Goal: Task Accomplishment & Management: Complete application form

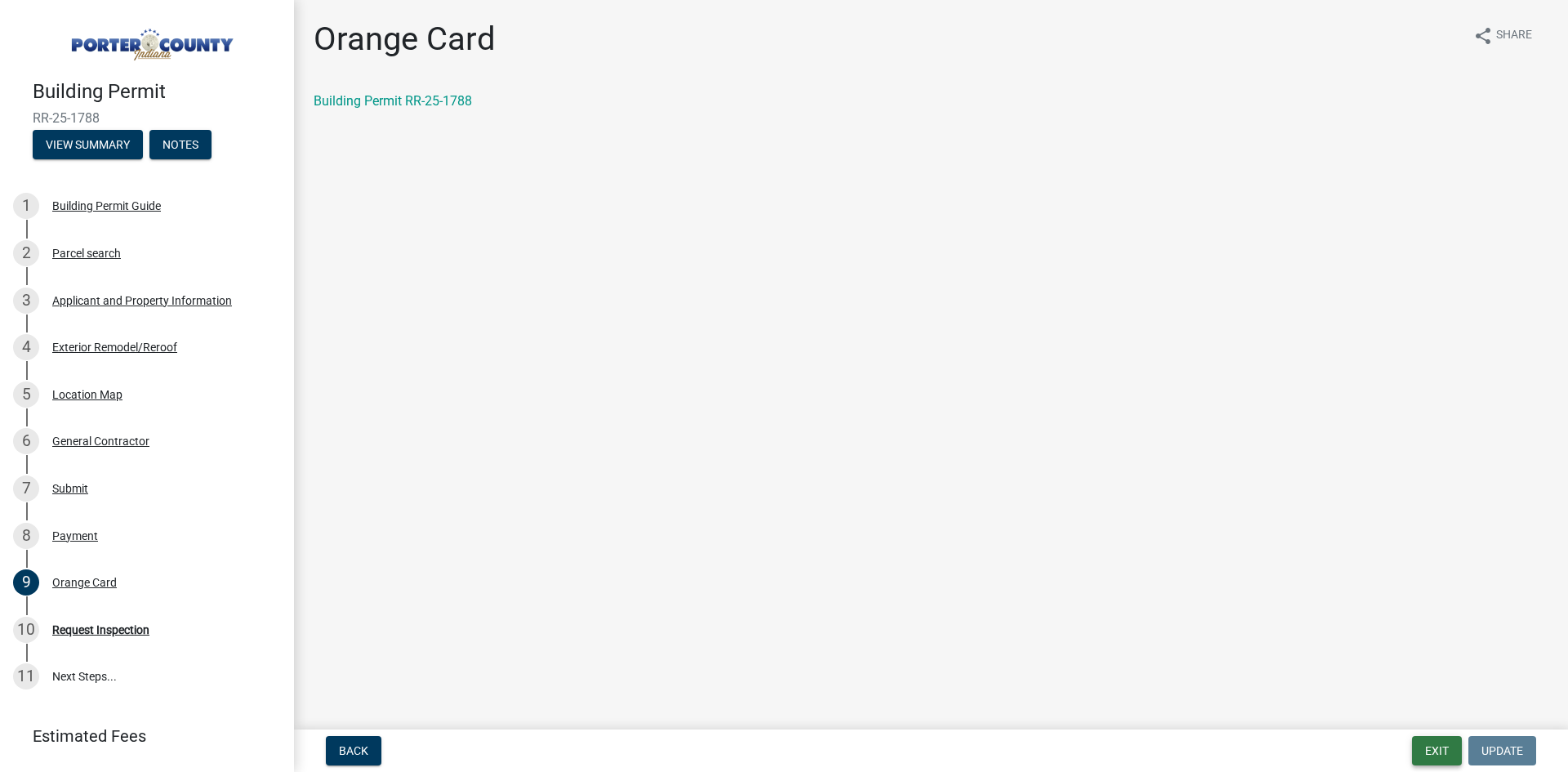
click at [1444, 749] on button "Exit" at bounding box center [1437, 750] width 49 height 29
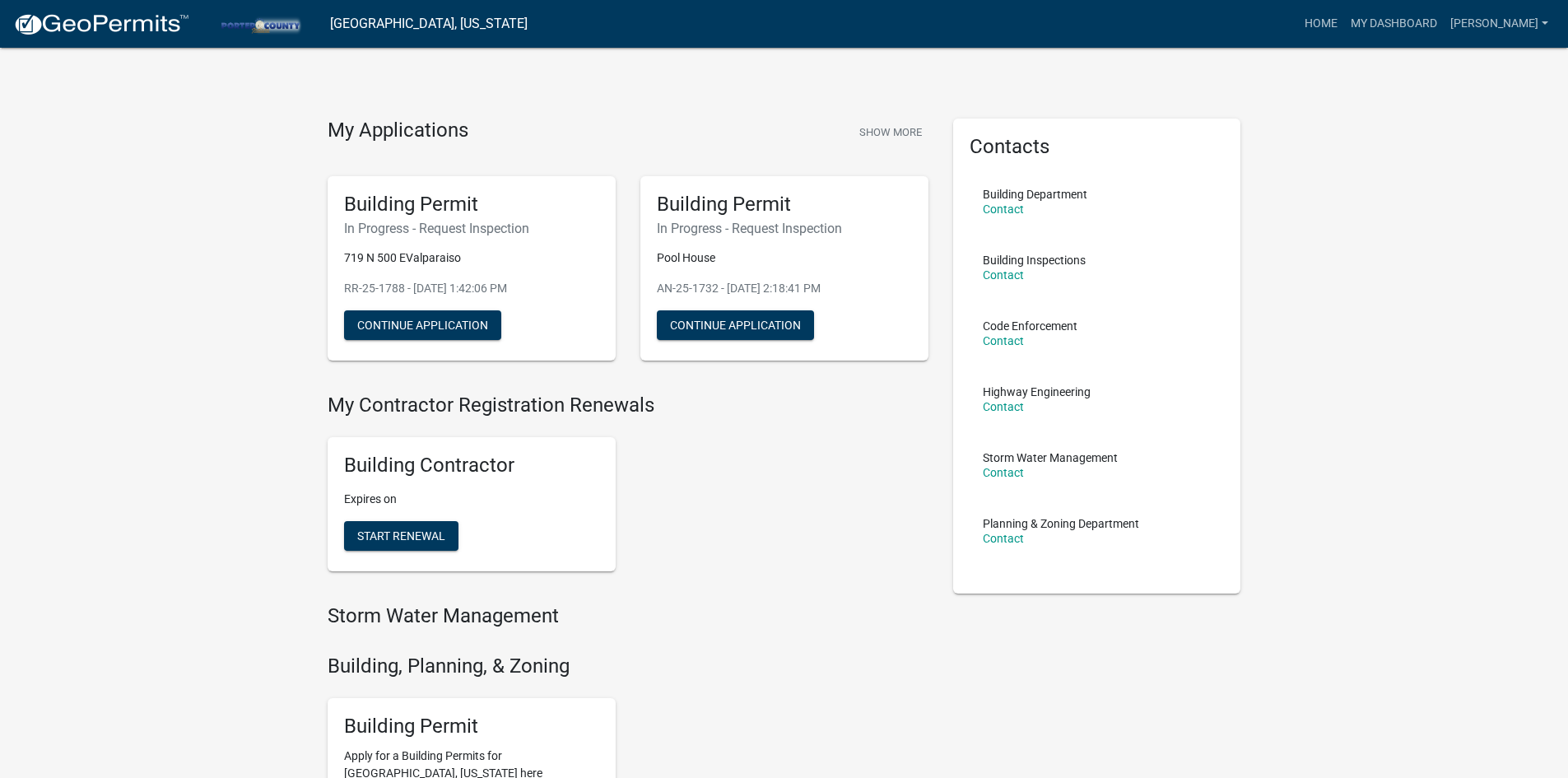
click at [406, 24] on link "[GEOGRAPHIC_DATA], [US_STATE]" at bounding box center [429, 24] width 197 height 28
click at [114, 21] on img at bounding box center [101, 24] width 176 height 25
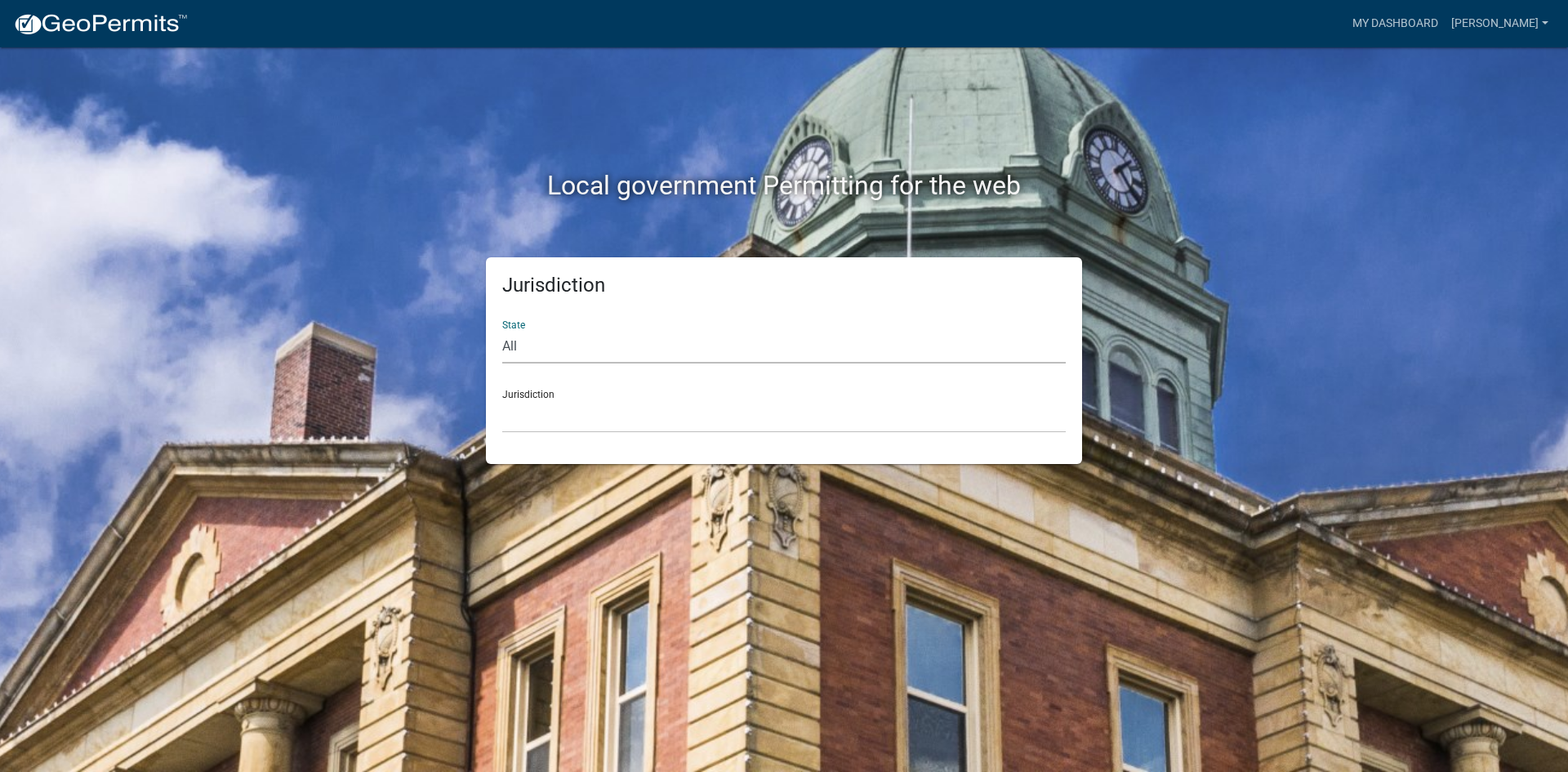
click at [790, 334] on select "All [US_STATE] [US_STATE] [US_STATE] [US_STATE] [US_STATE] [US_STATE] [US_STATE…" at bounding box center [783, 346] width 563 height 34
select select "[US_STATE]"
click at [502, 330] on select "All [US_STATE] [US_STATE] [US_STATE] [US_STATE] [US_STATE] [US_STATE] [US_STATE…" at bounding box center [783, 346] width 563 height 34
click at [753, 397] on div "Jurisdiction City of [GEOGRAPHIC_DATA], [US_STATE] City of [GEOGRAPHIC_DATA], […" at bounding box center [783, 405] width 563 height 57
click at [754, 419] on select "City of [GEOGRAPHIC_DATA], [US_STATE] City of [GEOGRAPHIC_DATA], [US_STATE] Cit…" at bounding box center [783, 416] width 563 height 34
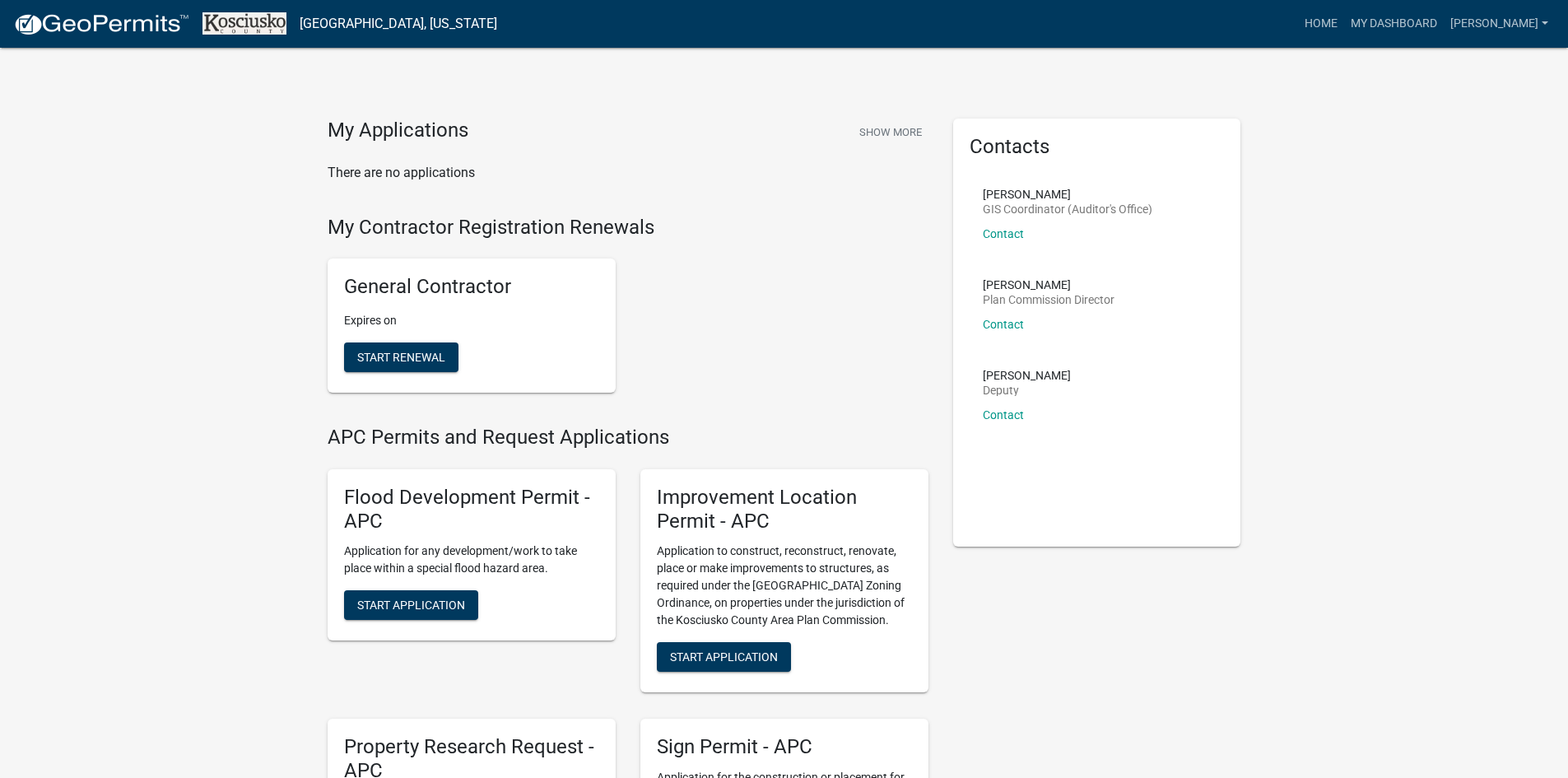
click at [428, 296] on h5 "General Contractor" at bounding box center [472, 287] width 255 height 24
click at [442, 290] on h5 "General Contractor" at bounding box center [472, 287] width 255 height 24
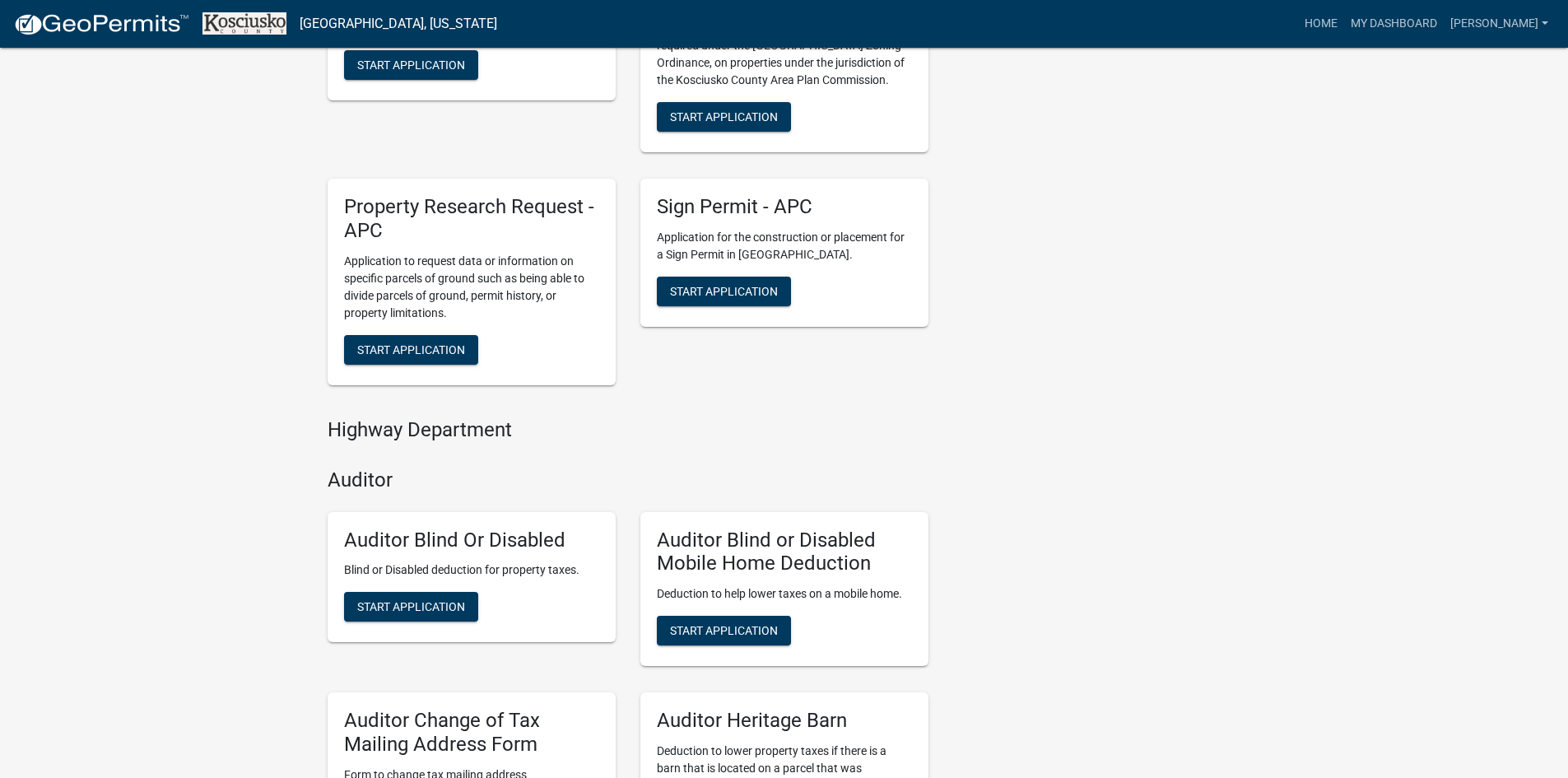
scroll to position [46, 0]
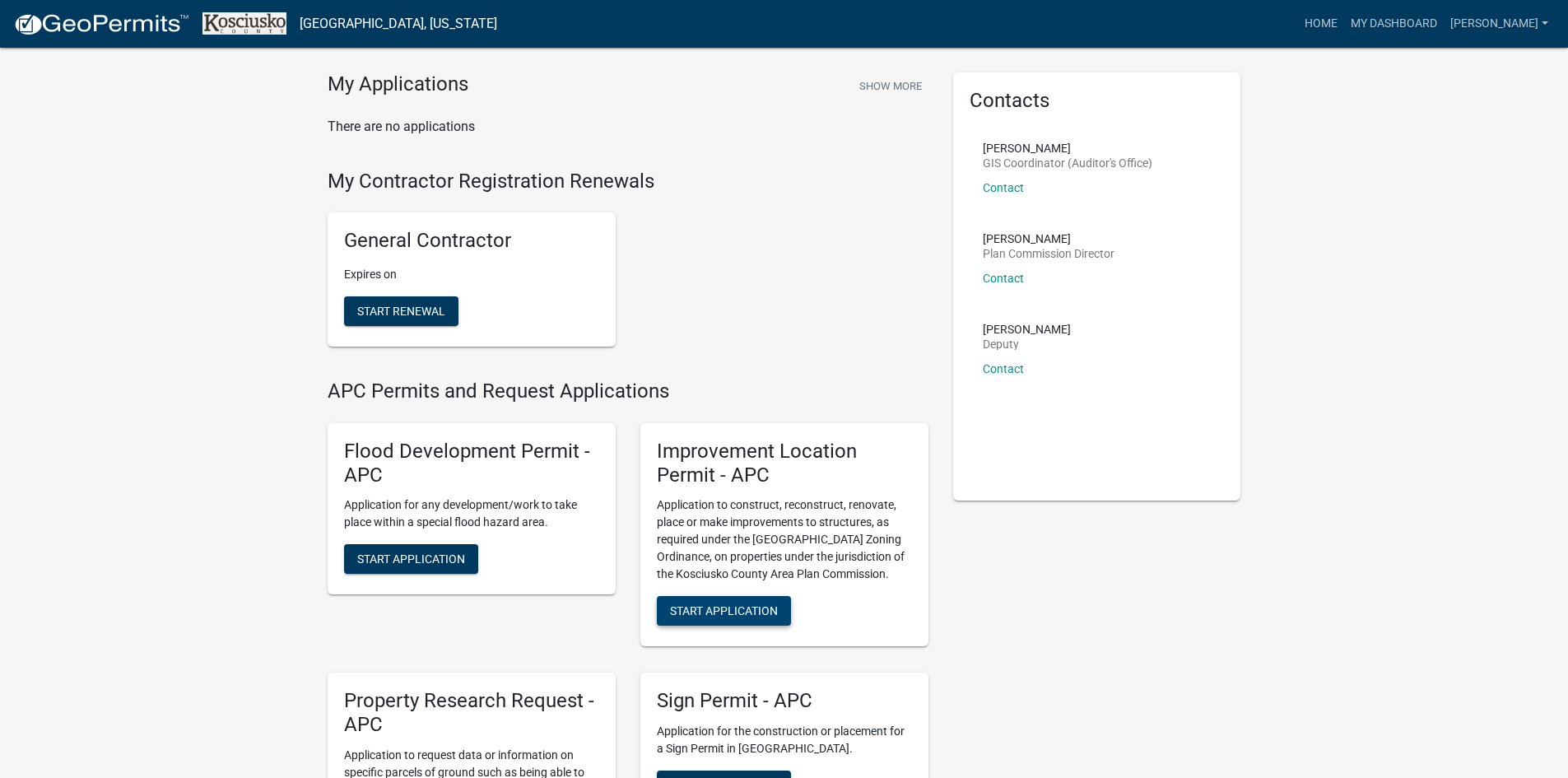
click at [749, 611] on span "Start Application" at bounding box center [724, 610] width 108 height 13
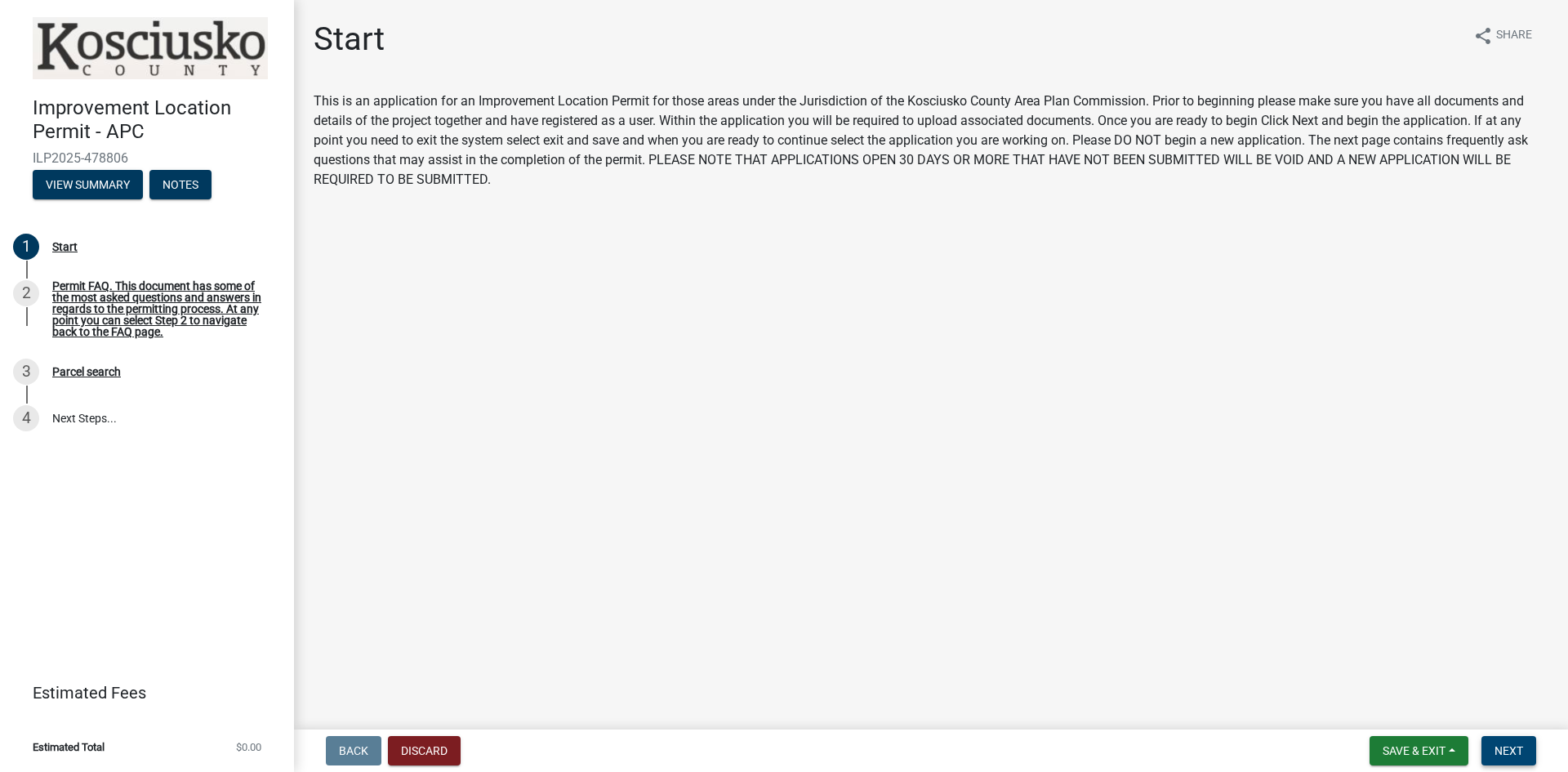
click at [1514, 744] on span "Next" at bounding box center [1508, 750] width 28 height 13
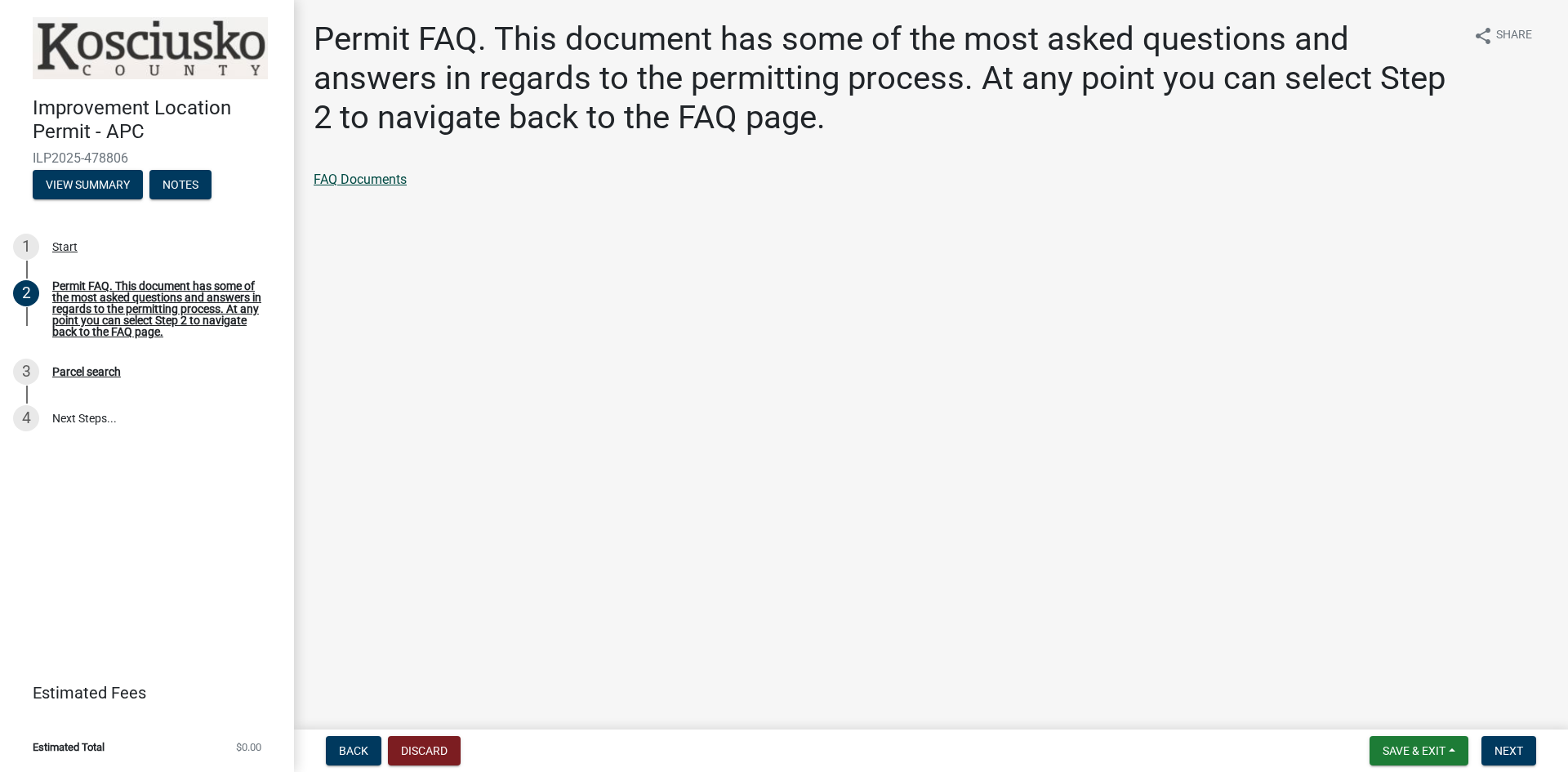
click at [370, 180] on link "FAQ Documents" at bounding box center [360, 179] width 93 height 16
click at [1523, 761] on button "Next" at bounding box center [1508, 750] width 55 height 29
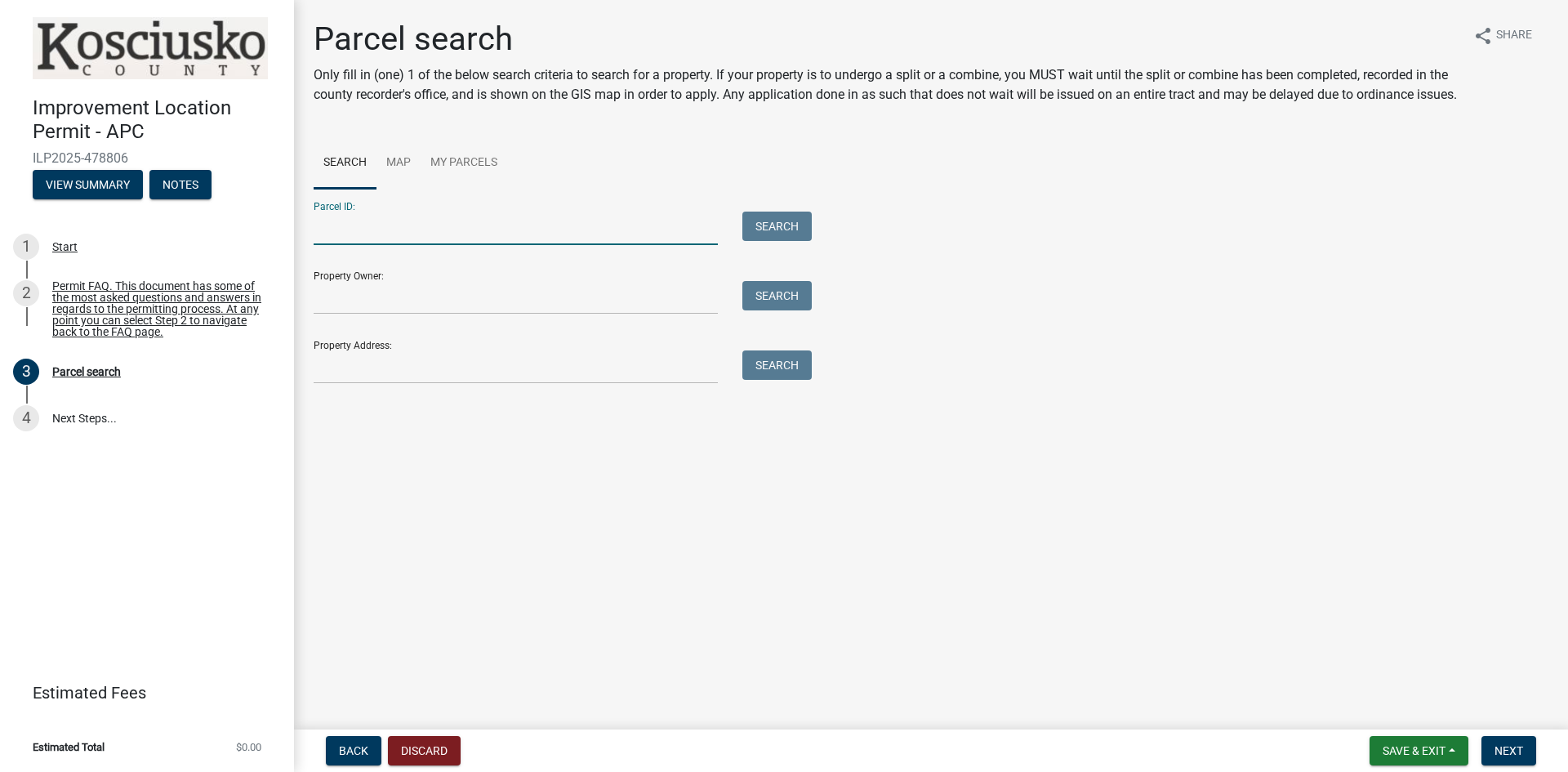
click at [539, 237] on input "Parcel ID:" at bounding box center [515, 228] width 404 height 34
click at [460, 237] on input "Parcel ID:" at bounding box center [515, 228] width 404 height 34
click at [571, 244] on input "Parcel ID:" at bounding box center [515, 228] width 404 height 34
paste input "43-08-28-100-228.000-023"
type input "43-08-28-100-228.000-023"
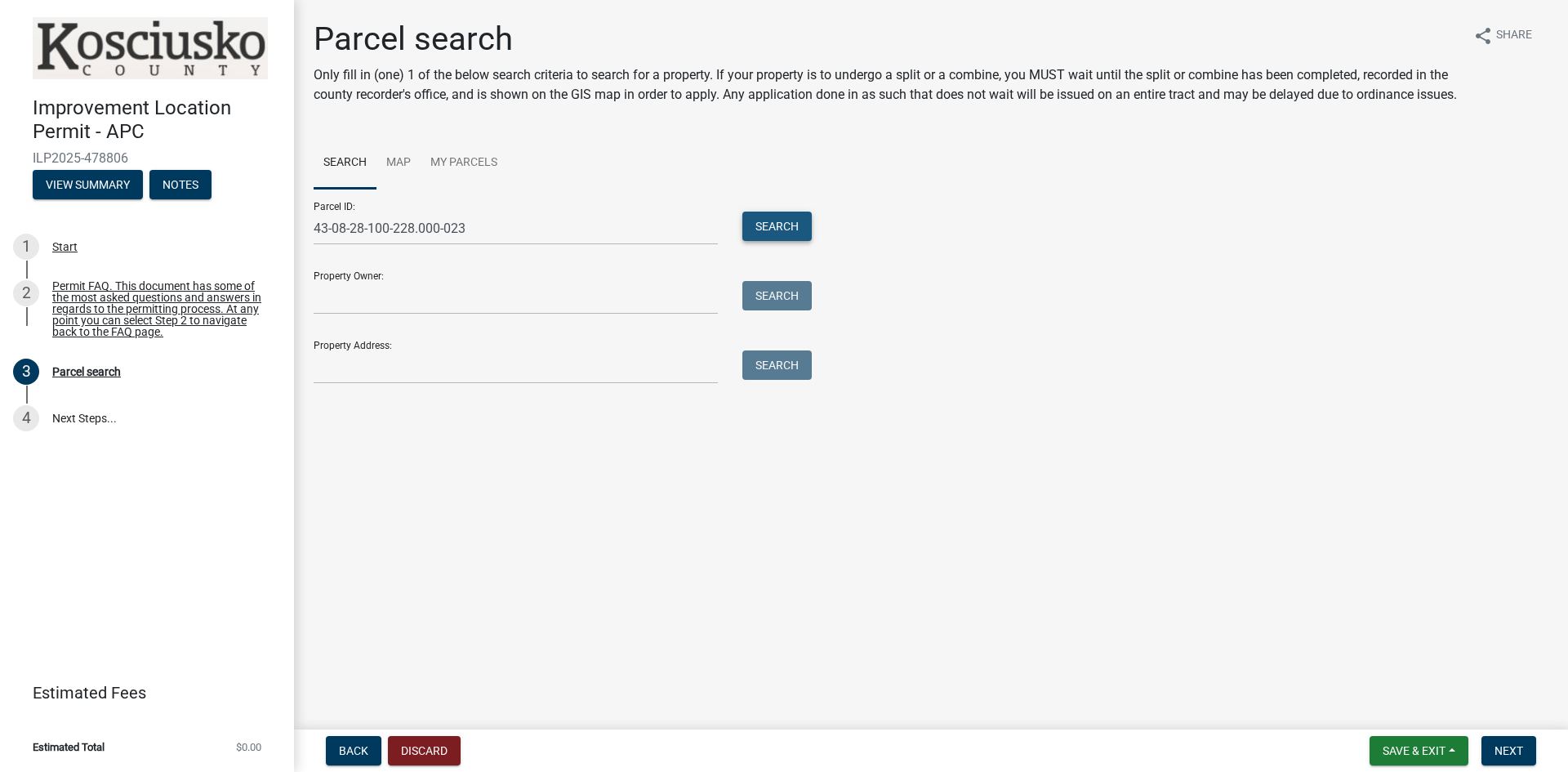
click at [802, 241] on button "Search" at bounding box center [777, 226] width 70 height 29
click at [775, 237] on button "Search" at bounding box center [777, 226] width 70 height 29
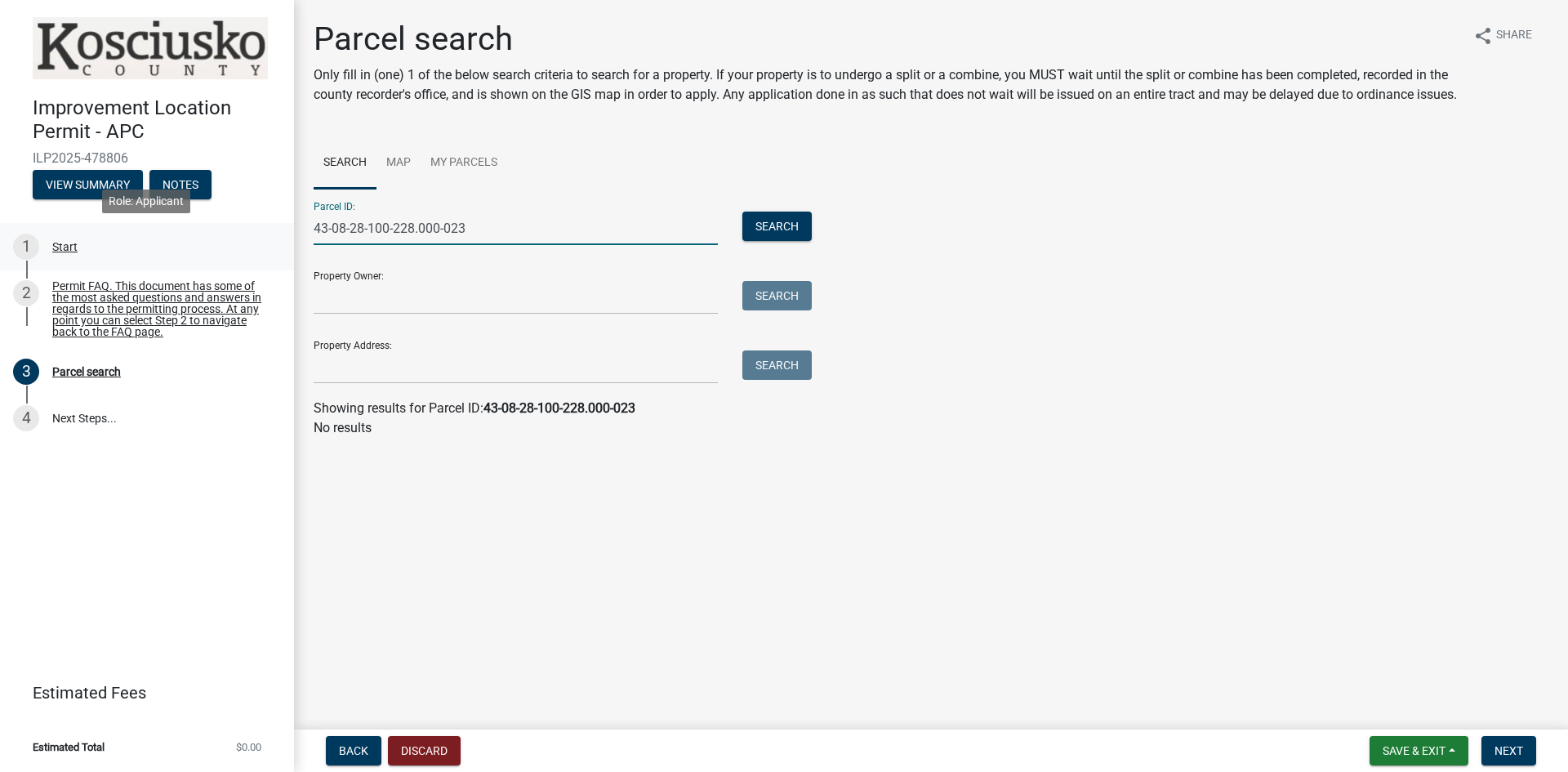
drag, startPoint x: 547, startPoint y: 248, endPoint x: 214, endPoint y: 244, distance: 333.0
click at [214, 244] on div "Improvement Location Permit - APC ILP2025-478806 View Summary Notes 1 Start 2 P…" at bounding box center [784, 386] width 1568 height 772
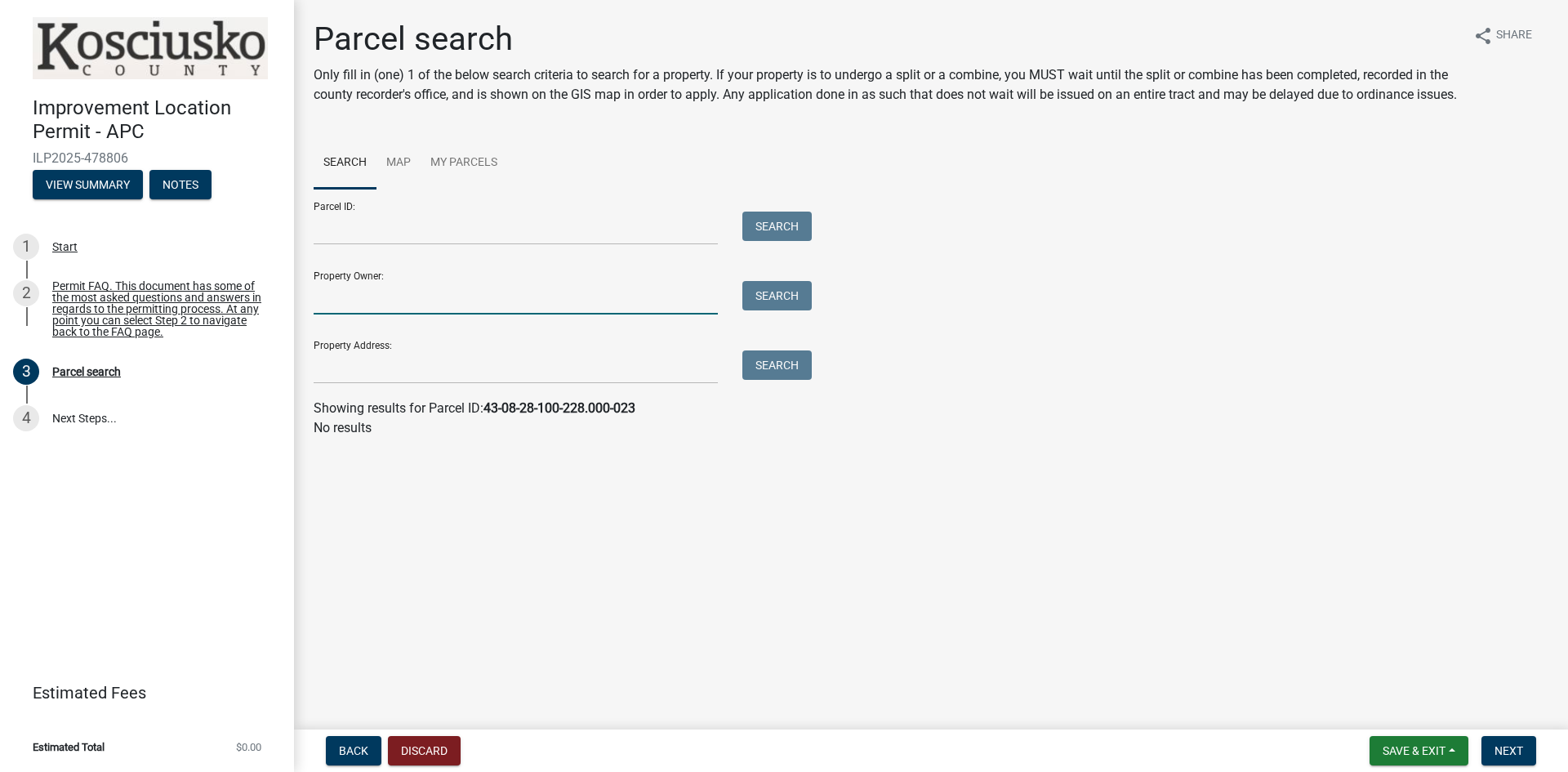
click at [374, 313] on input "Property Owner:" at bounding box center [515, 298] width 404 height 34
click at [371, 380] on input "Property Address:" at bounding box center [515, 366] width 404 height 34
paste input "[STREET_ADDRESS]"
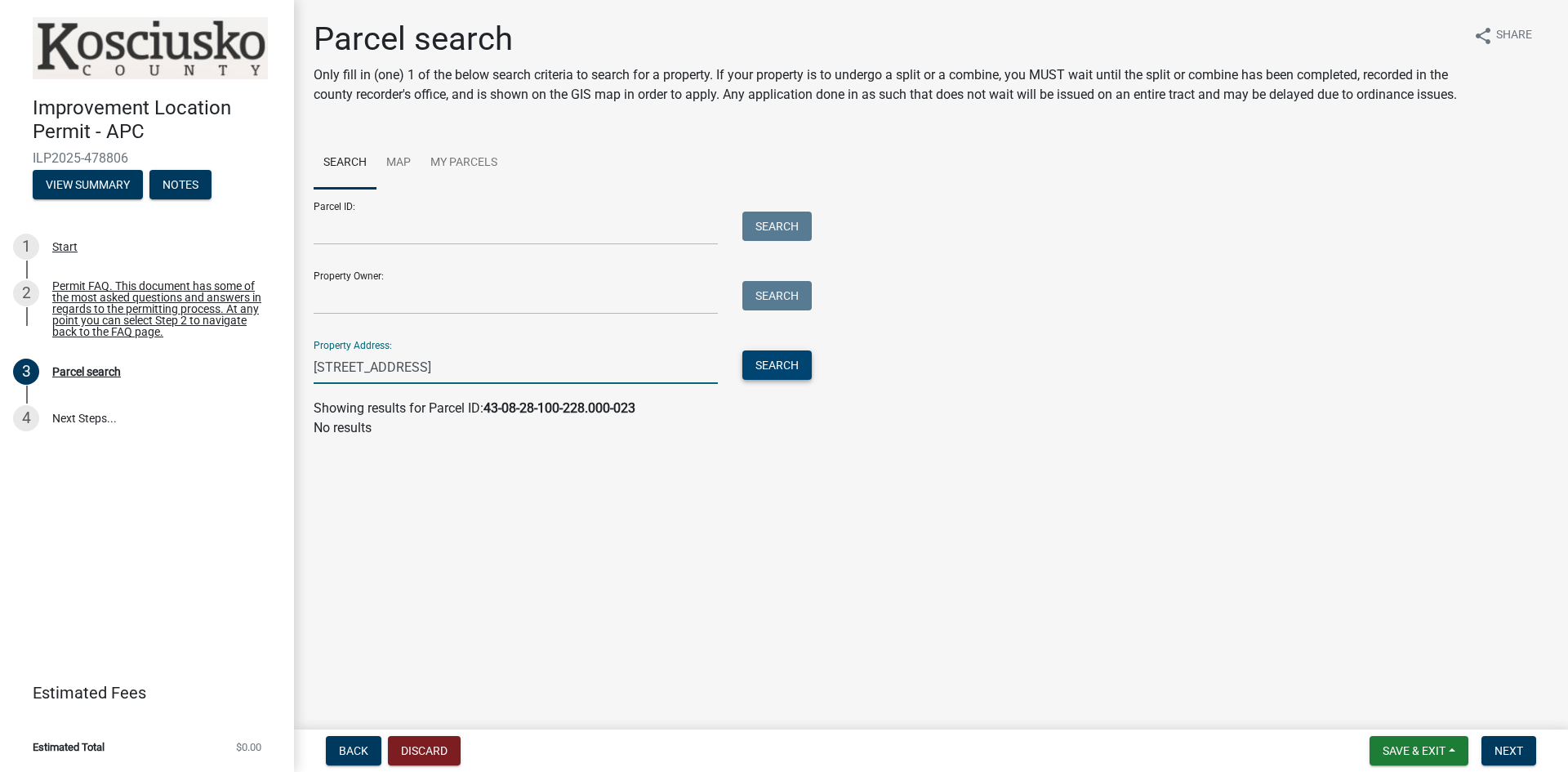
type input "[STREET_ADDRESS]"
click at [779, 380] on button "Search" at bounding box center [777, 364] width 70 height 29
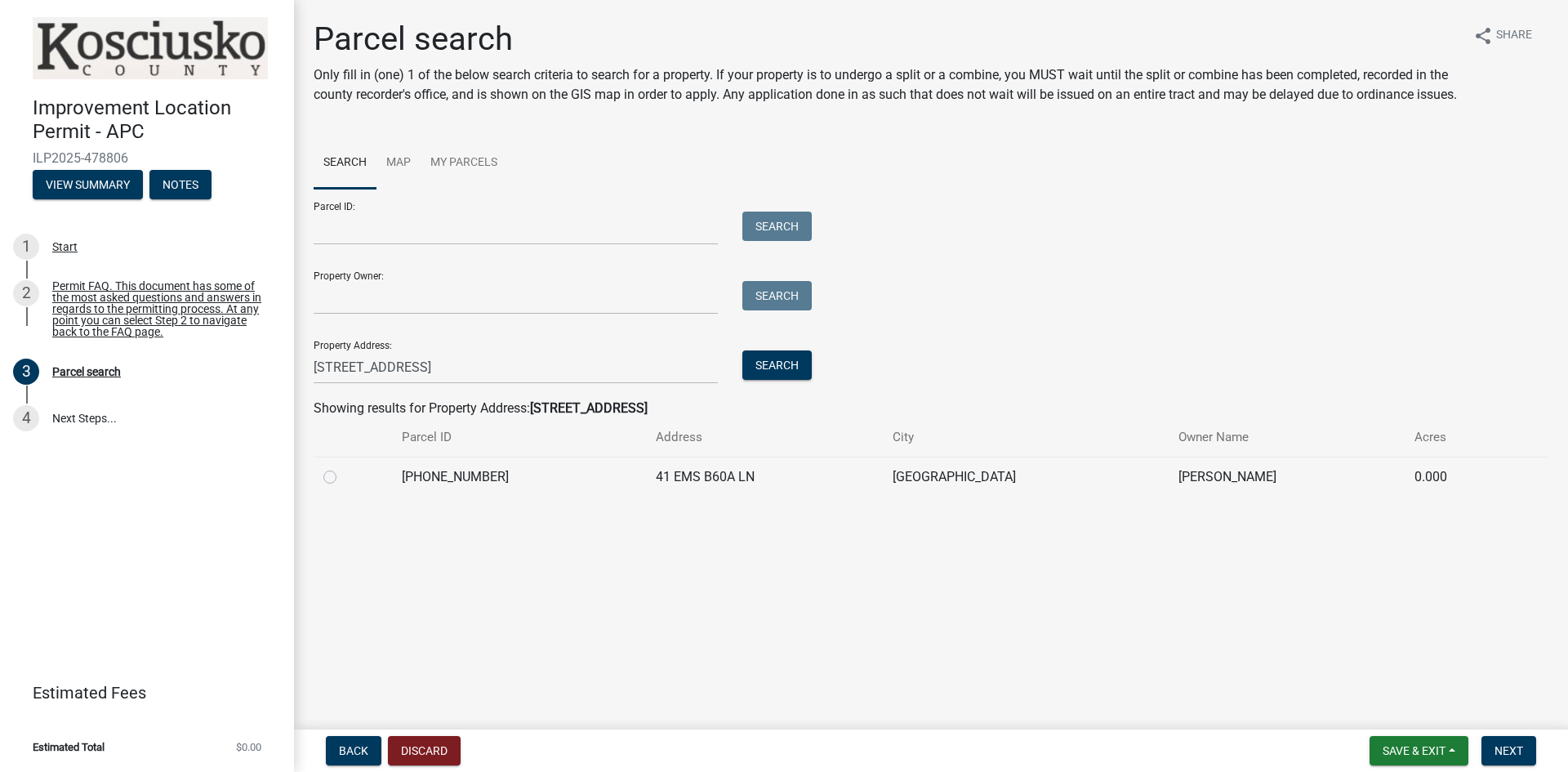
click at [343, 467] on label at bounding box center [343, 467] width 0 height 0
click at [343, 478] on input "radio" at bounding box center [348, 473] width 11 height 11
radio input "true"
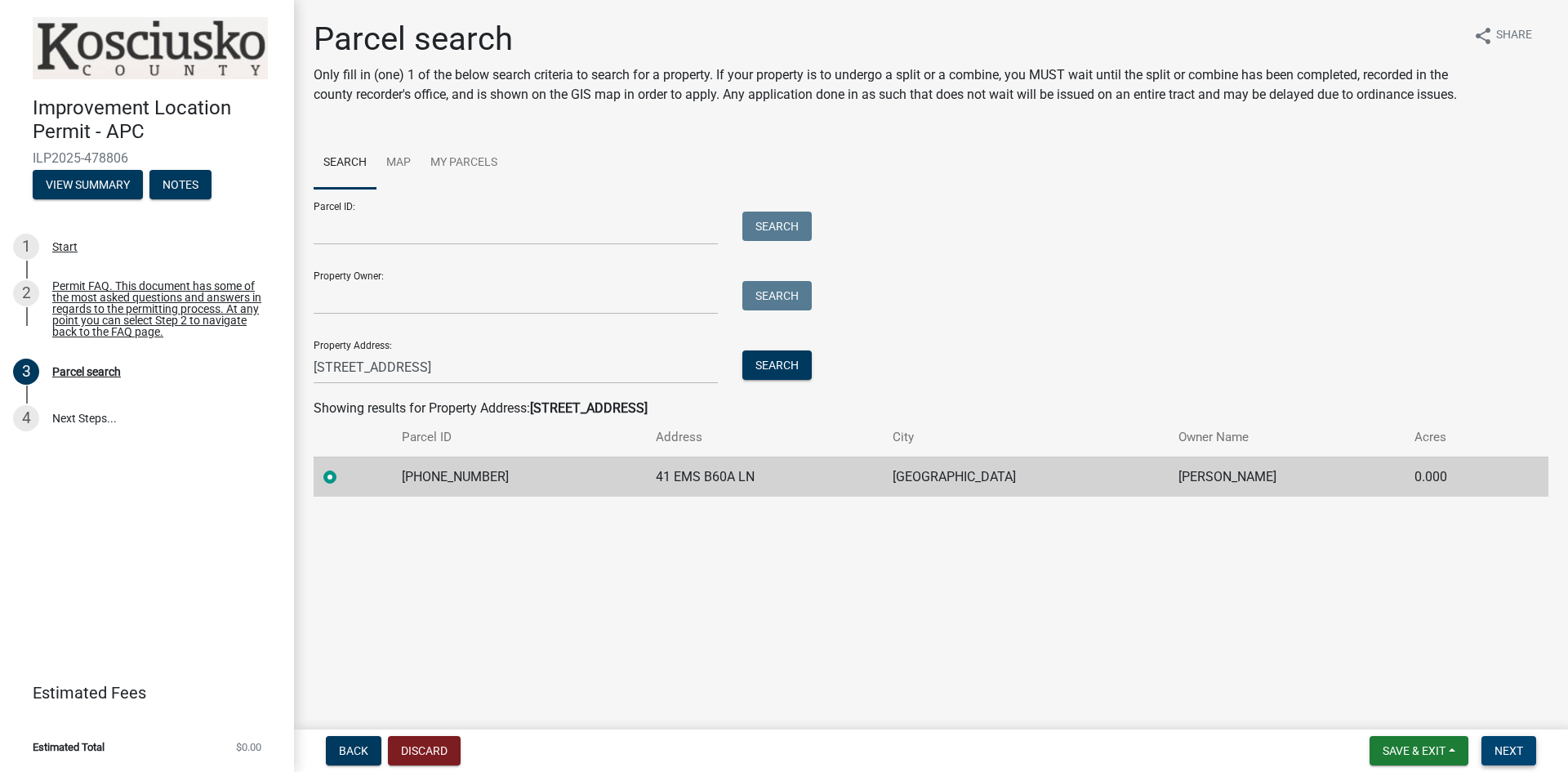
click at [1505, 744] on span "Next" at bounding box center [1508, 750] width 28 height 13
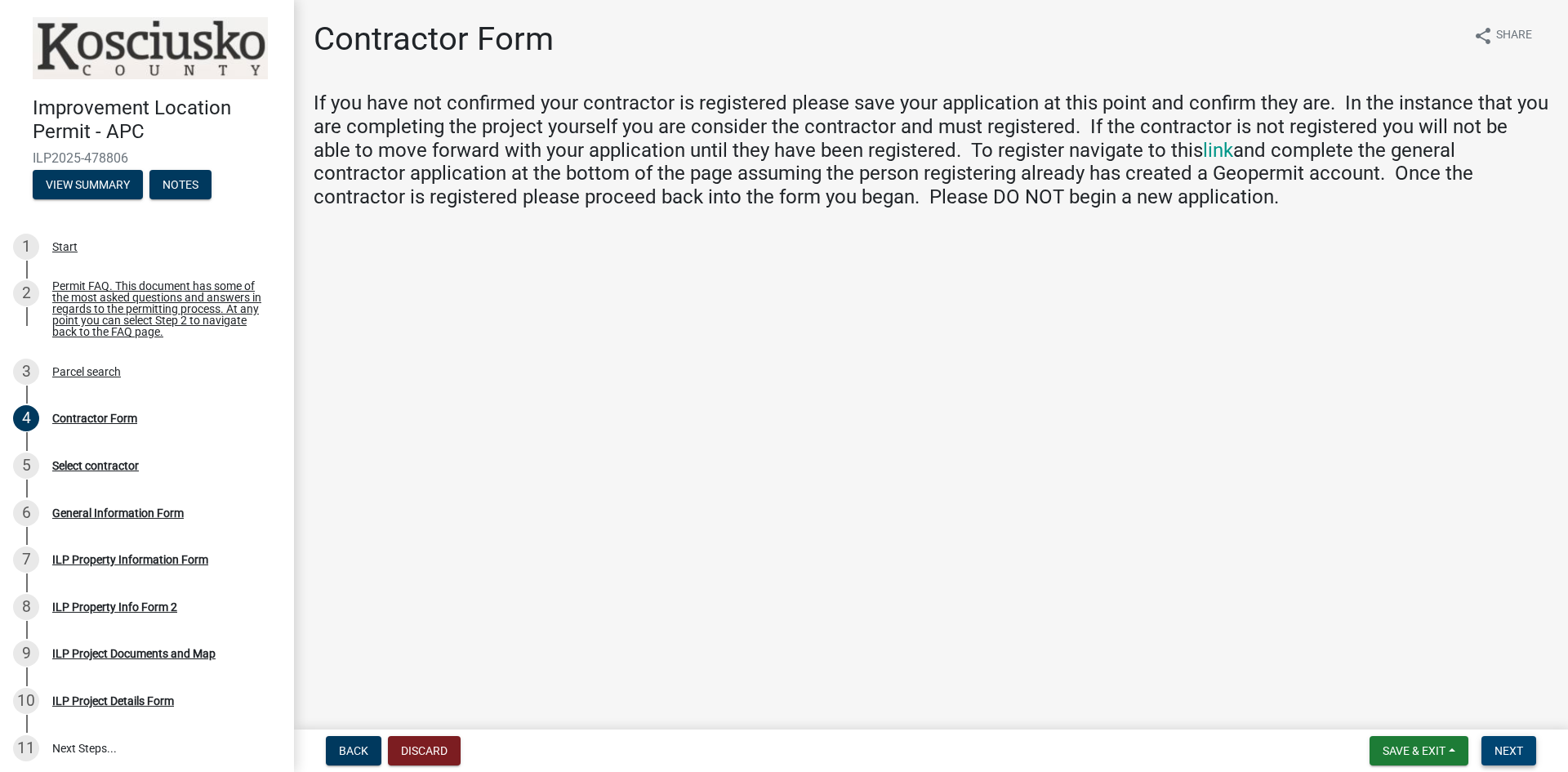
click at [1502, 751] on span "Next" at bounding box center [1508, 750] width 28 height 13
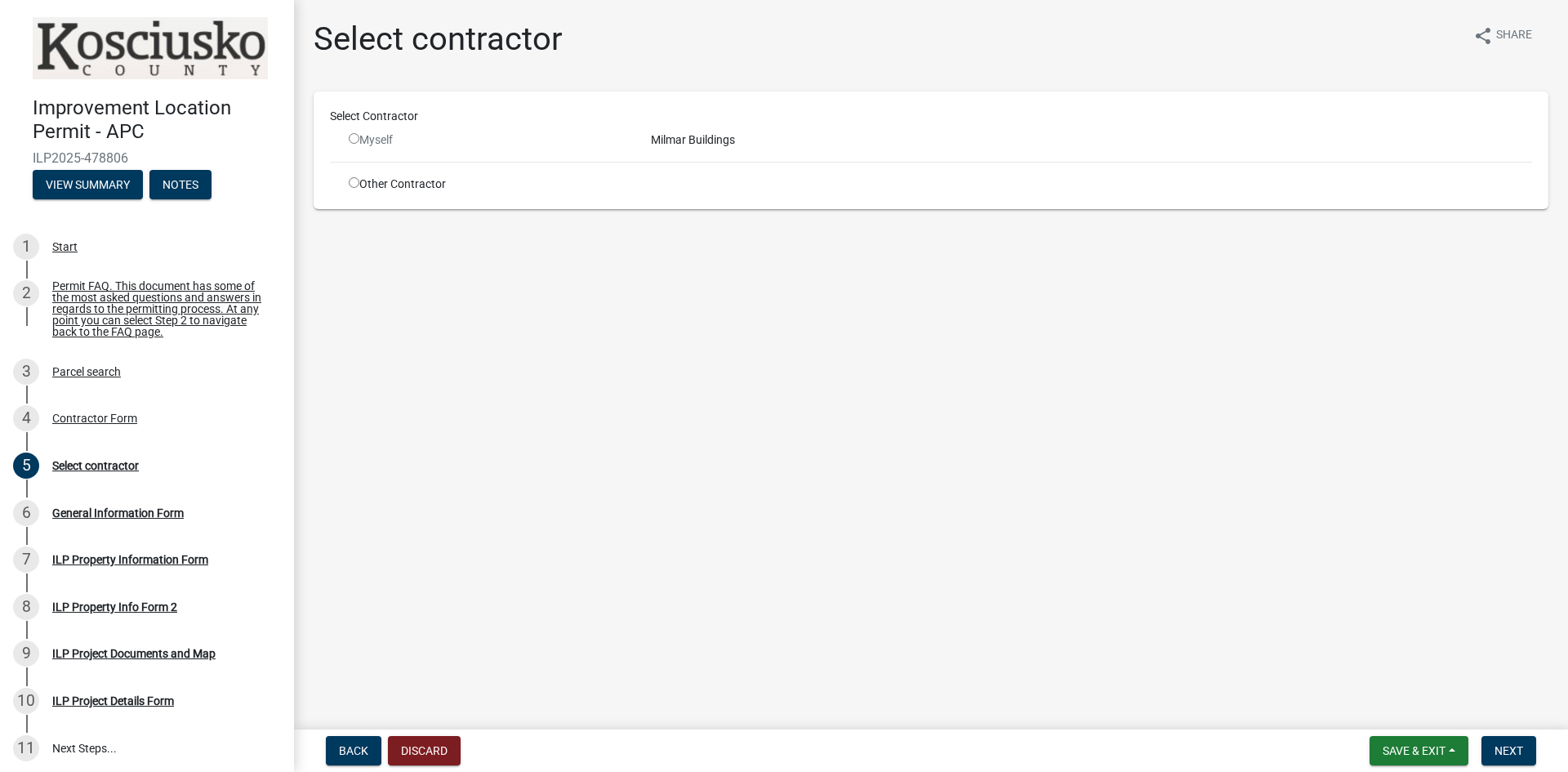
click at [365, 139] on div "Myself" at bounding box center [487, 140] width 278 height 17
click at [350, 139] on input "radio" at bounding box center [354, 138] width 11 height 11
click at [355, 141] on input "radio" at bounding box center [354, 138] width 11 height 11
click at [354, 136] on input "radio" at bounding box center [354, 138] width 11 height 11
click at [354, 136] on input "radio" at bounding box center [354, 138] width 11 height 11
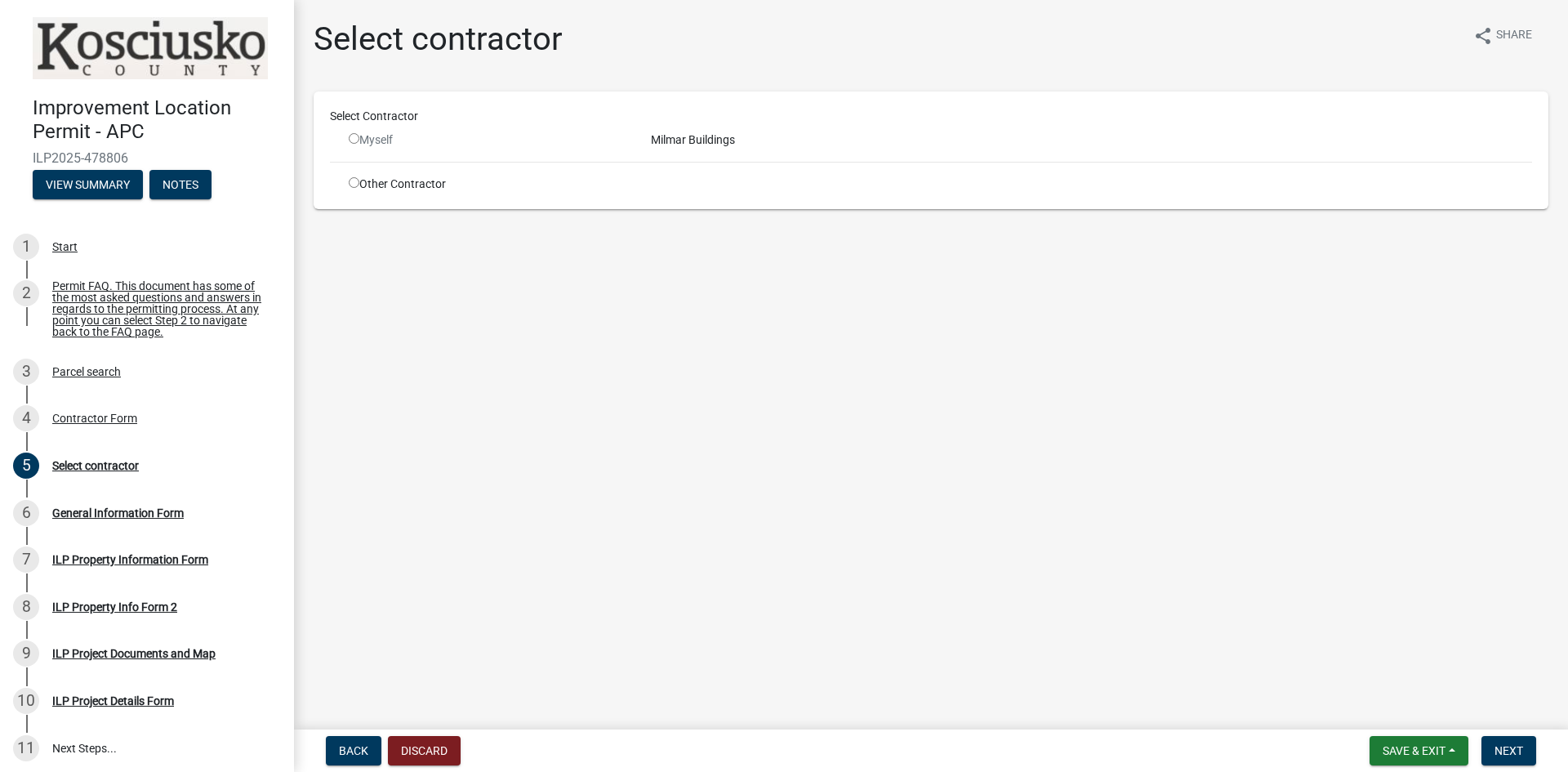
click at [354, 136] on input "radio" at bounding box center [354, 138] width 11 height 11
click at [671, 142] on div "Milmar Buildings" at bounding box center [1091, 140] width 906 height 17
click at [672, 143] on div "Milmar Buildings" at bounding box center [1091, 140] width 906 height 17
click at [352, 138] on input "radio" at bounding box center [354, 138] width 11 height 11
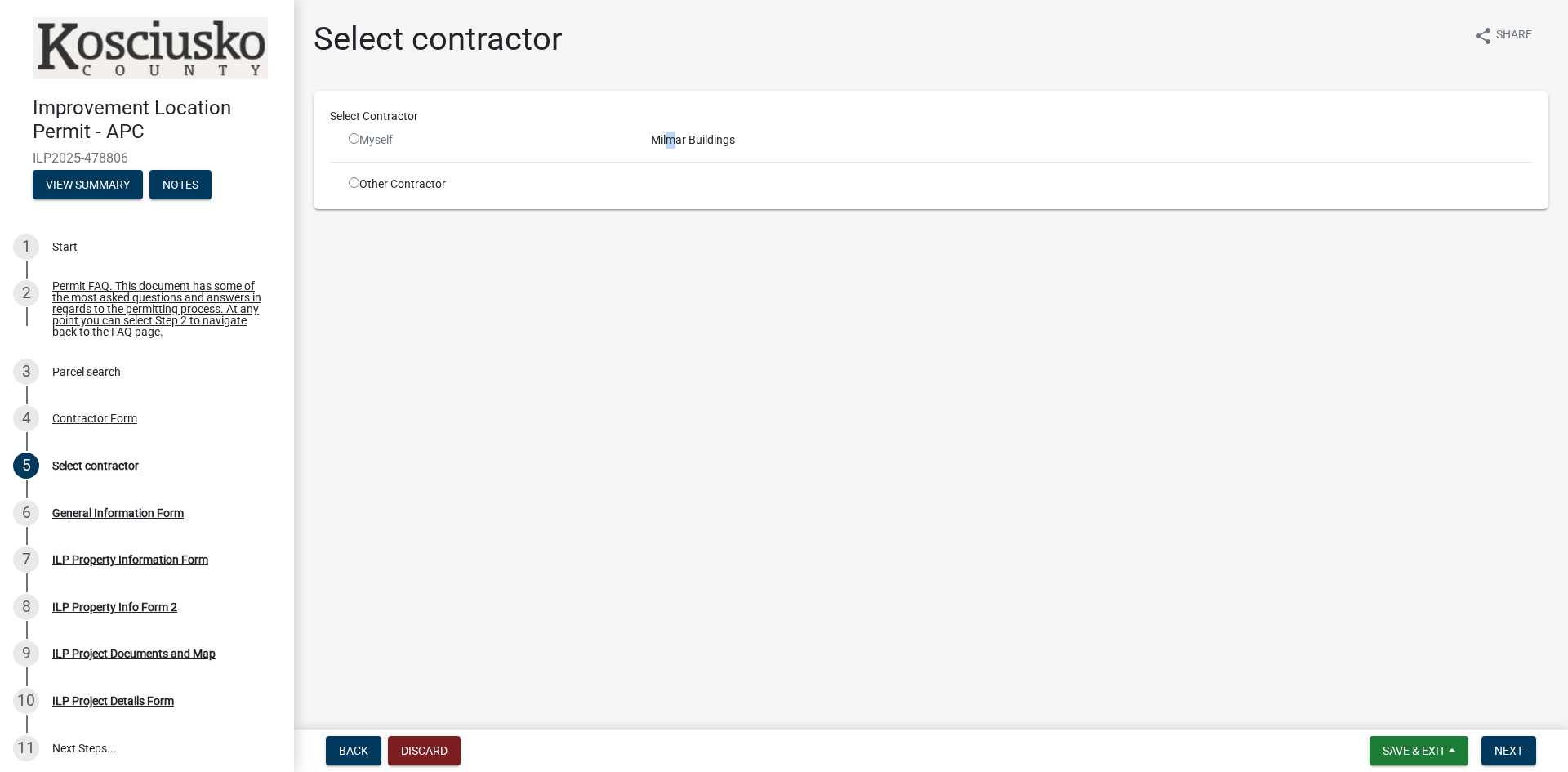
click at [352, 138] on input "radio" at bounding box center [354, 138] width 11 height 11
radio input "false"
click at [354, 185] on input "radio" at bounding box center [354, 182] width 11 height 11
radio input "true"
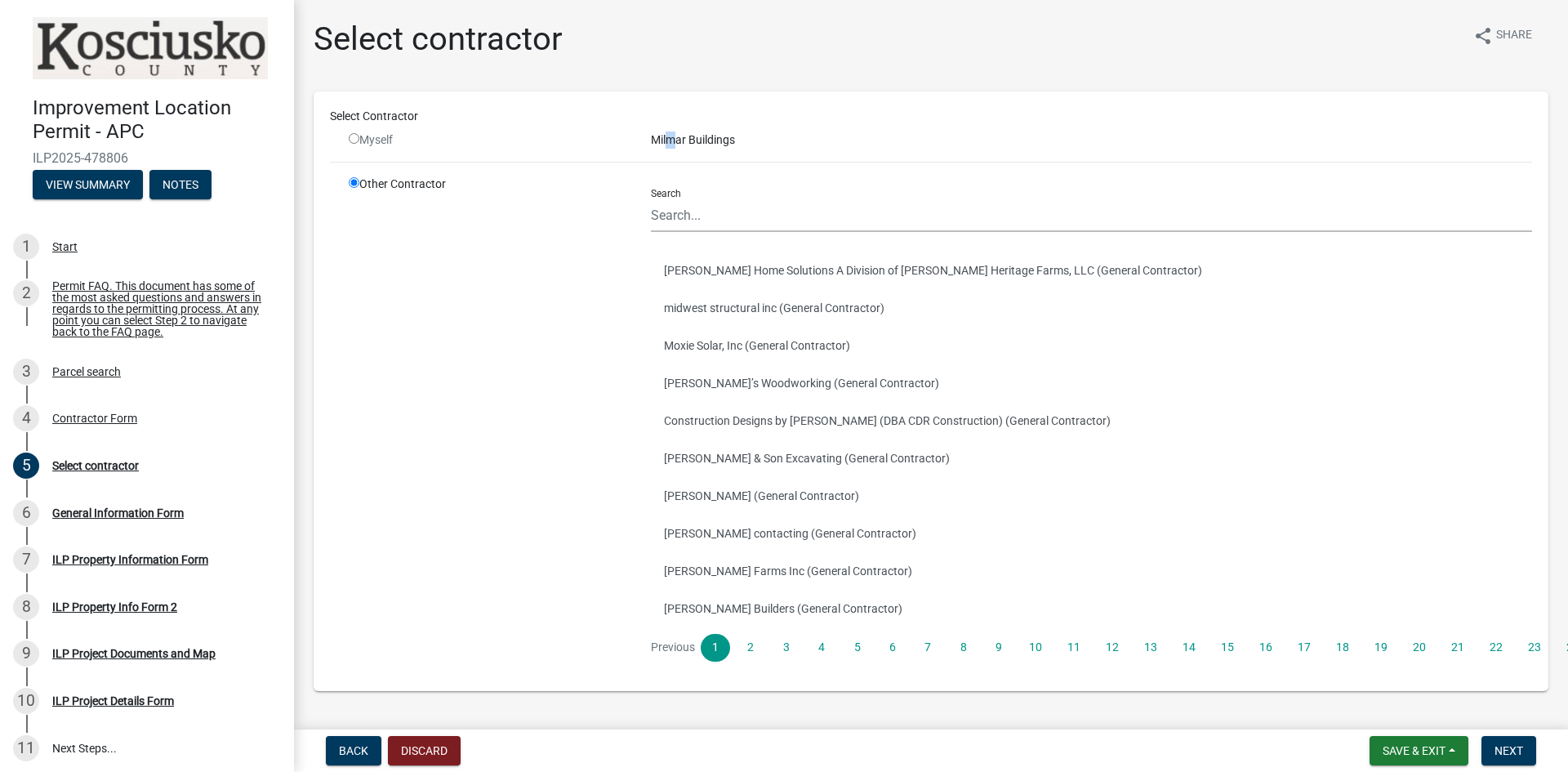
click at [354, 181] on input "radio" at bounding box center [354, 182] width 11 height 11
click at [351, 183] on input "radio" at bounding box center [354, 182] width 11 height 11
click at [352, 137] on input "radio" at bounding box center [354, 138] width 11 height 11
radio input "false"
radio input "true"
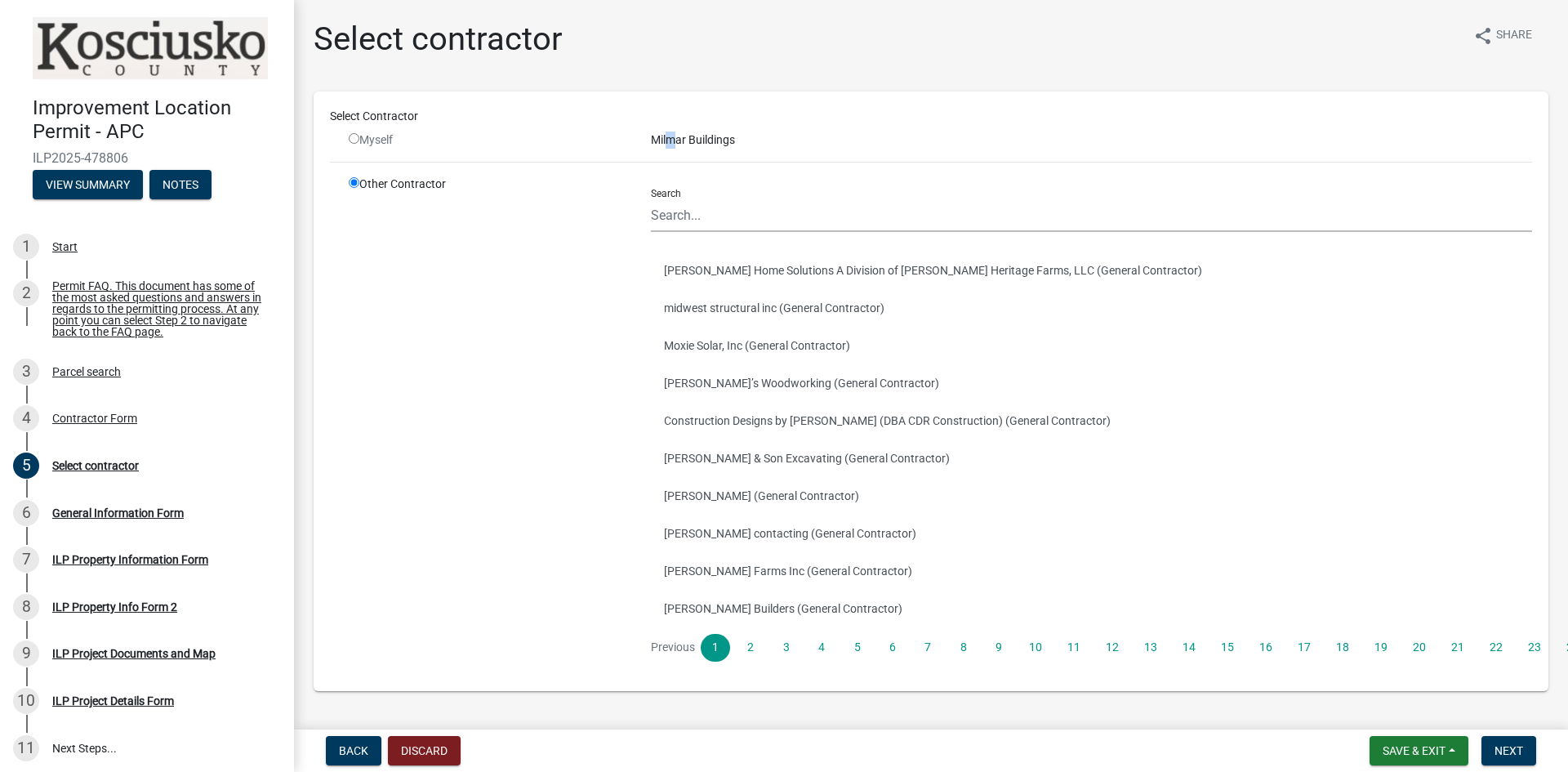
click at [355, 143] on input "radio" at bounding box center [354, 138] width 11 height 11
radio input "false"
radio input "true"
click at [503, 185] on div "Other Contractor" at bounding box center [487, 425] width 302 height 499
click at [568, 299] on div "Other Contractor" at bounding box center [487, 425] width 302 height 499
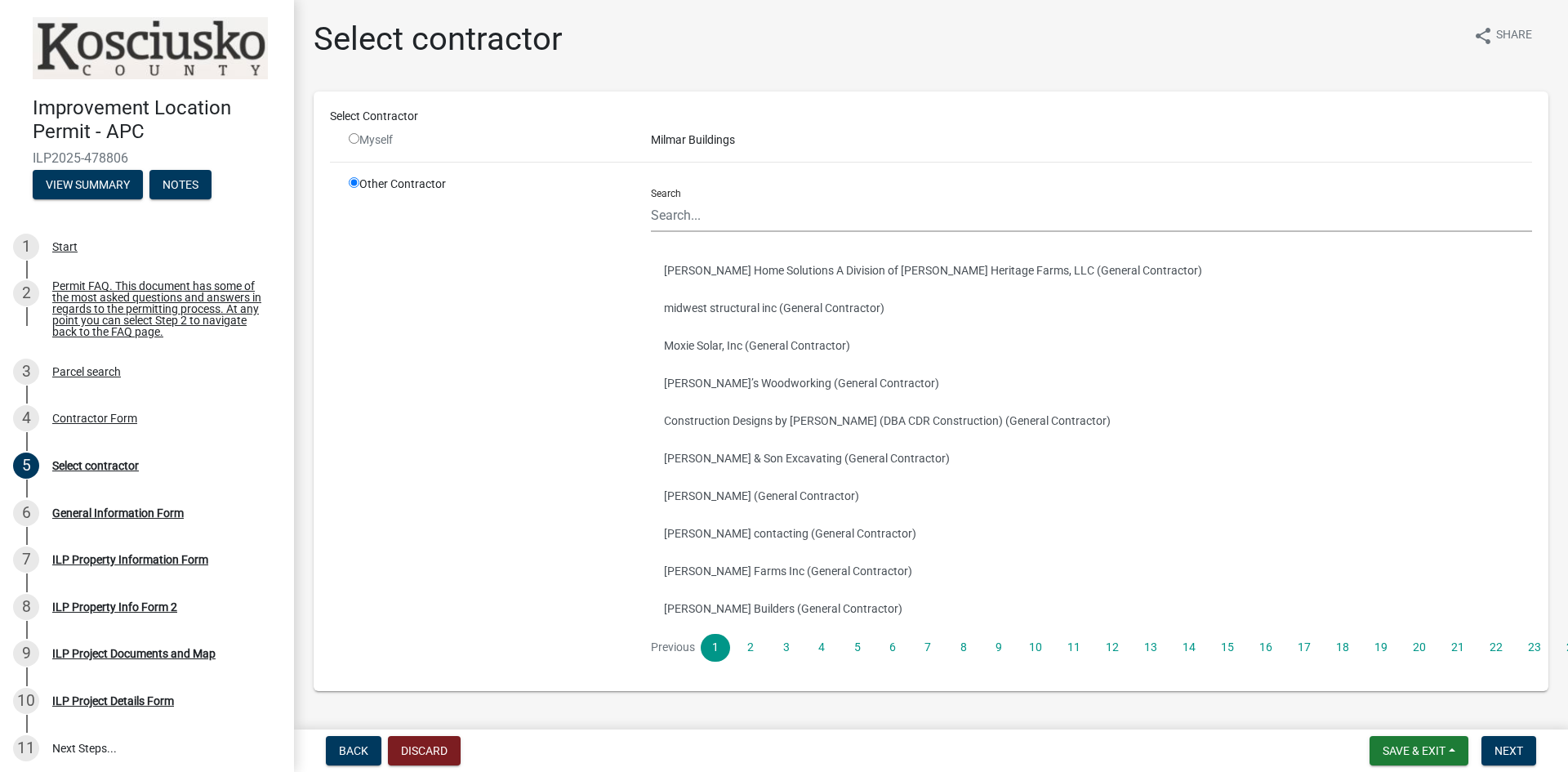
click at [532, 527] on div "Other Contractor" at bounding box center [487, 425] width 302 height 499
drag, startPoint x: 506, startPoint y: 121, endPoint x: 522, endPoint y: 56, distance: 66.9
click at [522, 56] on h1 "Select contractor" at bounding box center [438, 38] width 249 height 39
click at [708, 223] on input "Search" at bounding box center [1092, 215] width 881 height 34
type input "mil"
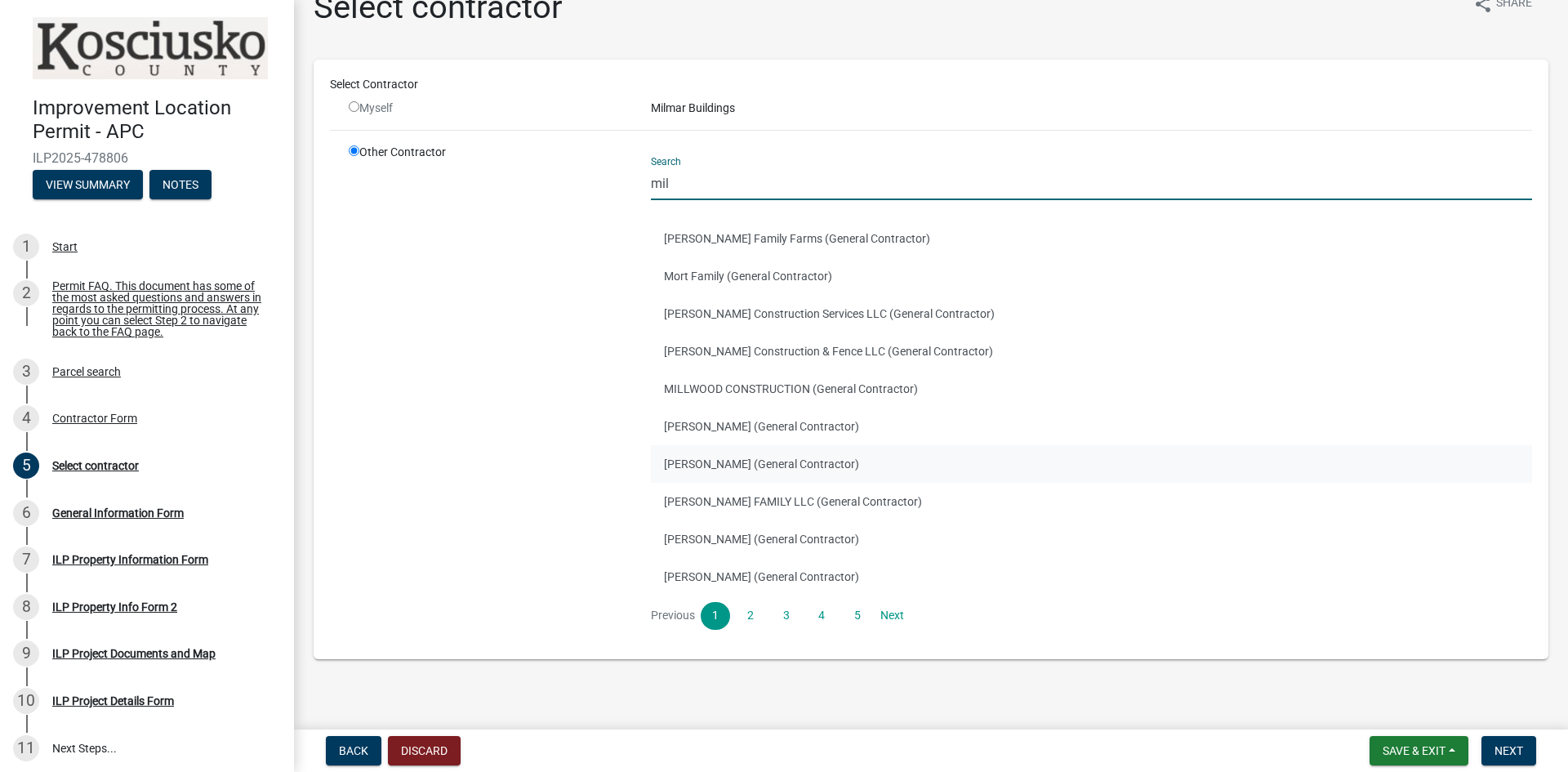
scroll to position [45, 0]
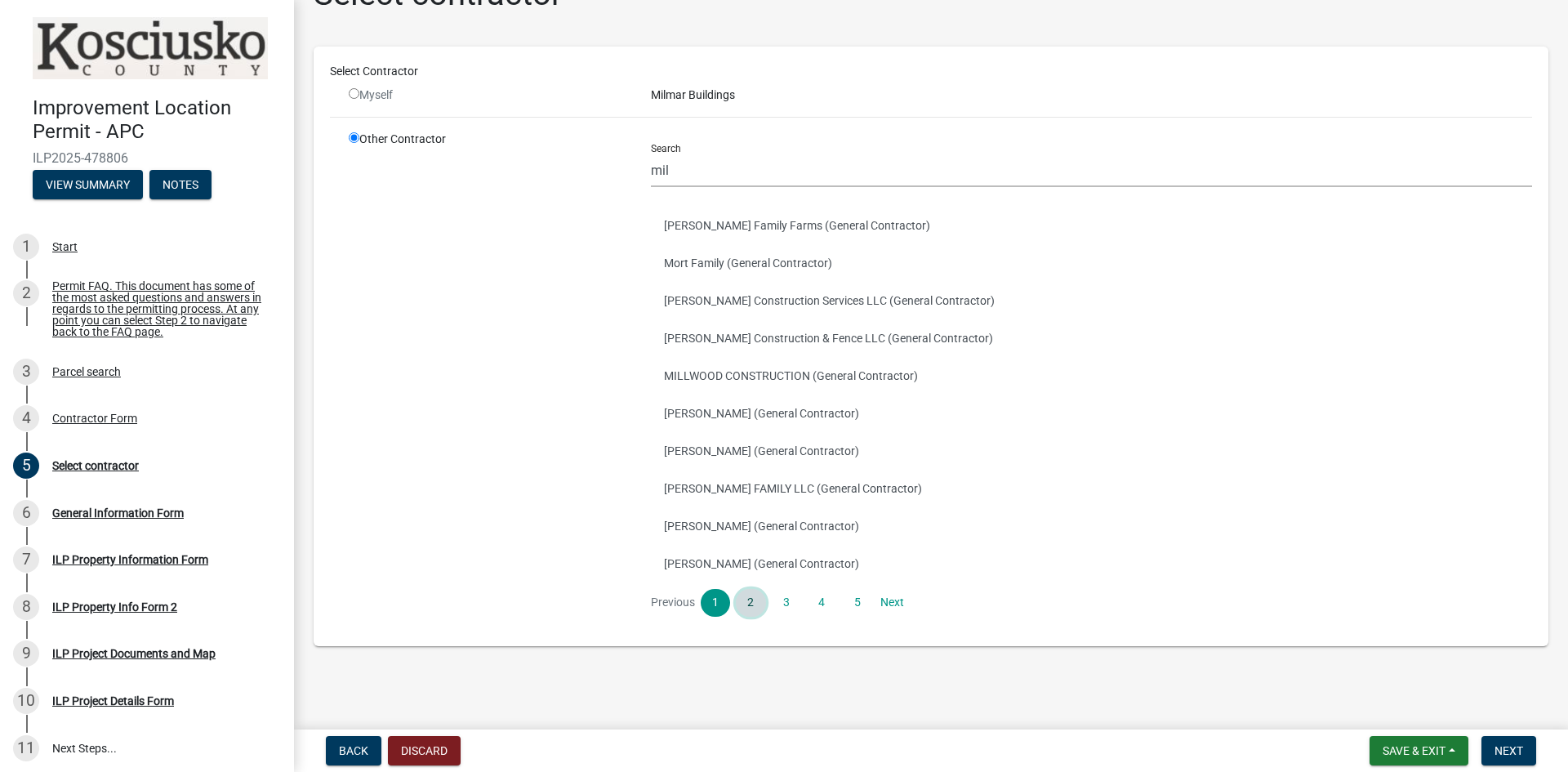
click at [748, 605] on link "2" at bounding box center [750, 603] width 29 height 27
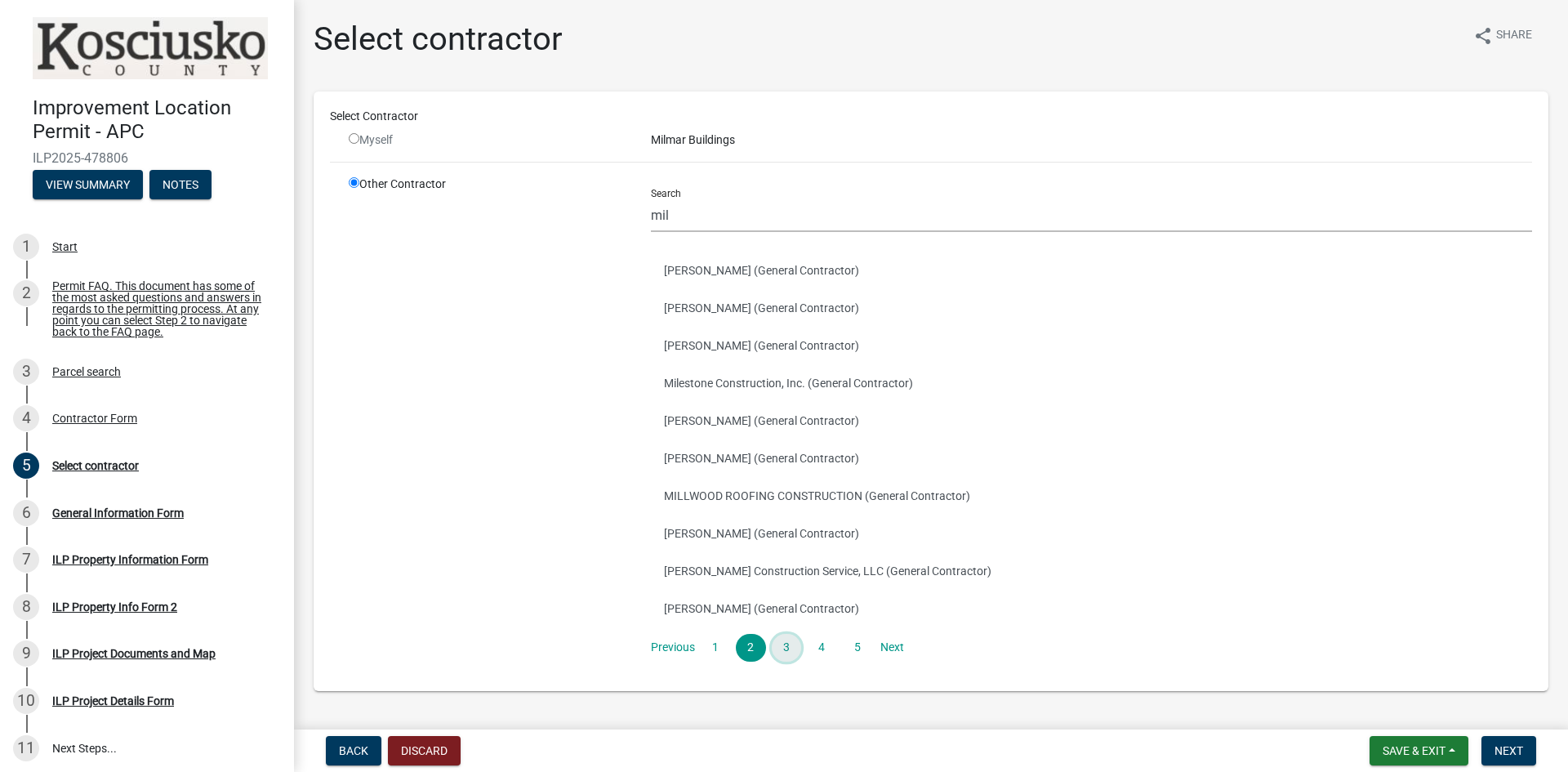
click at [773, 647] on link "3" at bounding box center [787, 647] width 29 height 27
click at [712, 647] on link "1" at bounding box center [715, 647] width 29 height 27
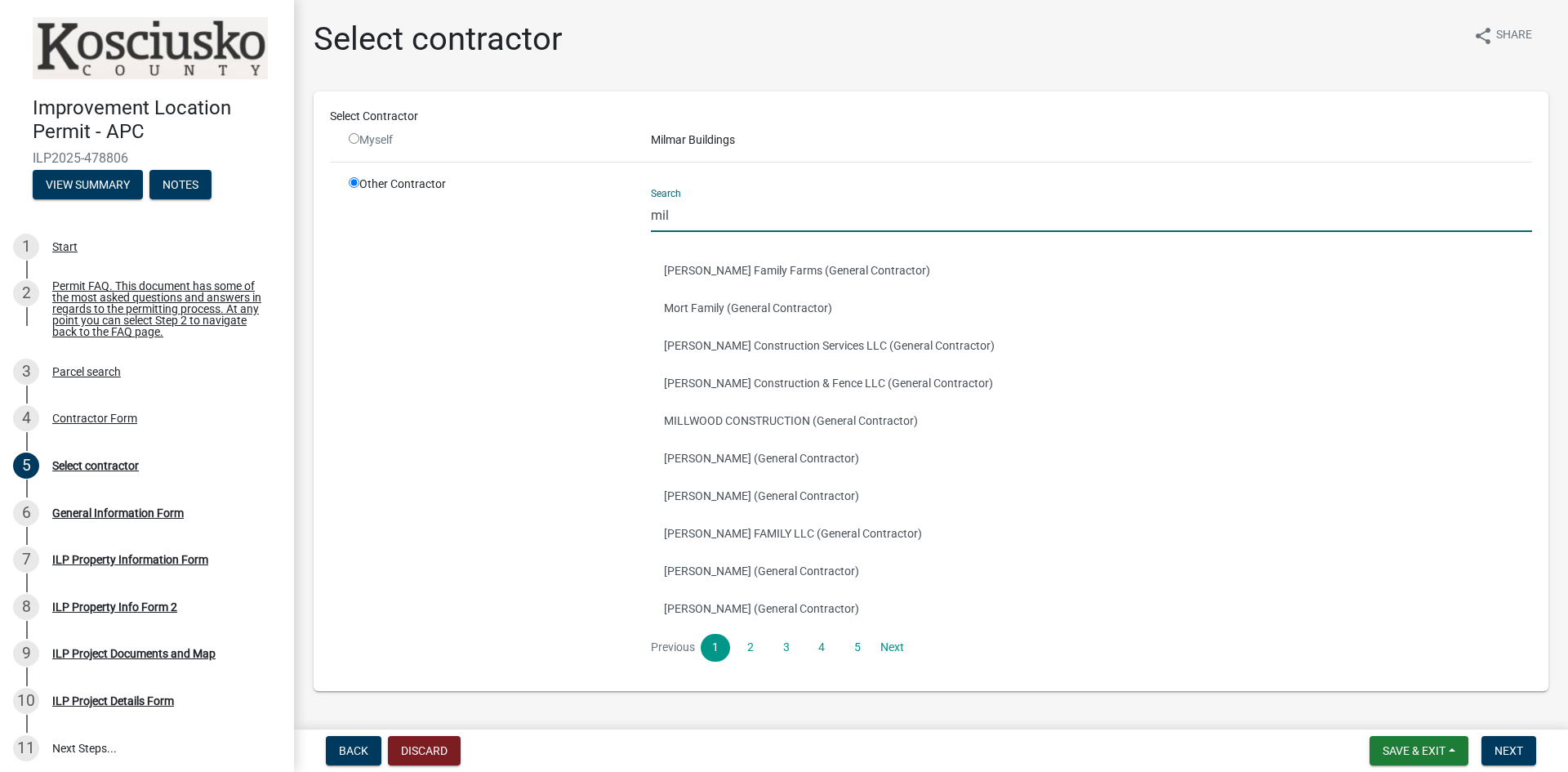
click at [783, 213] on input "mil" at bounding box center [1092, 215] width 881 height 34
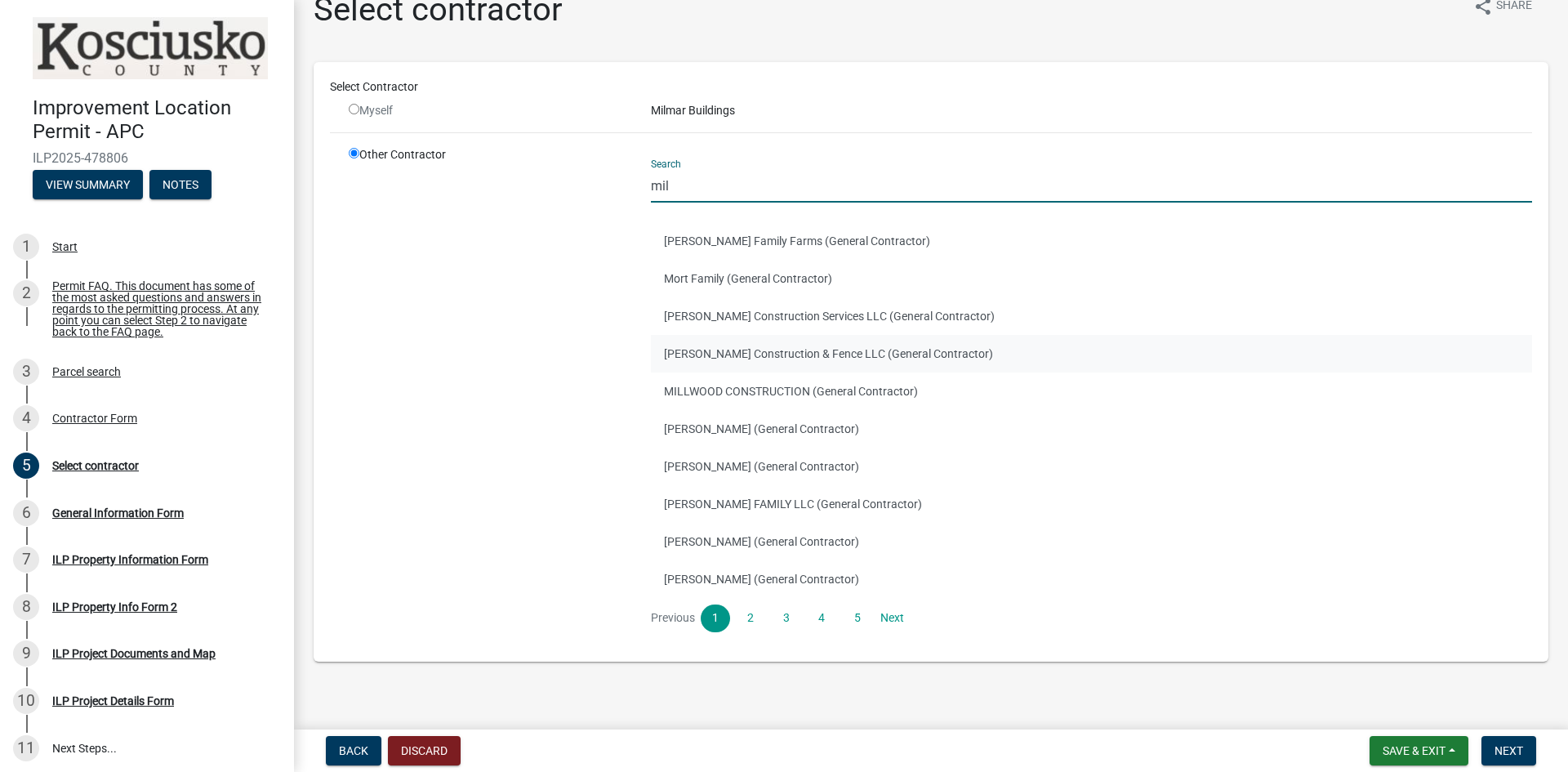
scroll to position [45, 0]
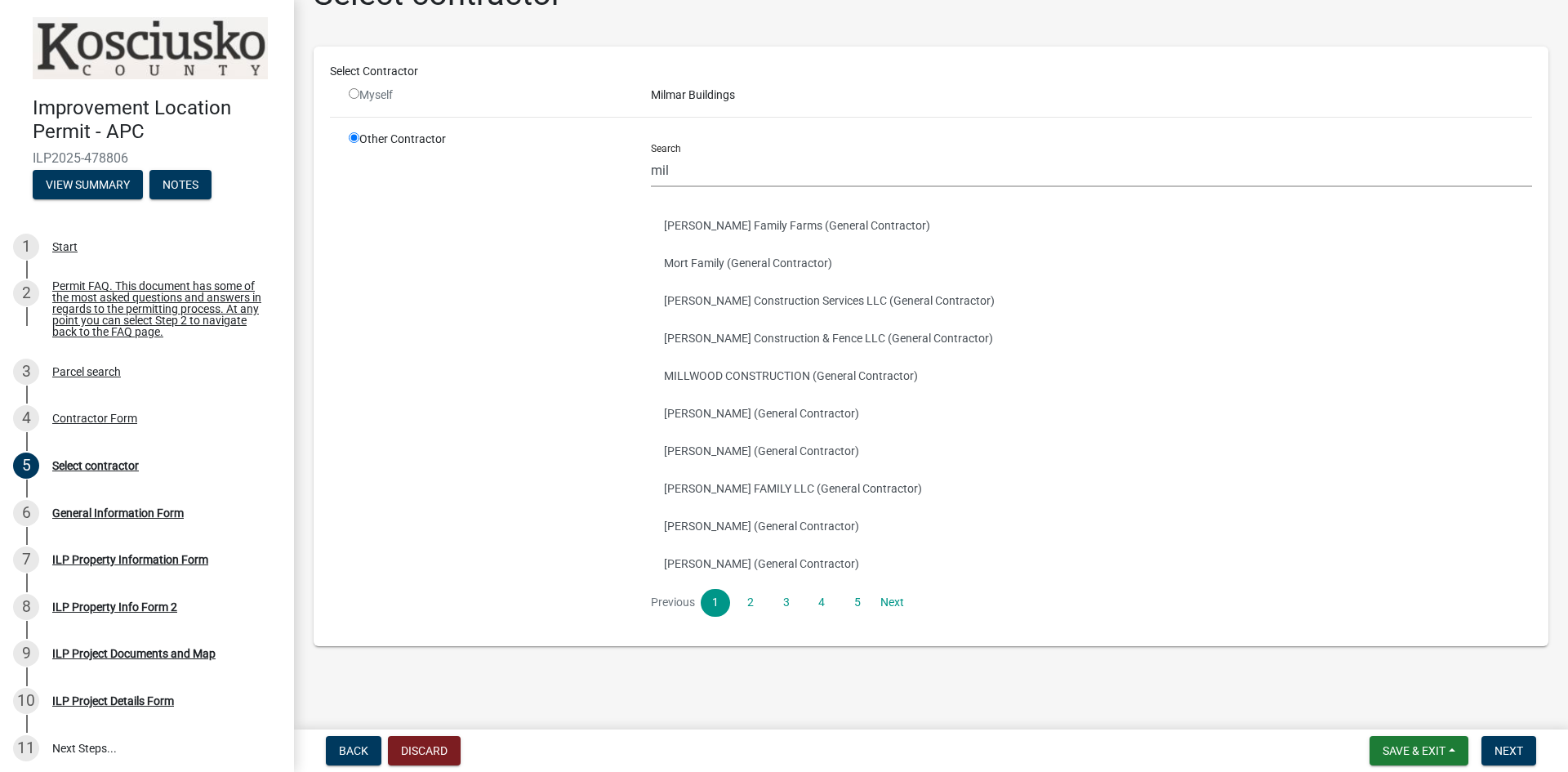
click at [700, 99] on div "Milmar Buildings" at bounding box center [1091, 95] width 906 height 17
click at [385, 136] on div "Other Contractor" at bounding box center [487, 380] width 302 height 499
click at [365, 95] on div "Myself" at bounding box center [487, 95] width 278 height 17
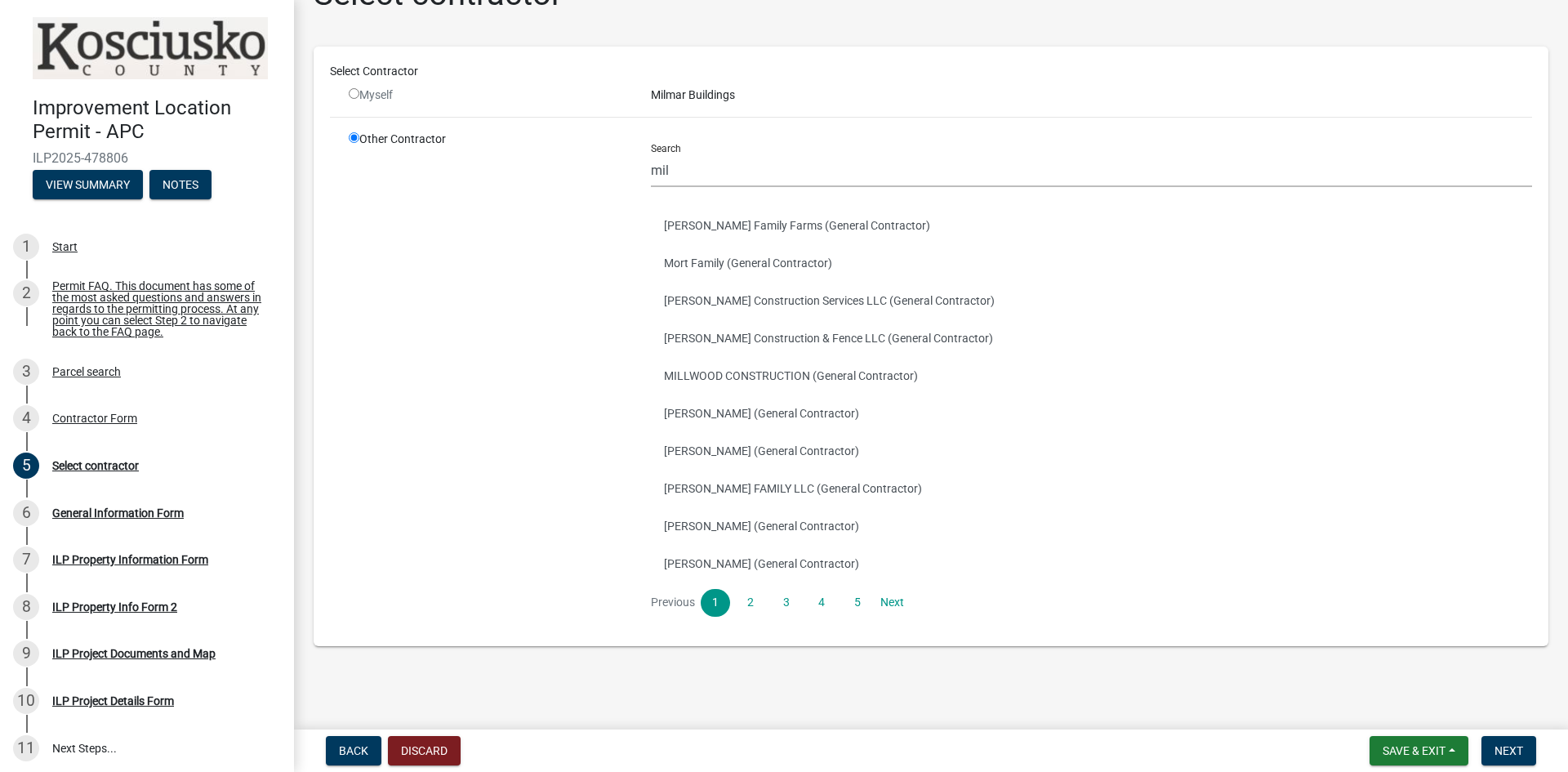
click at [352, 91] on input "radio" at bounding box center [354, 93] width 11 height 11
radio input "false"
radio input "true"
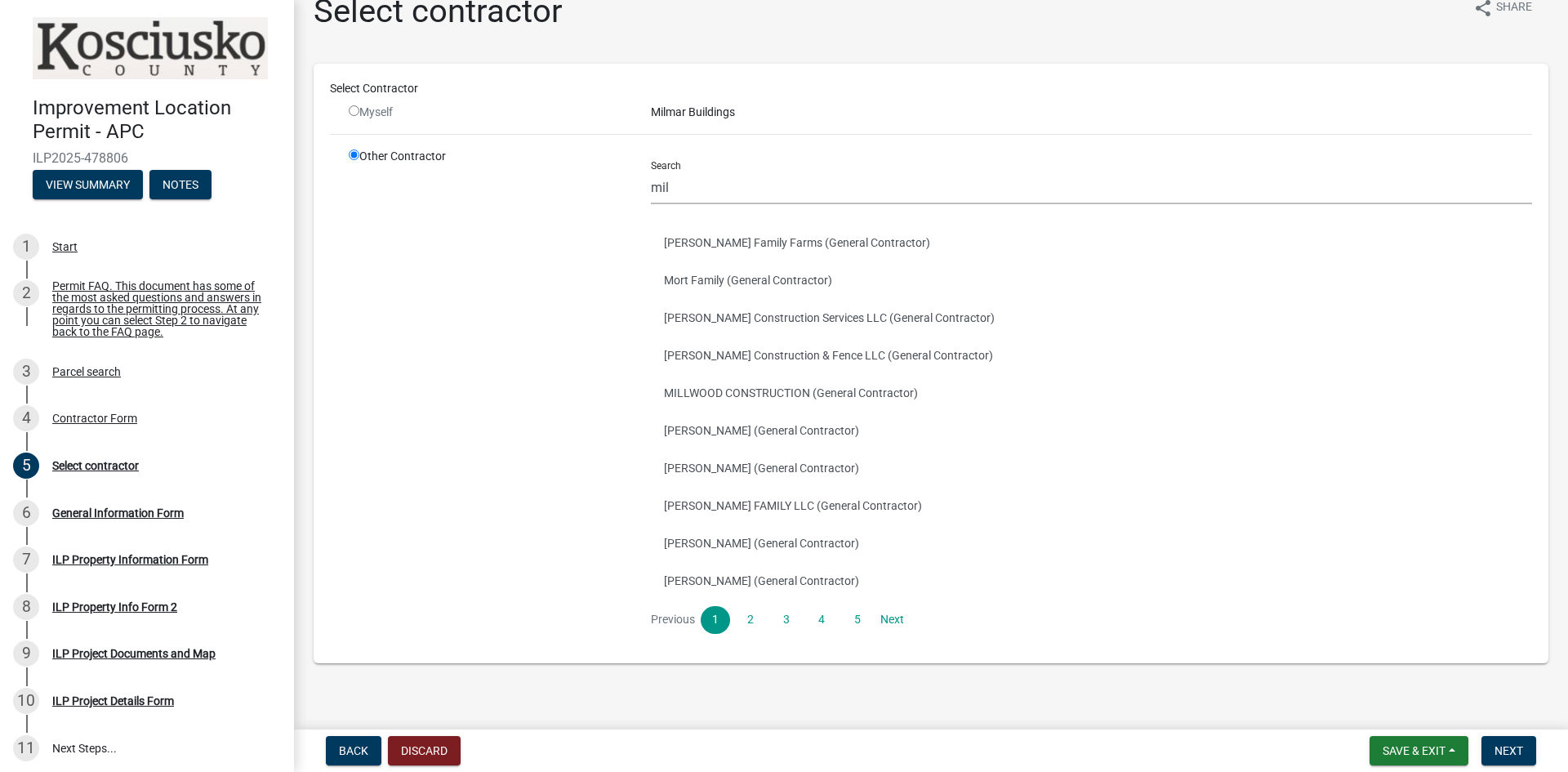
scroll to position [0, 0]
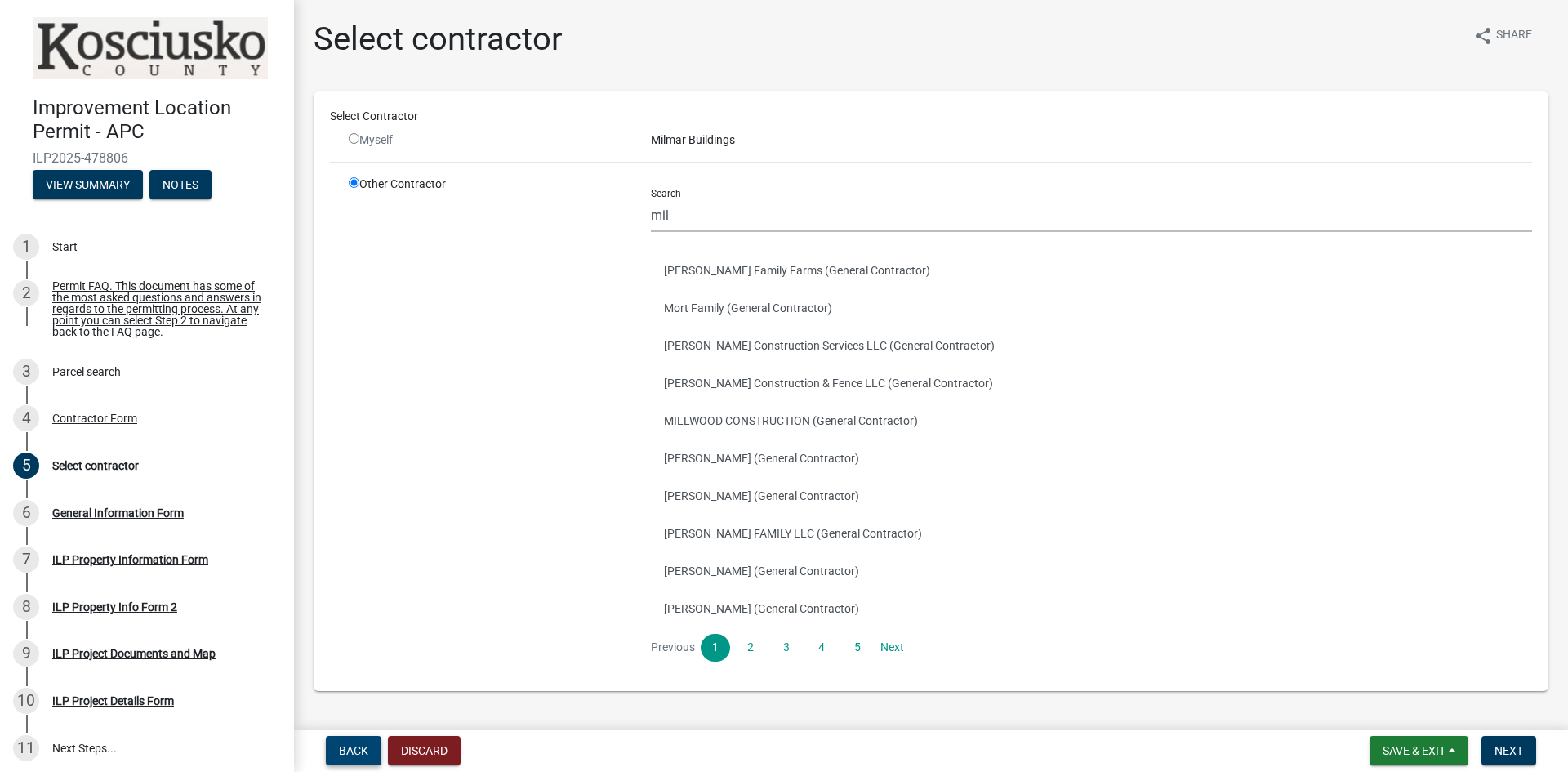
click at [339, 756] on span "Back" at bounding box center [354, 750] width 29 height 13
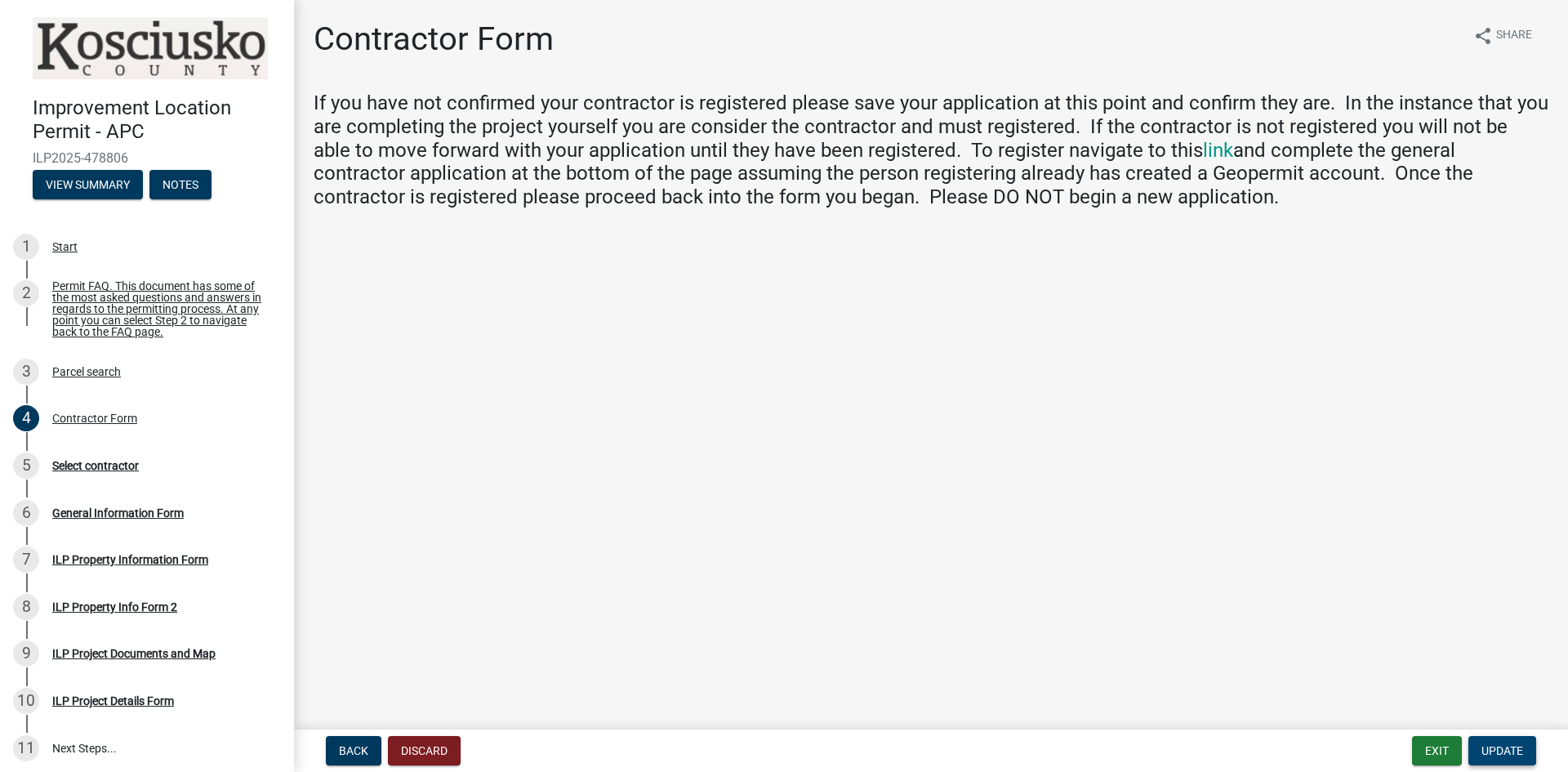
click at [1503, 757] on span "Update" at bounding box center [1501, 750] width 41 height 13
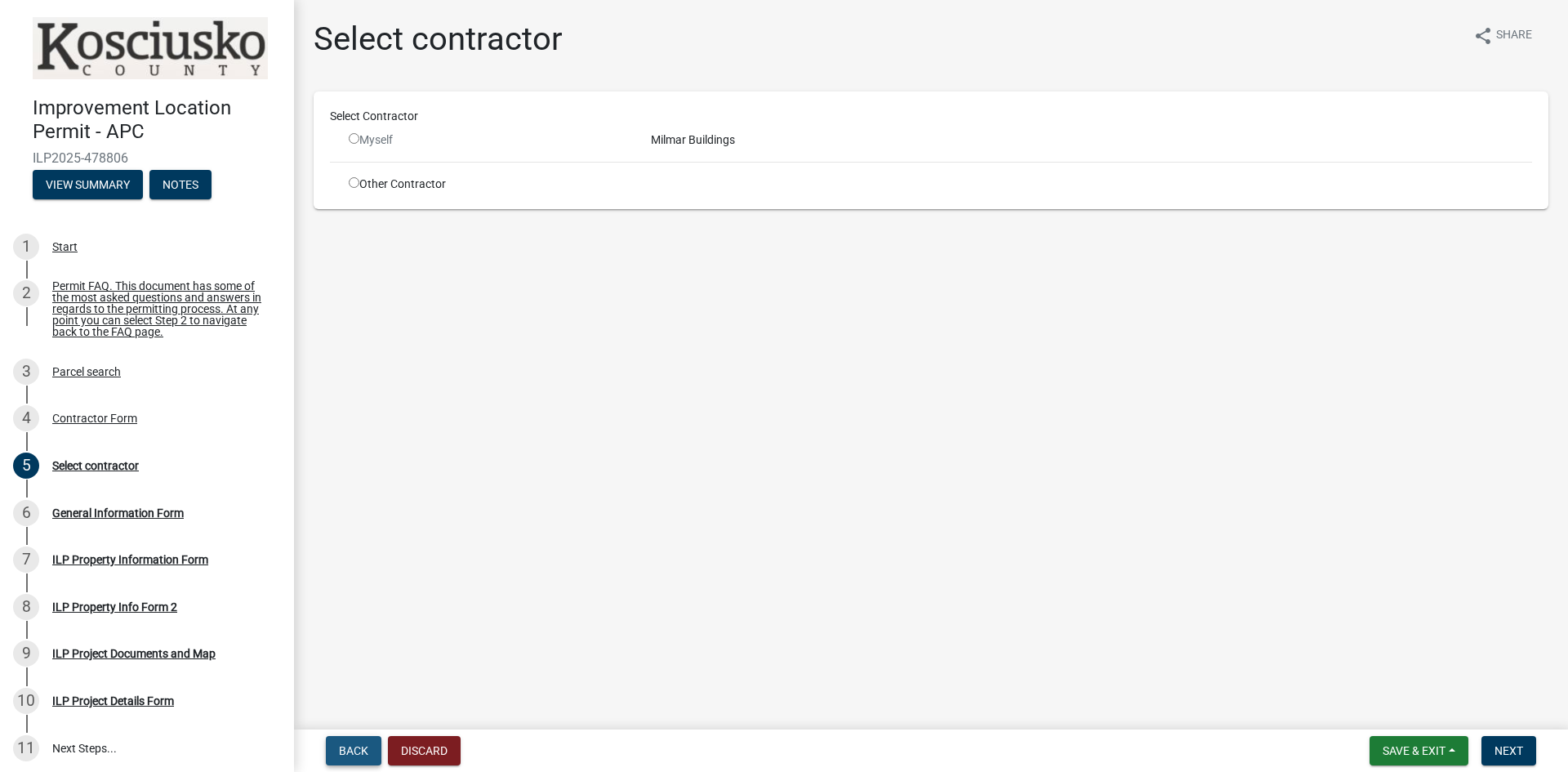
click at [352, 754] on span "Back" at bounding box center [354, 750] width 29 height 13
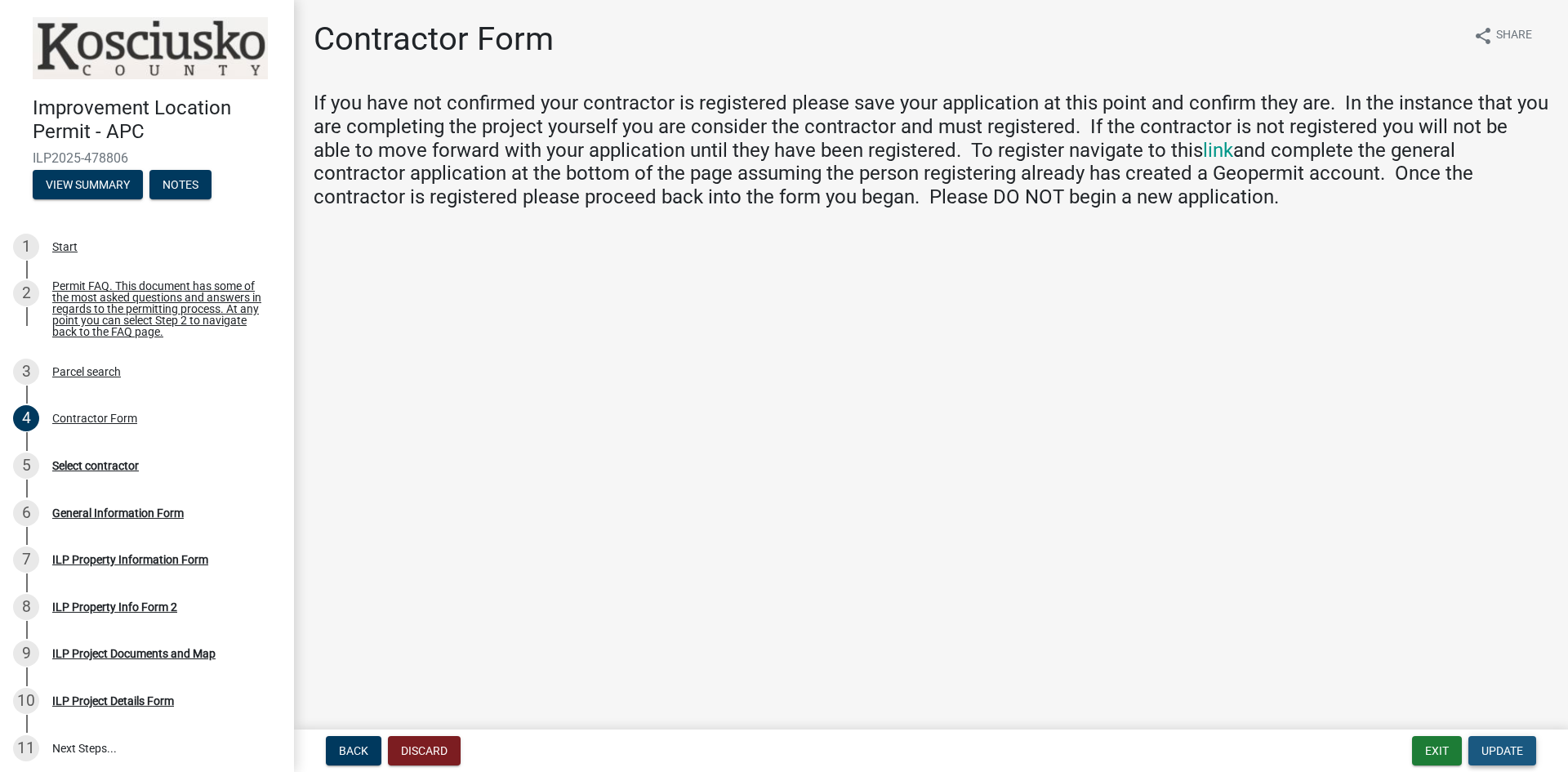
click at [1496, 750] on span "Update" at bounding box center [1501, 750] width 41 height 13
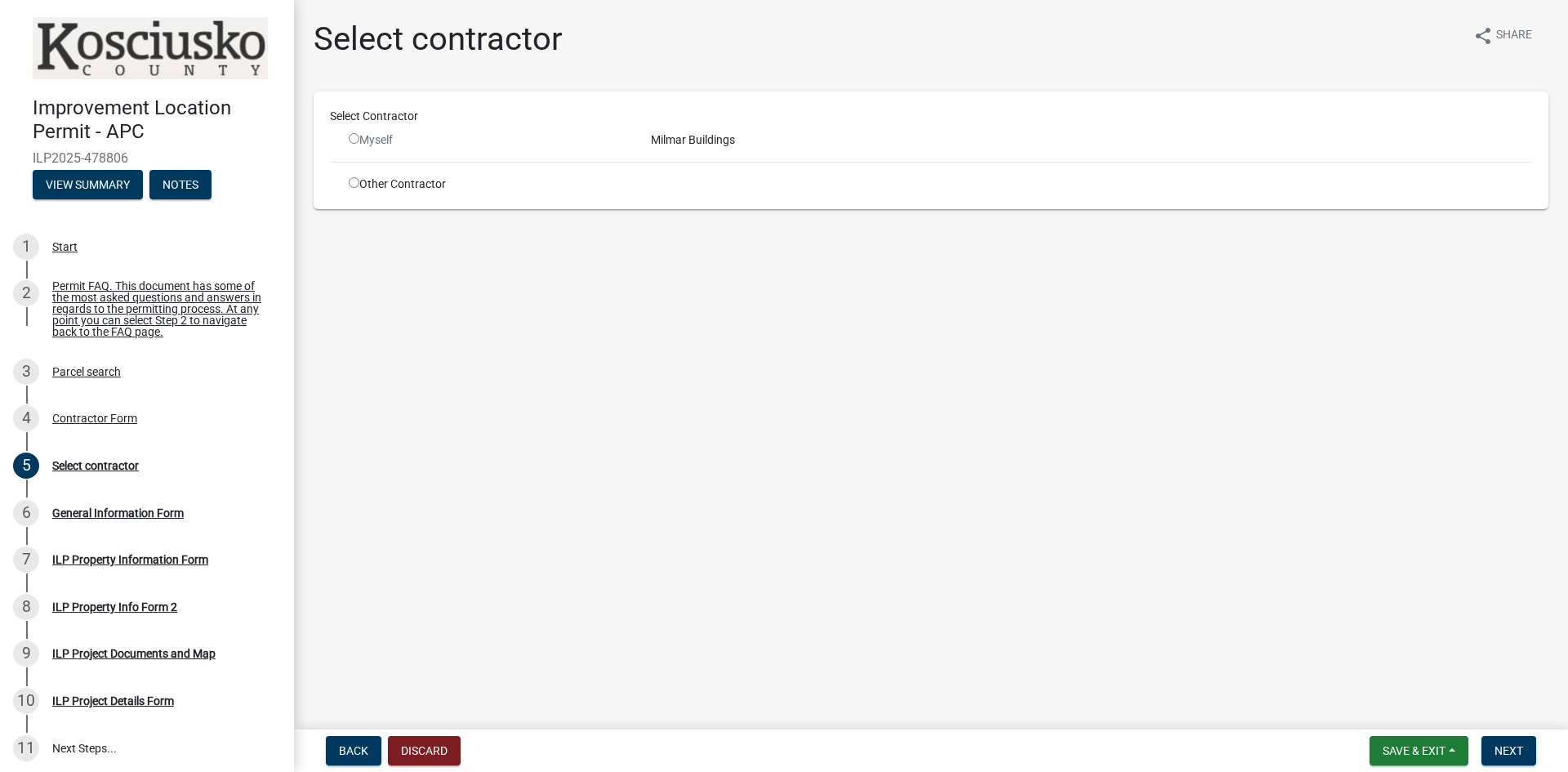
click at [681, 139] on div "Milmar Buildings" at bounding box center [1091, 140] width 906 height 17
click at [374, 142] on div "Myself" at bounding box center [487, 140] width 278 height 17
click at [354, 143] on input "radio" at bounding box center [354, 138] width 11 height 11
click at [354, 139] on input "radio" at bounding box center [354, 138] width 11 height 11
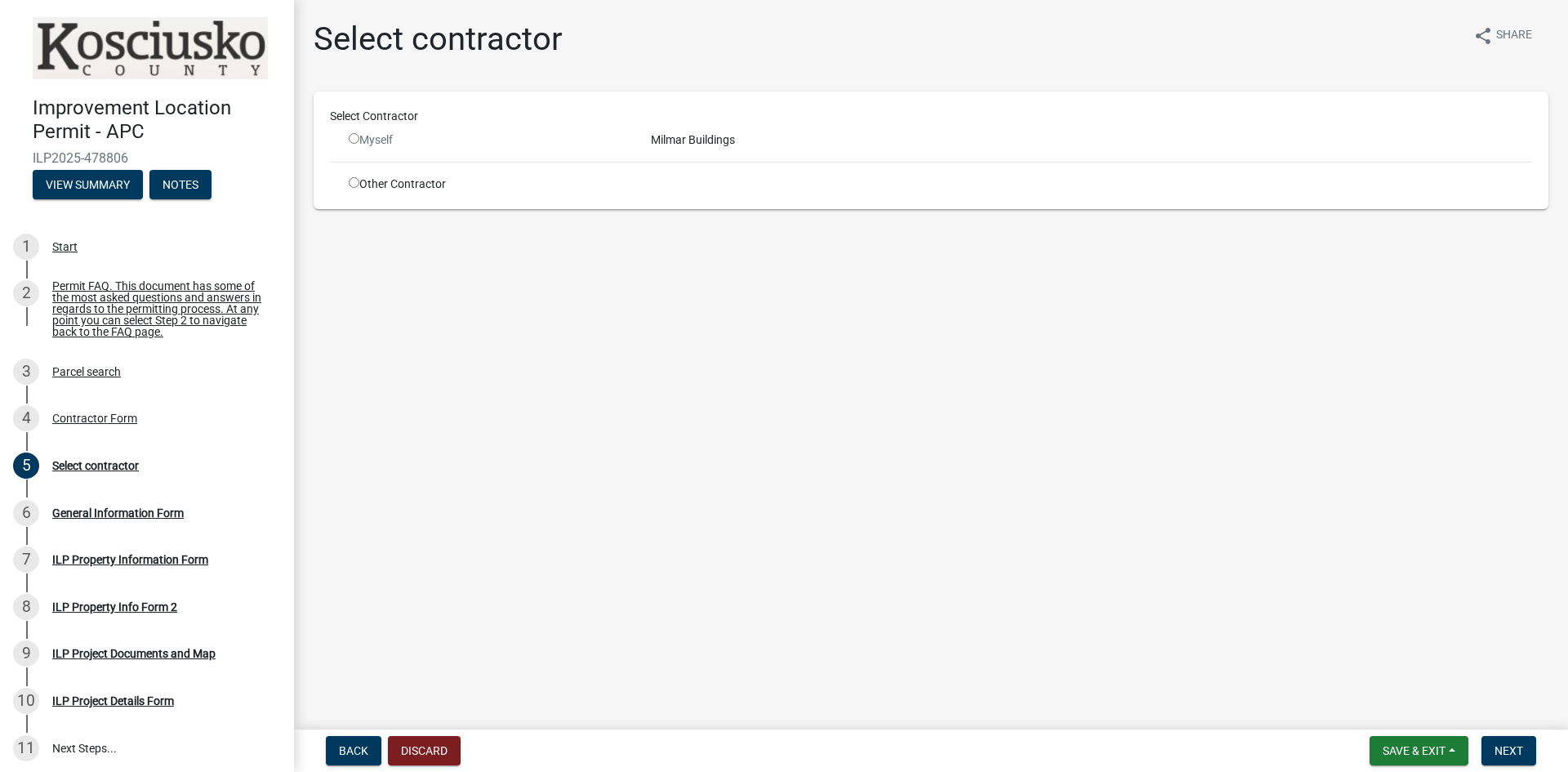
click at [354, 138] on input "radio" at bounding box center [354, 138] width 11 height 11
radio input "false"
click at [1506, 751] on span "Next" at bounding box center [1508, 750] width 28 height 13
click at [702, 144] on div "Milmar Buildings" at bounding box center [1091, 140] width 906 height 17
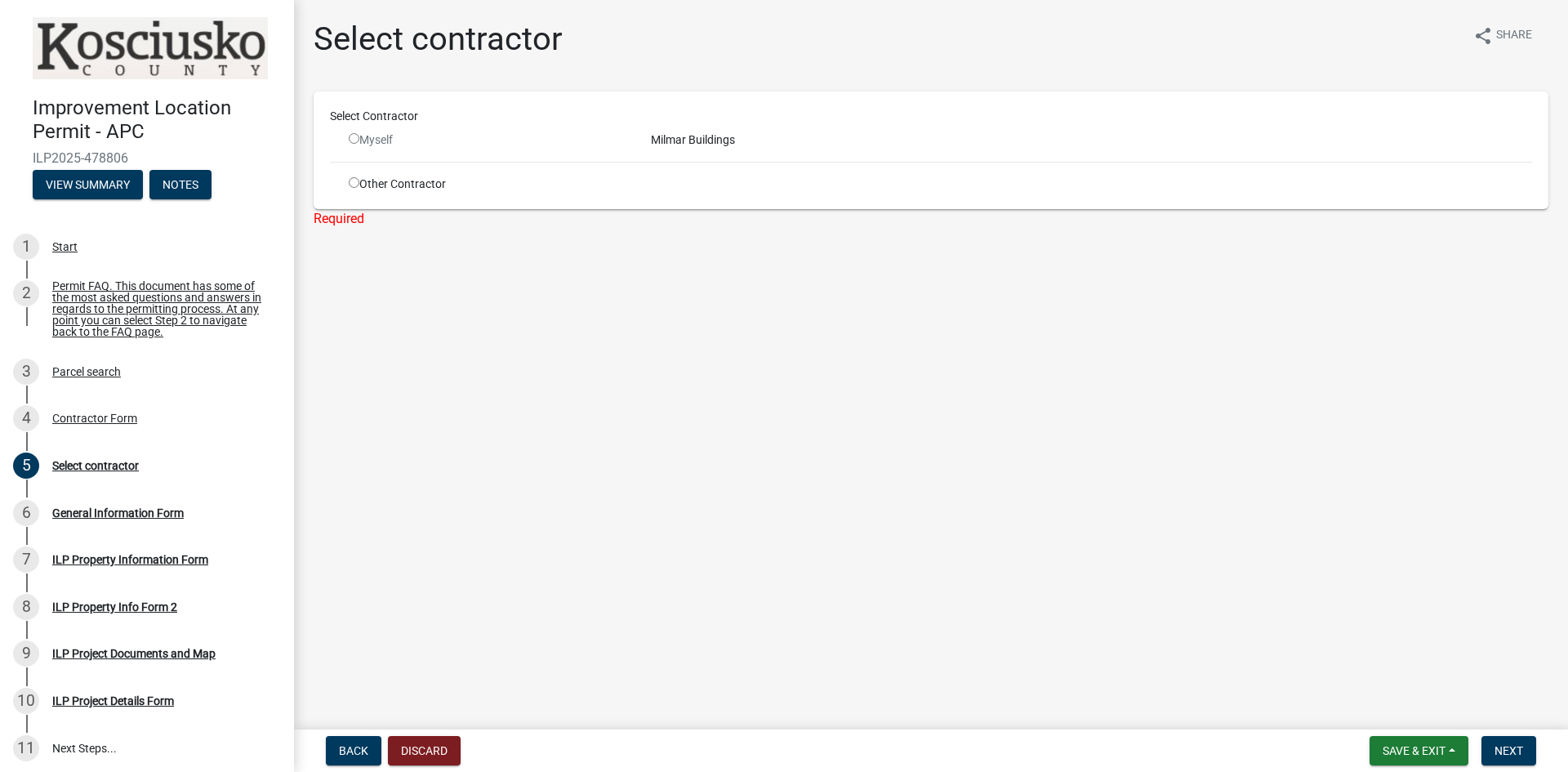
click at [379, 144] on div "Myself" at bounding box center [487, 140] width 278 height 17
click at [410, 135] on div "Myself" at bounding box center [487, 140] width 278 height 17
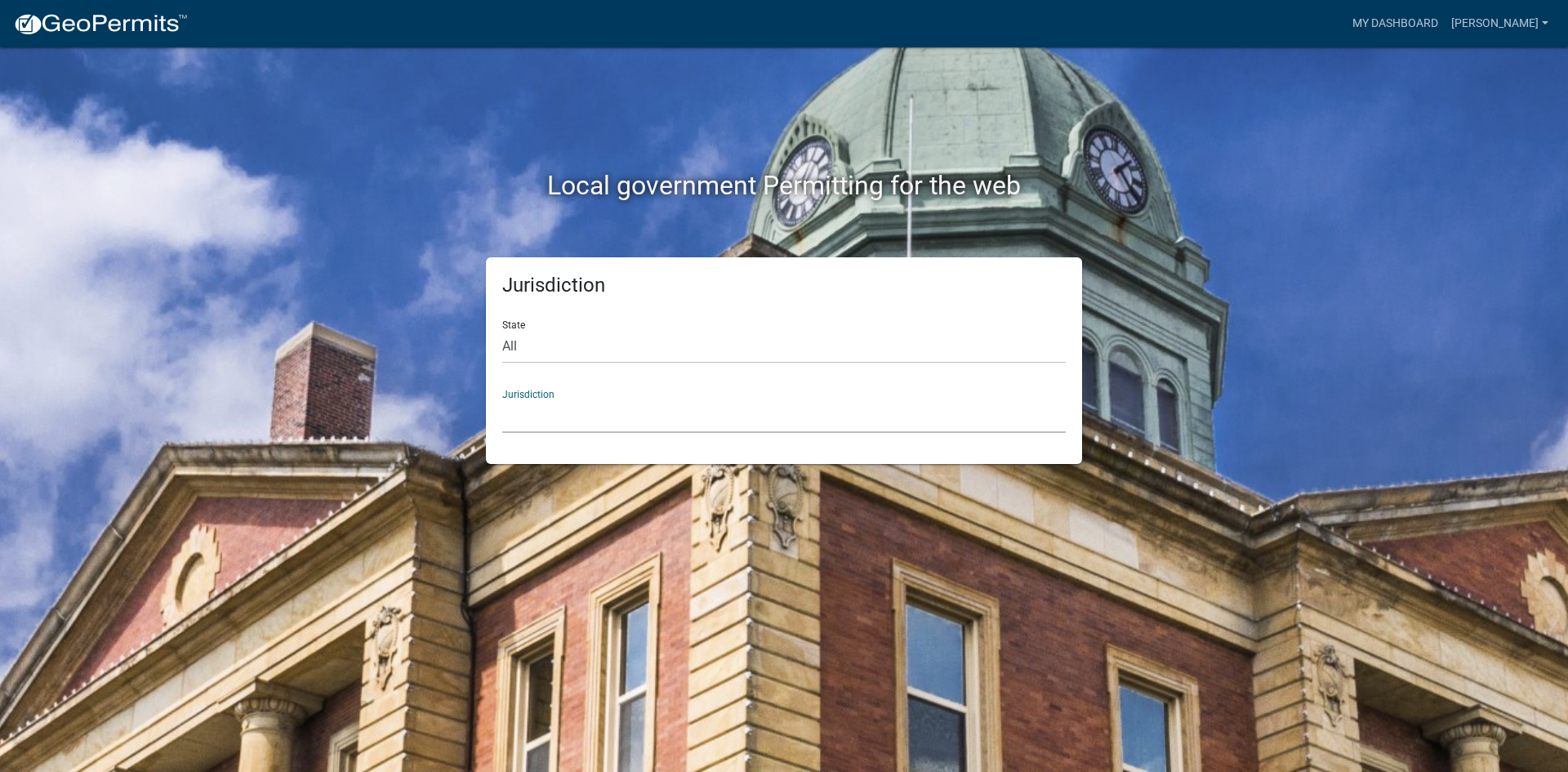
click at [561, 421] on select "[GEOGRAPHIC_DATA], [US_STATE] [GEOGRAPHIC_DATA], [US_STATE][PERSON_NAME][GEOGRA…" at bounding box center [783, 416] width 563 height 34
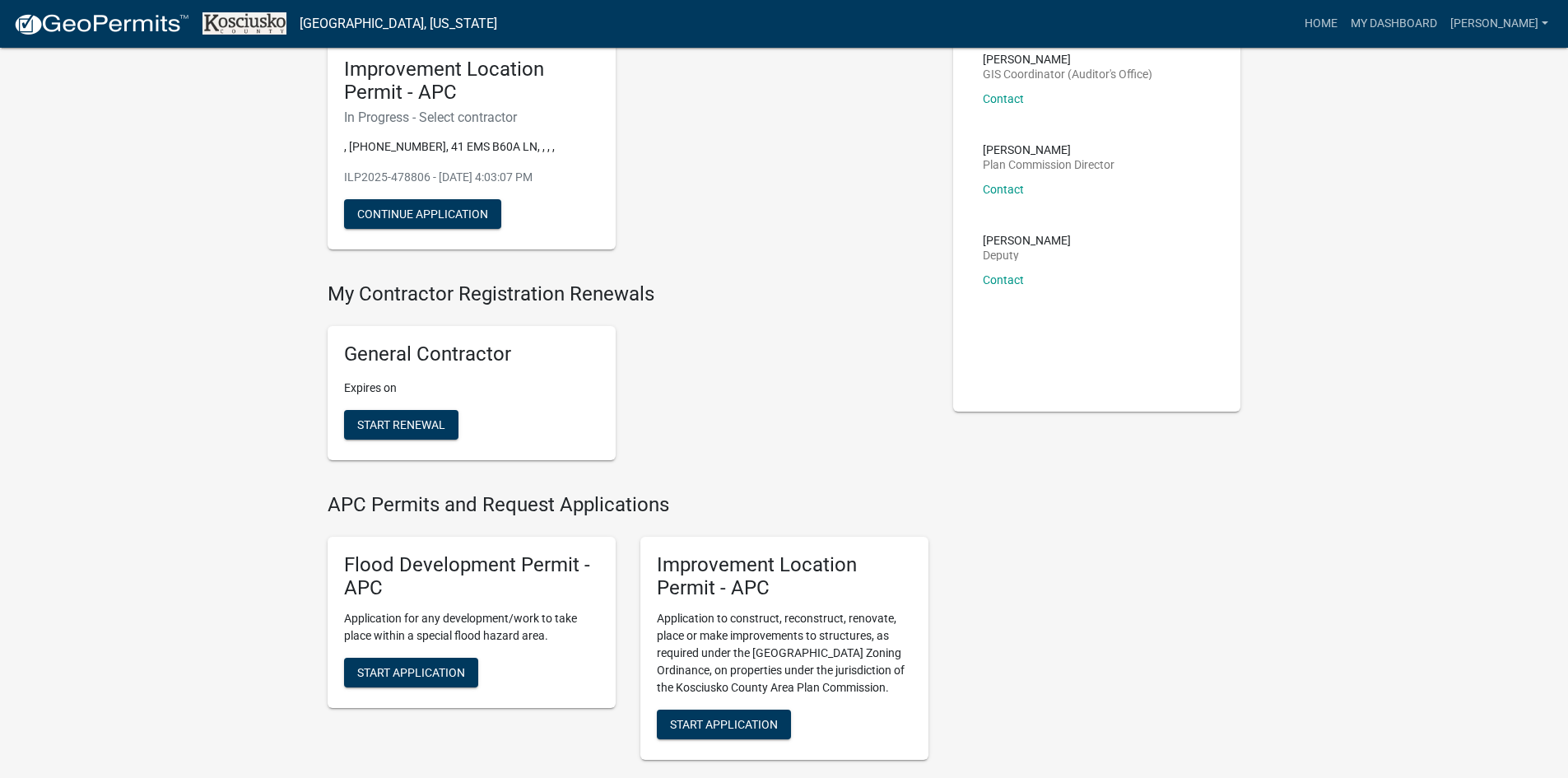
scroll to position [164, 0]
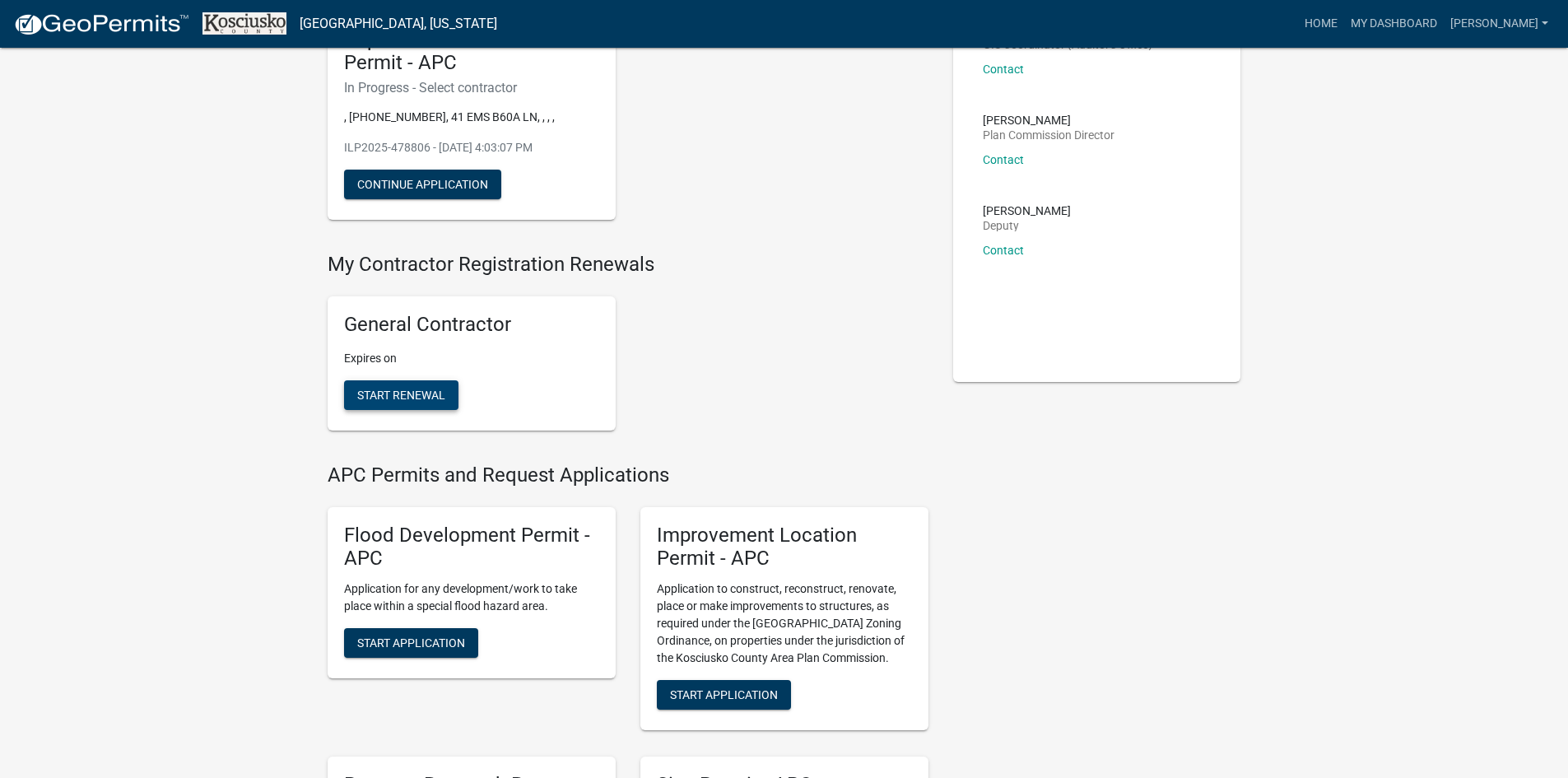
click at [357, 398] on span "Start Renewal" at bounding box center [401, 394] width 88 height 13
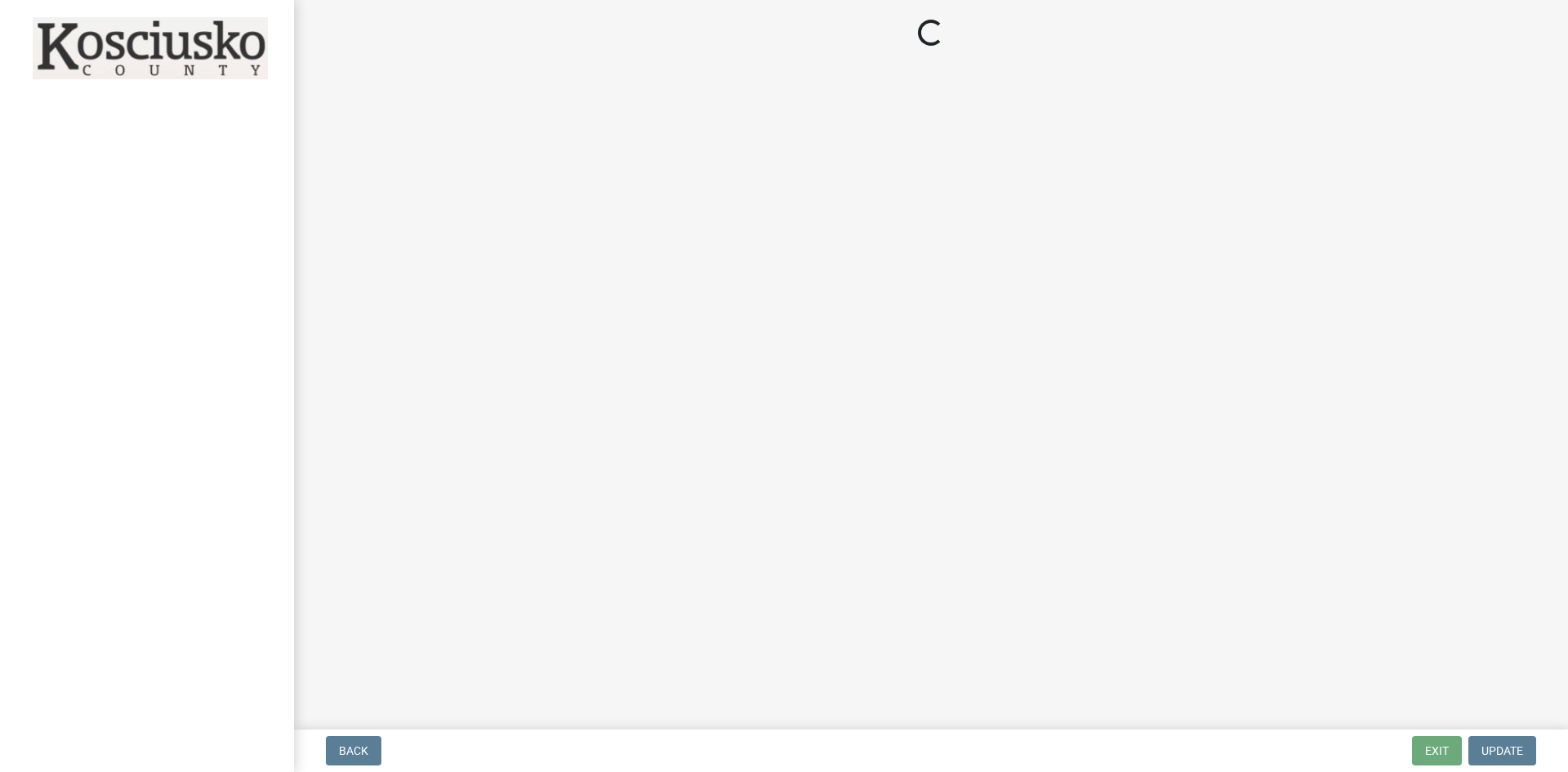
select select "IN"
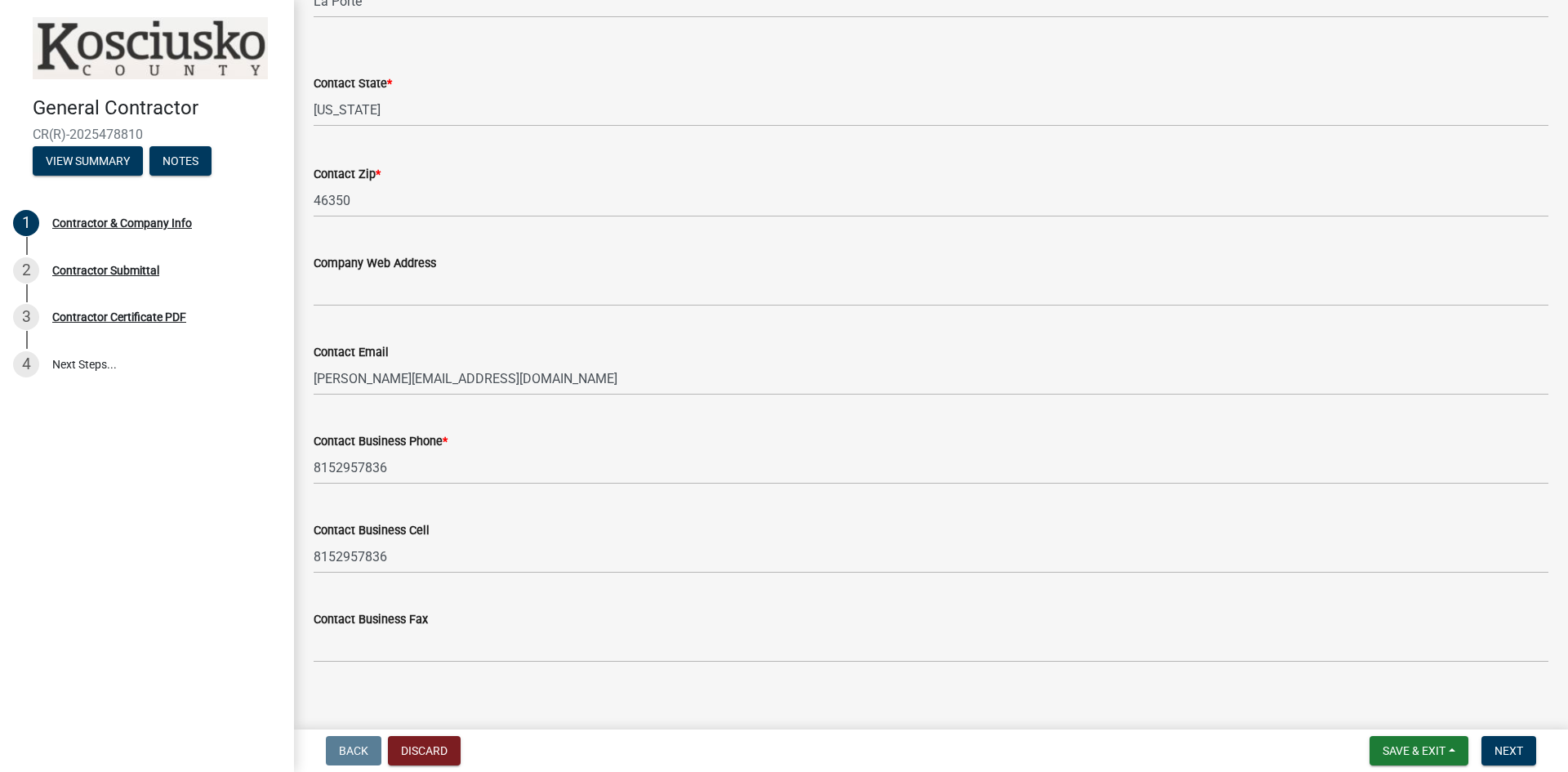
scroll to position [700, 0]
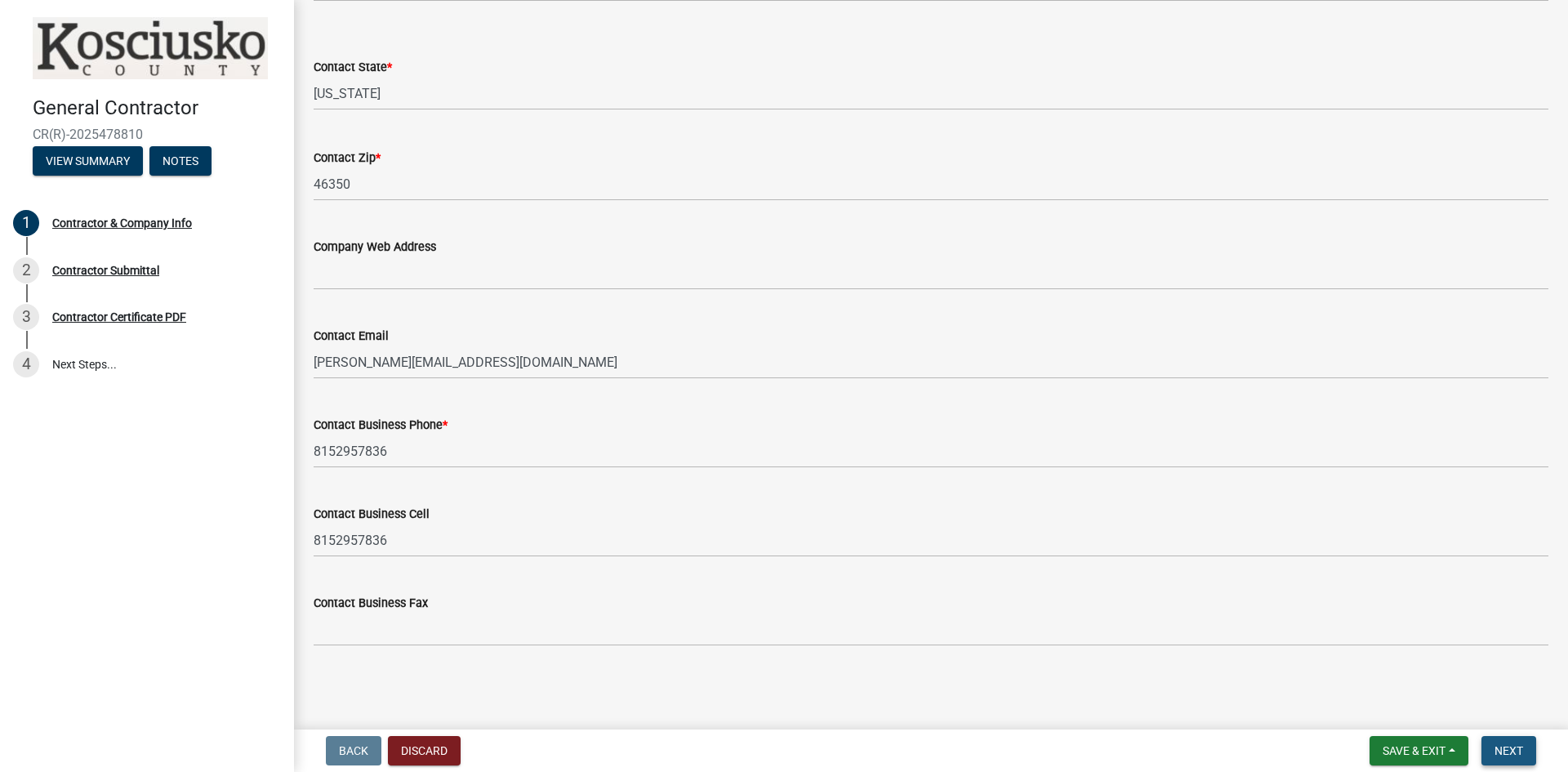
click at [1515, 752] on span "Next" at bounding box center [1508, 750] width 28 height 13
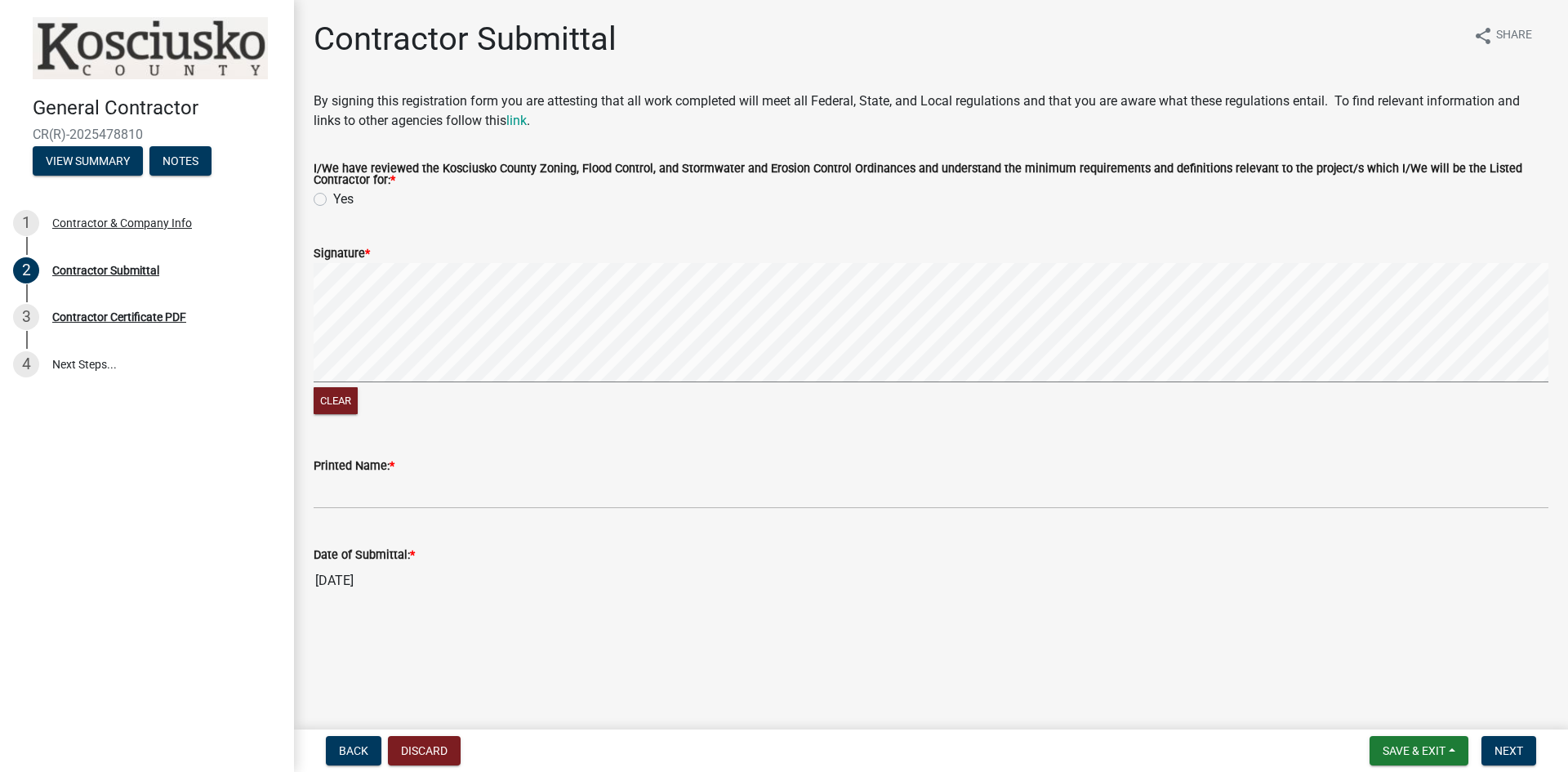
click at [333, 204] on label "Yes" at bounding box center [343, 199] width 20 height 19
click at [333, 200] on input "Yes" at bounding box center [339, 195] width 11 height 11
radio input "true"
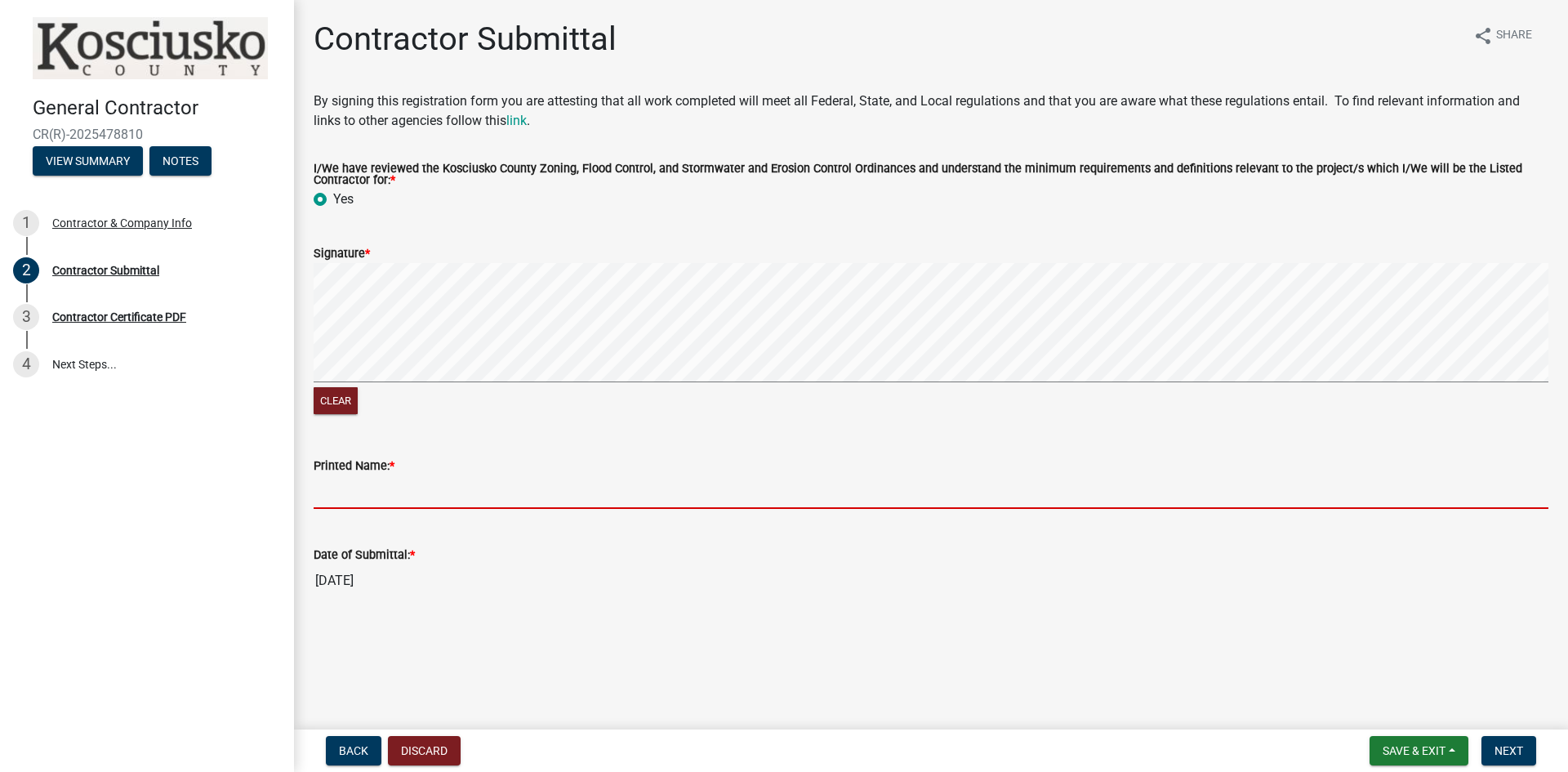
click at [378, 493] on input "Printed Name: *" at bounding box center [931, 492] width 1235 height 34
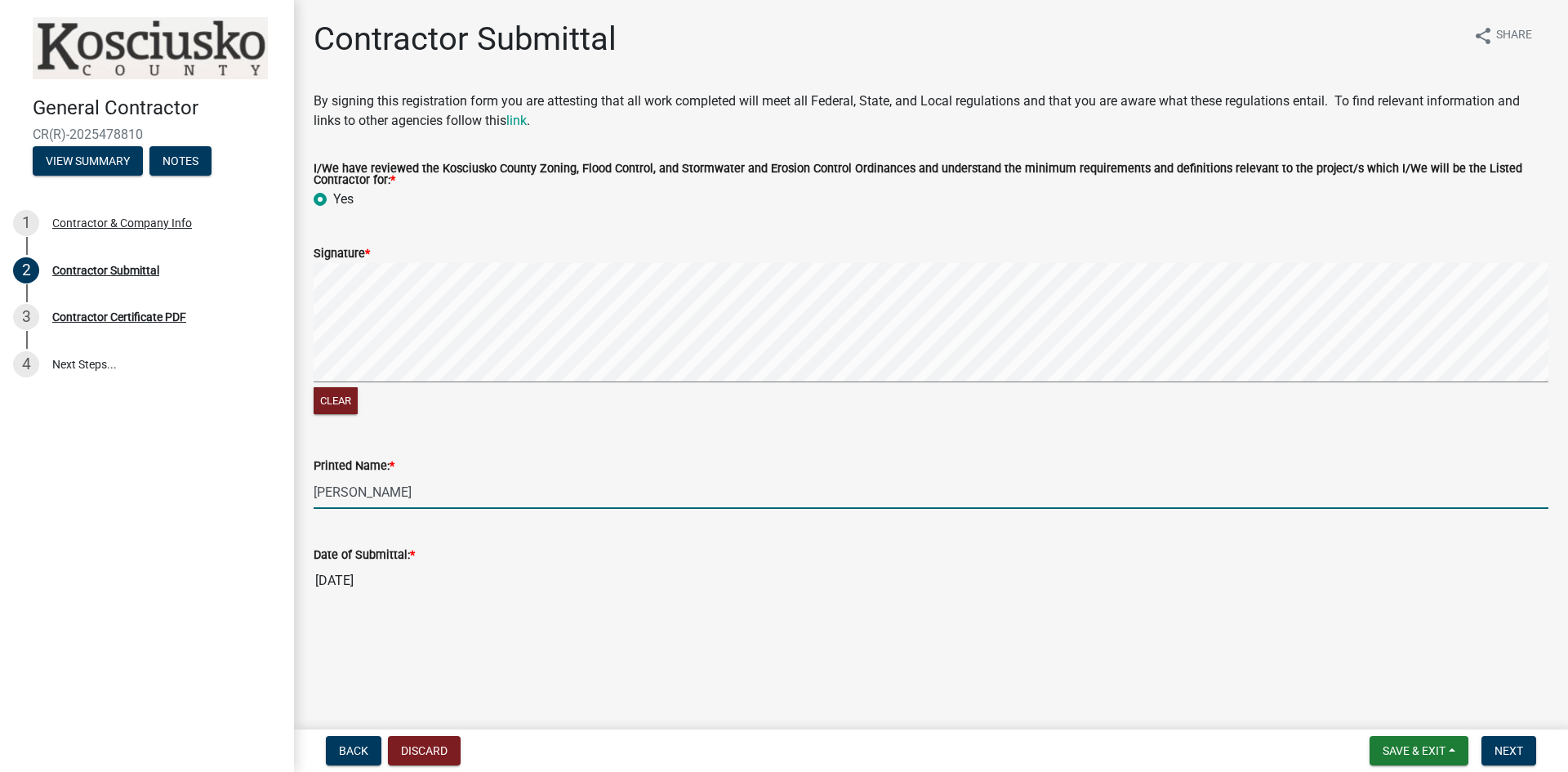
click at [344, 494] on input "[PERSON_NAME]" at bounding box center [931, 492] width 1235 height 34
type input "[PERSON_NAME]"
click at [1510, 745] on span "Next" at bounding box center [1508, 750] width 28 height 13
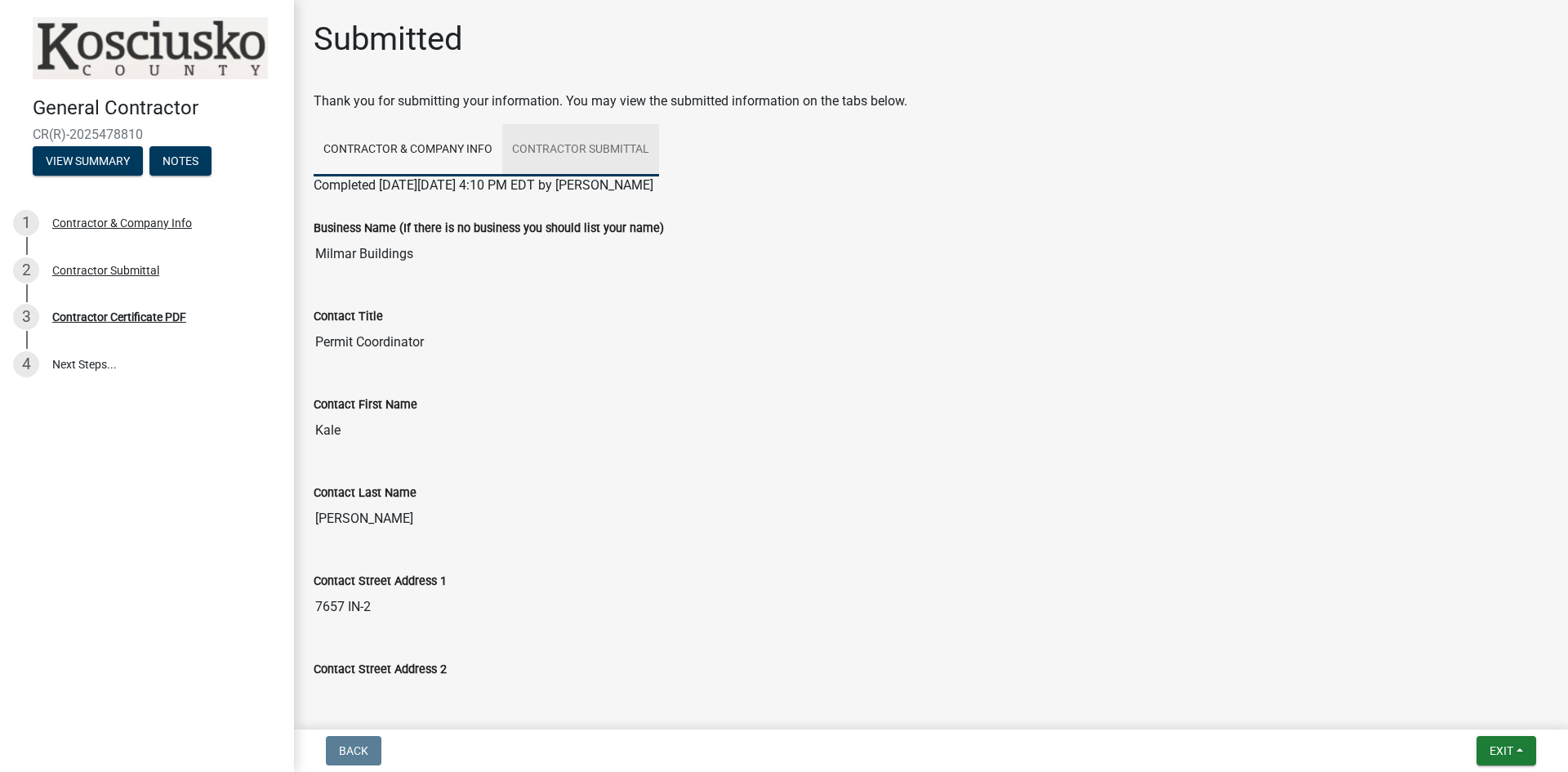
click at [576, 156] on link "Contractor Submittal" at bounding box center [580, 150] width 157 height 52
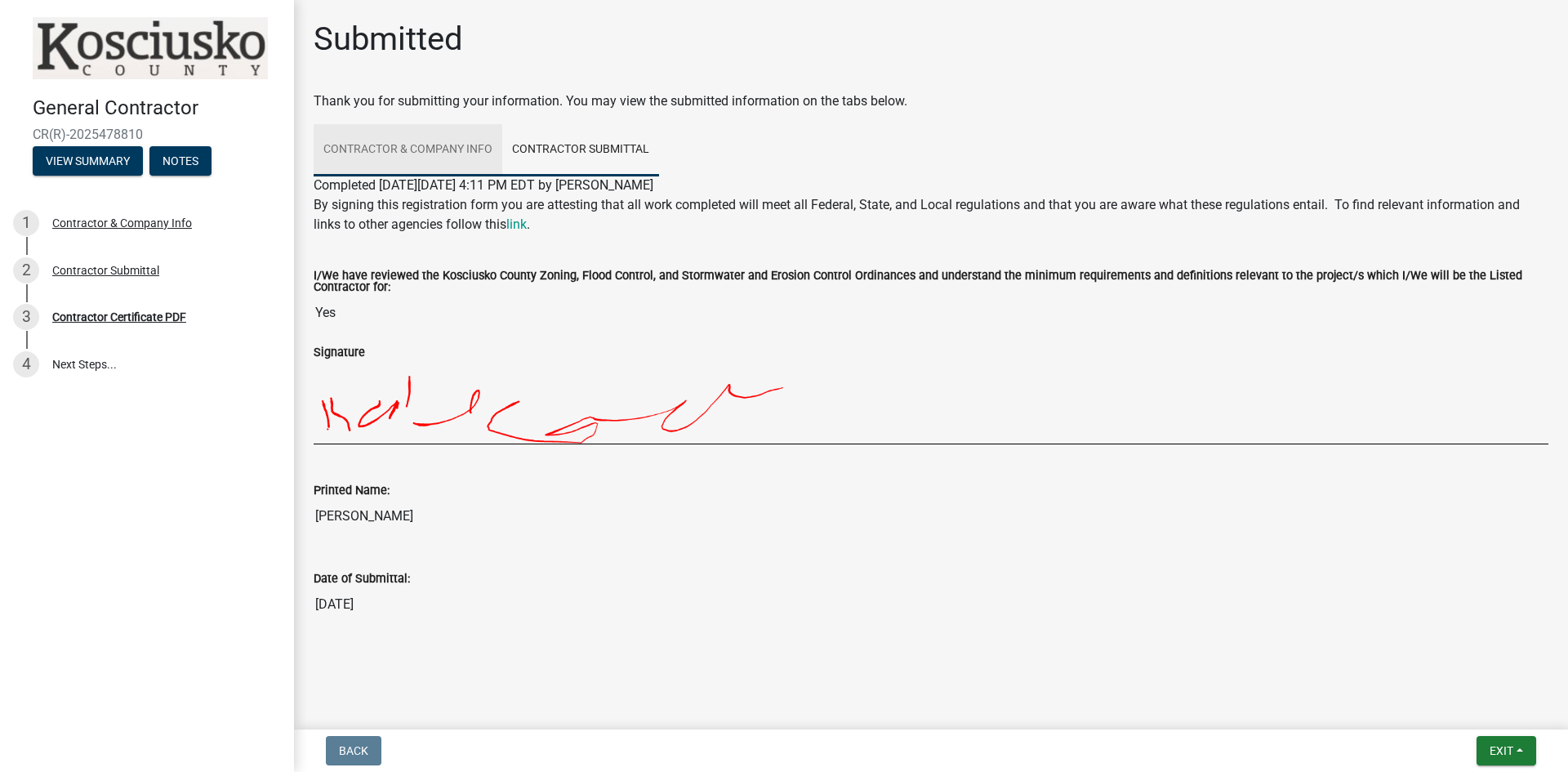
click at [389, 153] on link "Contractor & Company Info" at bounding box center [408, 150] width 189 height 52
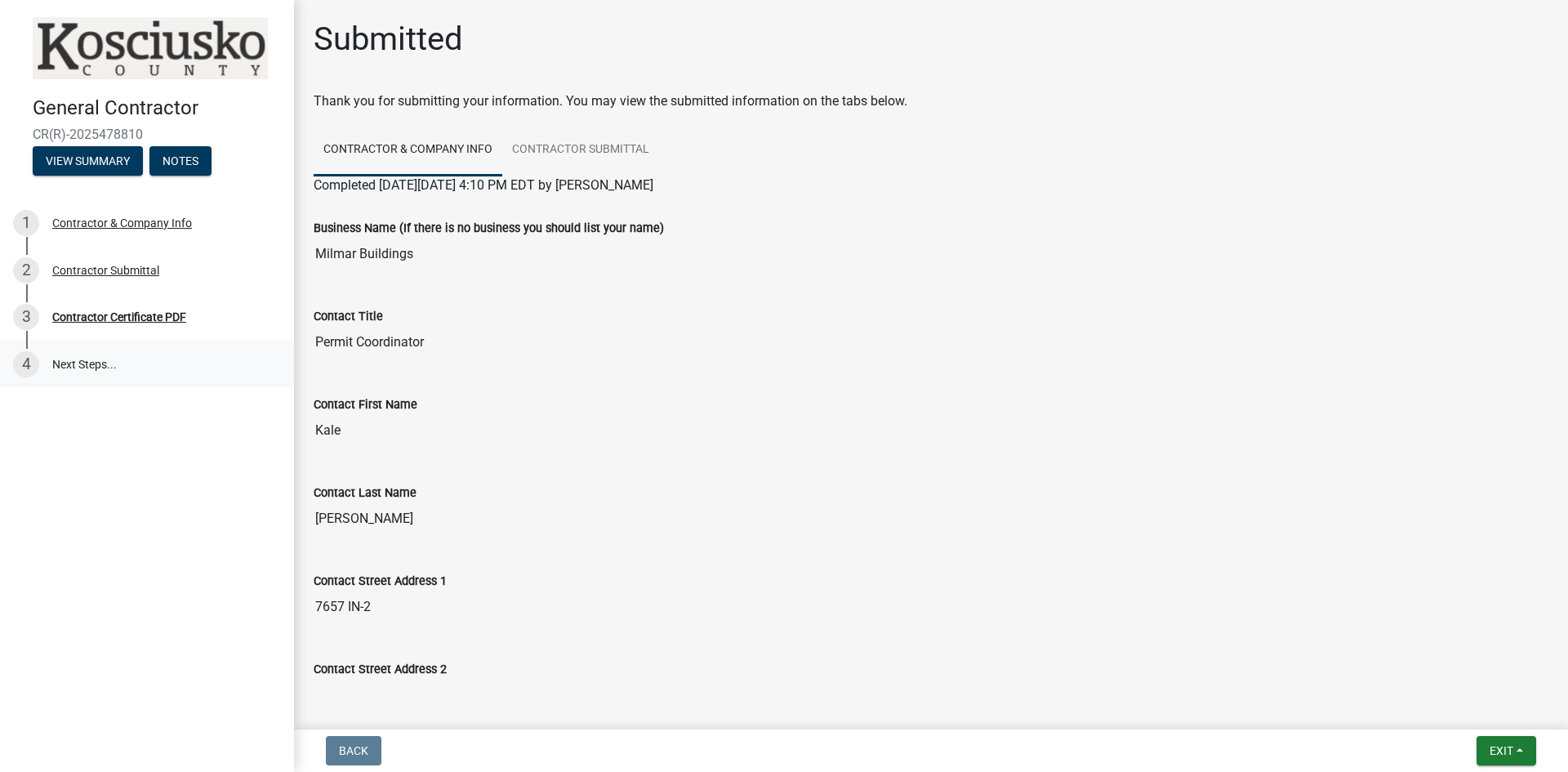
click at [126, 366] on link "4 Next Steps..." at bounding box center [147, 364] width 294 height 48
click at [121, 160] on button "View Summary" at bounding box center [88, 161] width 110 height 29
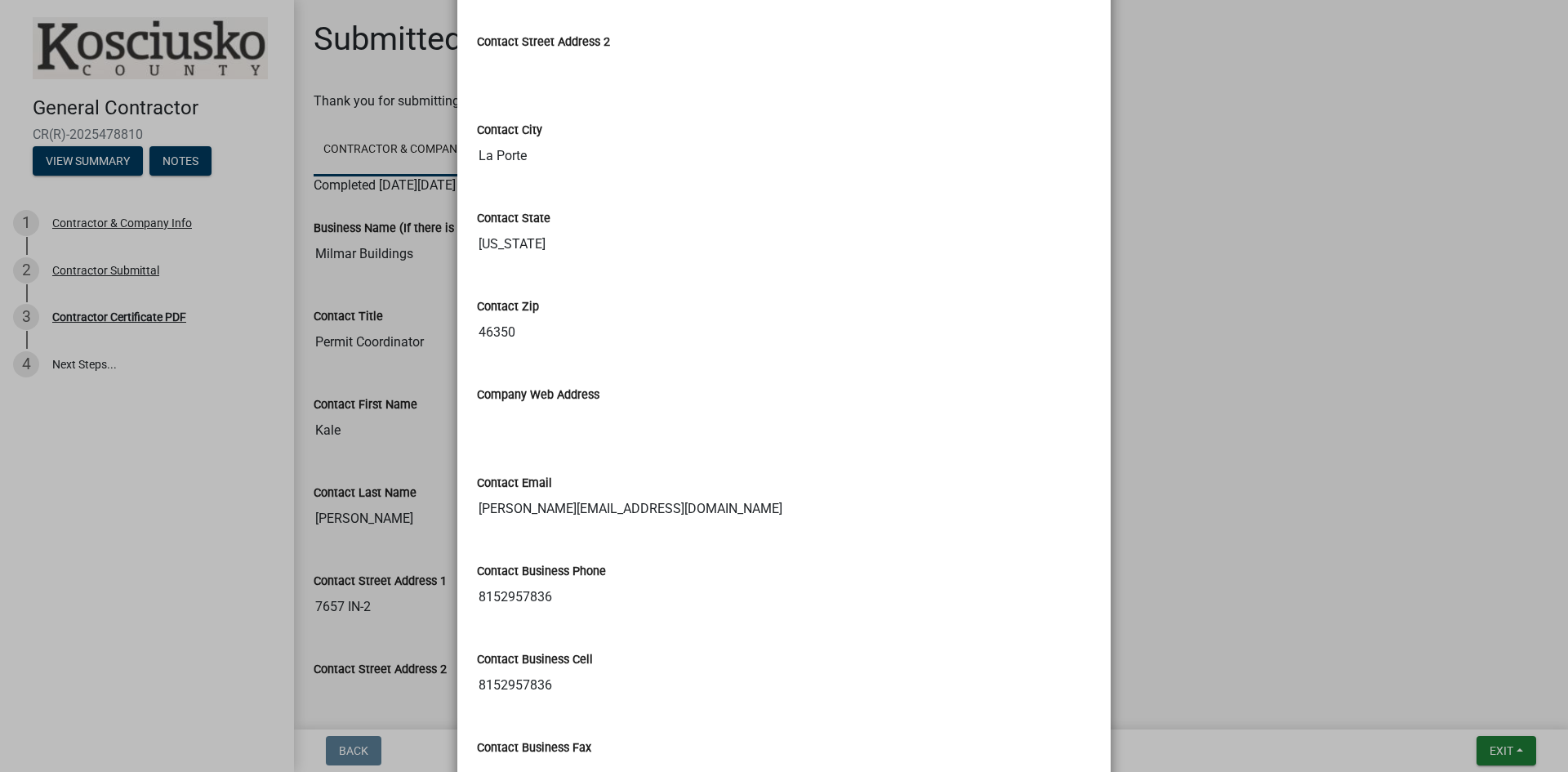
scroll to position [765, 0]
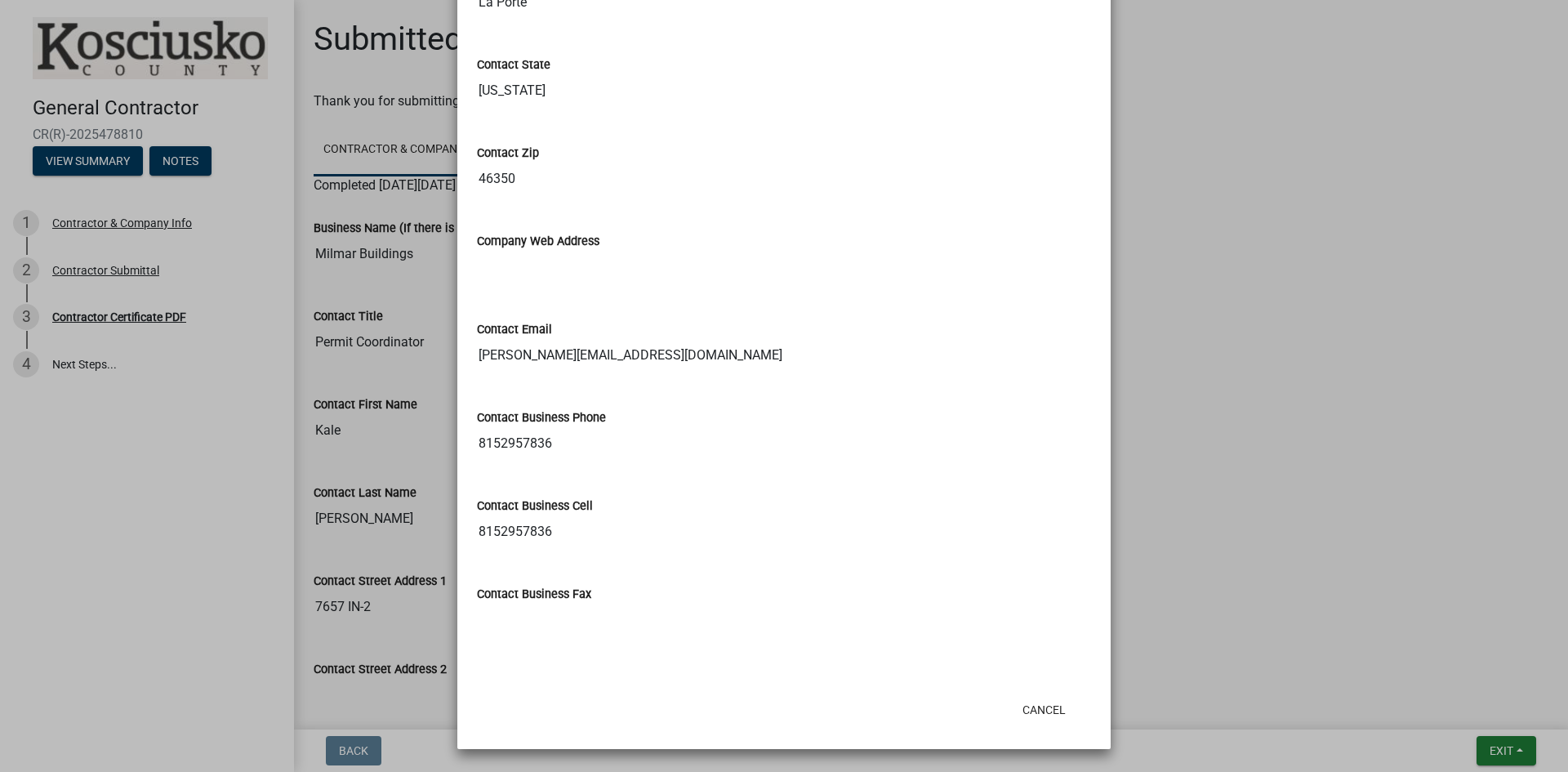
click at [1202, 300] on ngb-modal-window "Summary × Printer Friendly Contractor & Company Info Contractor Submittal Compl…" at bounding box center [784, 386] width 1568 height 772
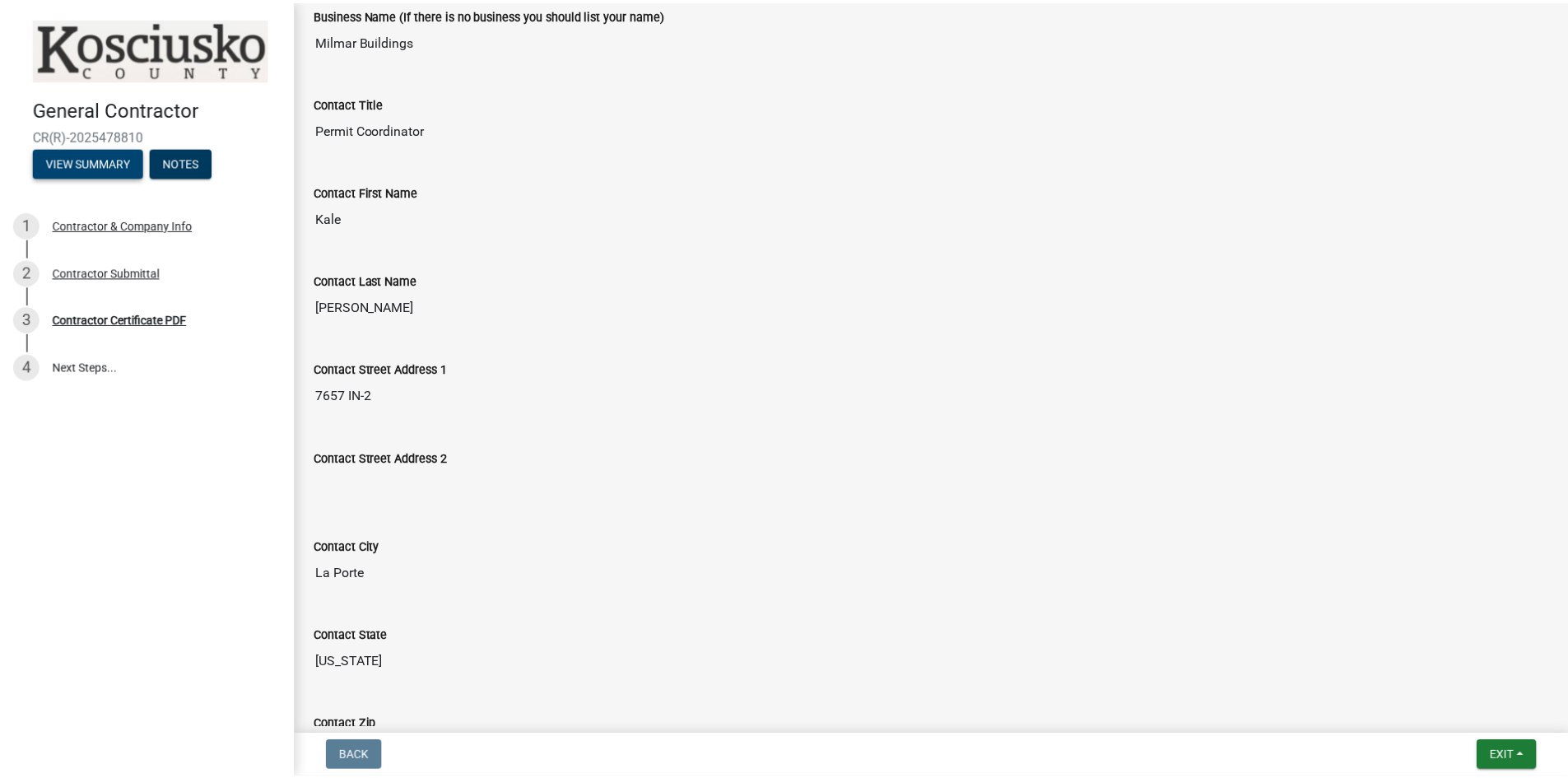
scroll to position [0, 0]
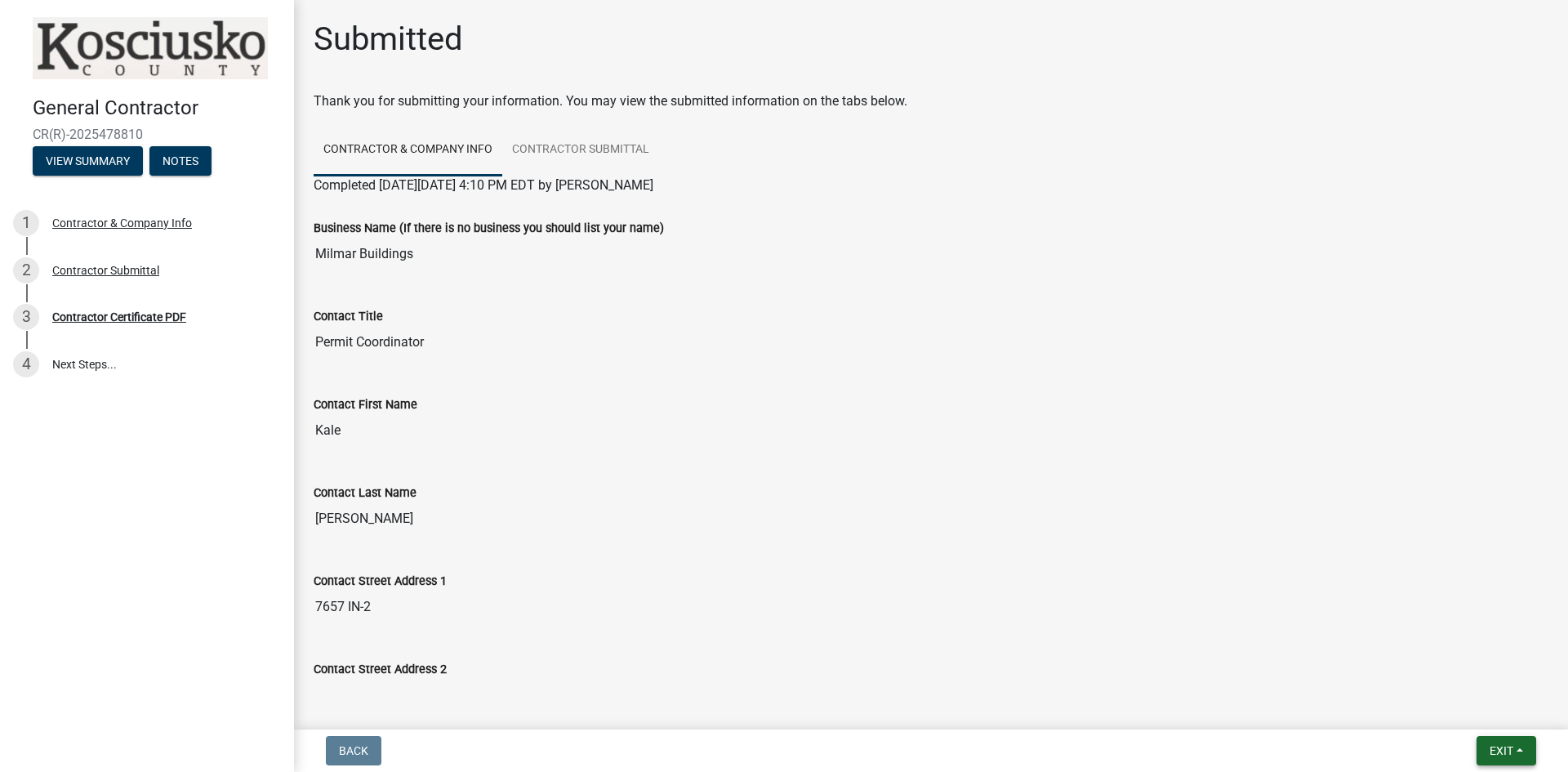
click at [1503, 747] on span "Exit" at bounding box center [1501, 750] width 24 height 13
click at [1479, 709] on button "Save & Exit" at bounding box center [1470, 708] width 131 height 39
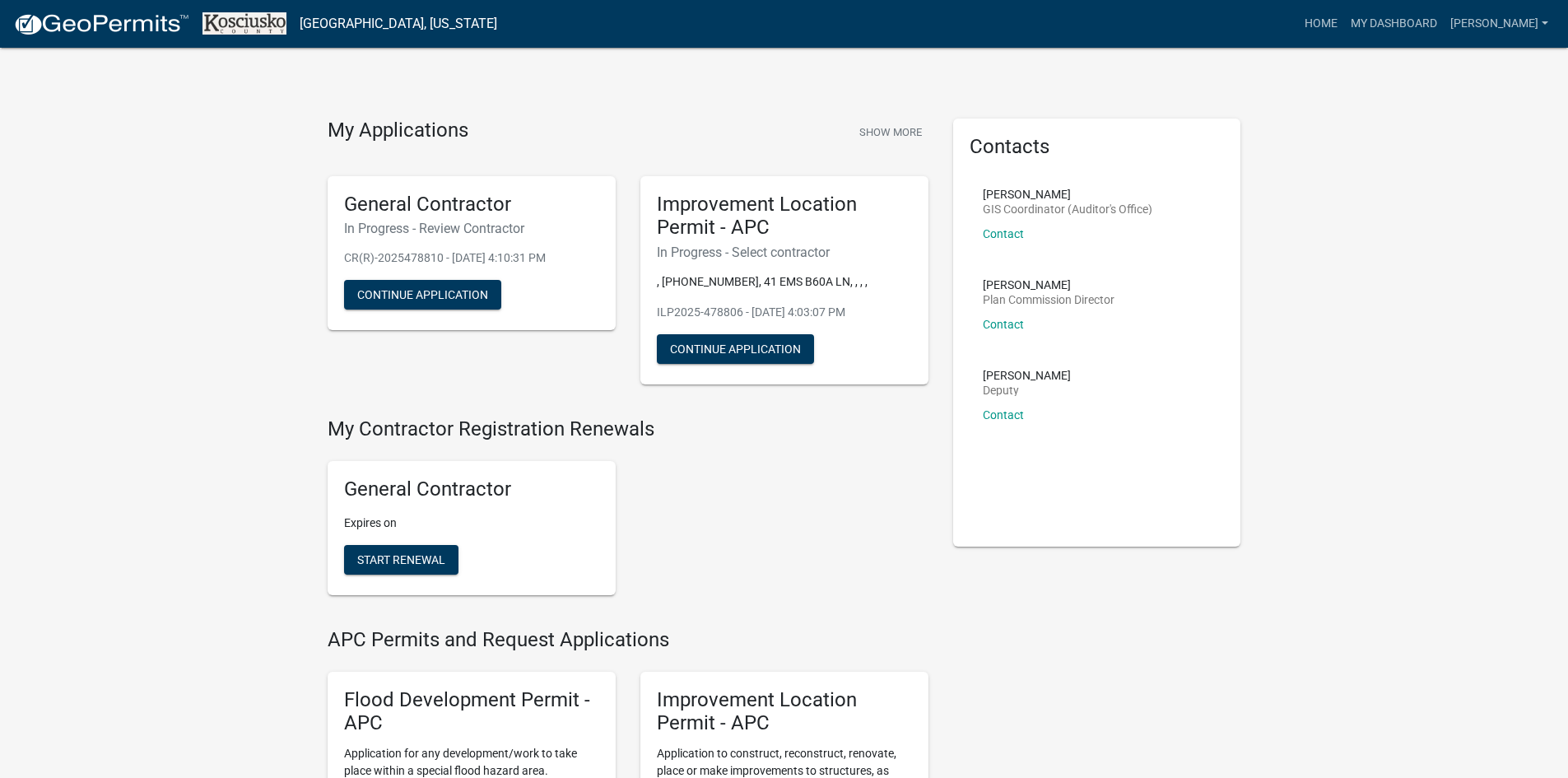
click at [737, 556] on div "General Contractor Expires on Start Renewal" at bounding box center [628, 528] width 626 height 161
click at [1530, 28] on link "[PERSON_NAME]" at bounding box center [1499, 24] width 111 height 31
click at [1524, 28] on link "[PERSON_NAME]" at bounding box center [1499, 24] width 111 height 31
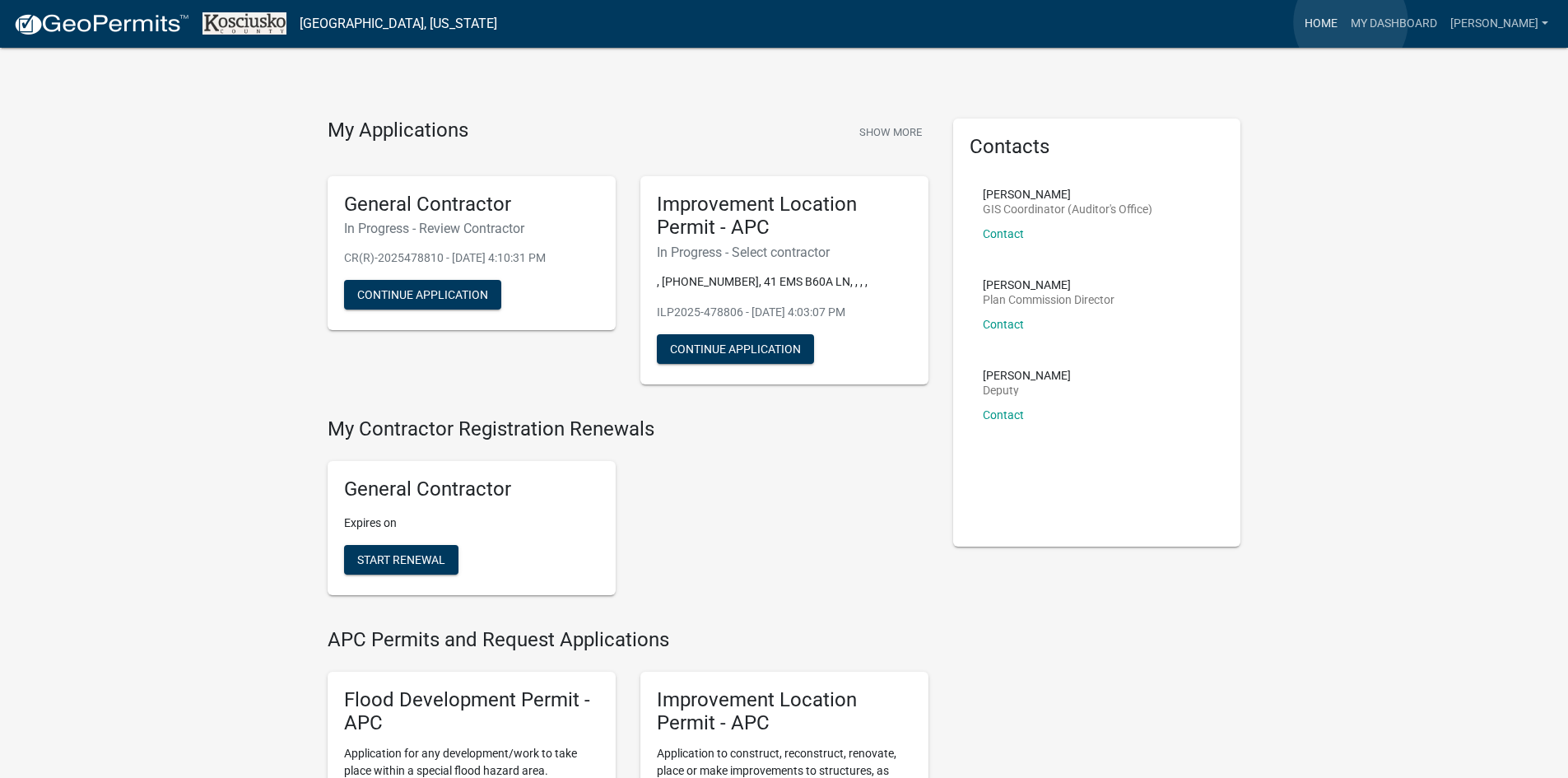
click at [1344, 22] on link "Home" at bounding box center [1321, 24] width 46 height 31
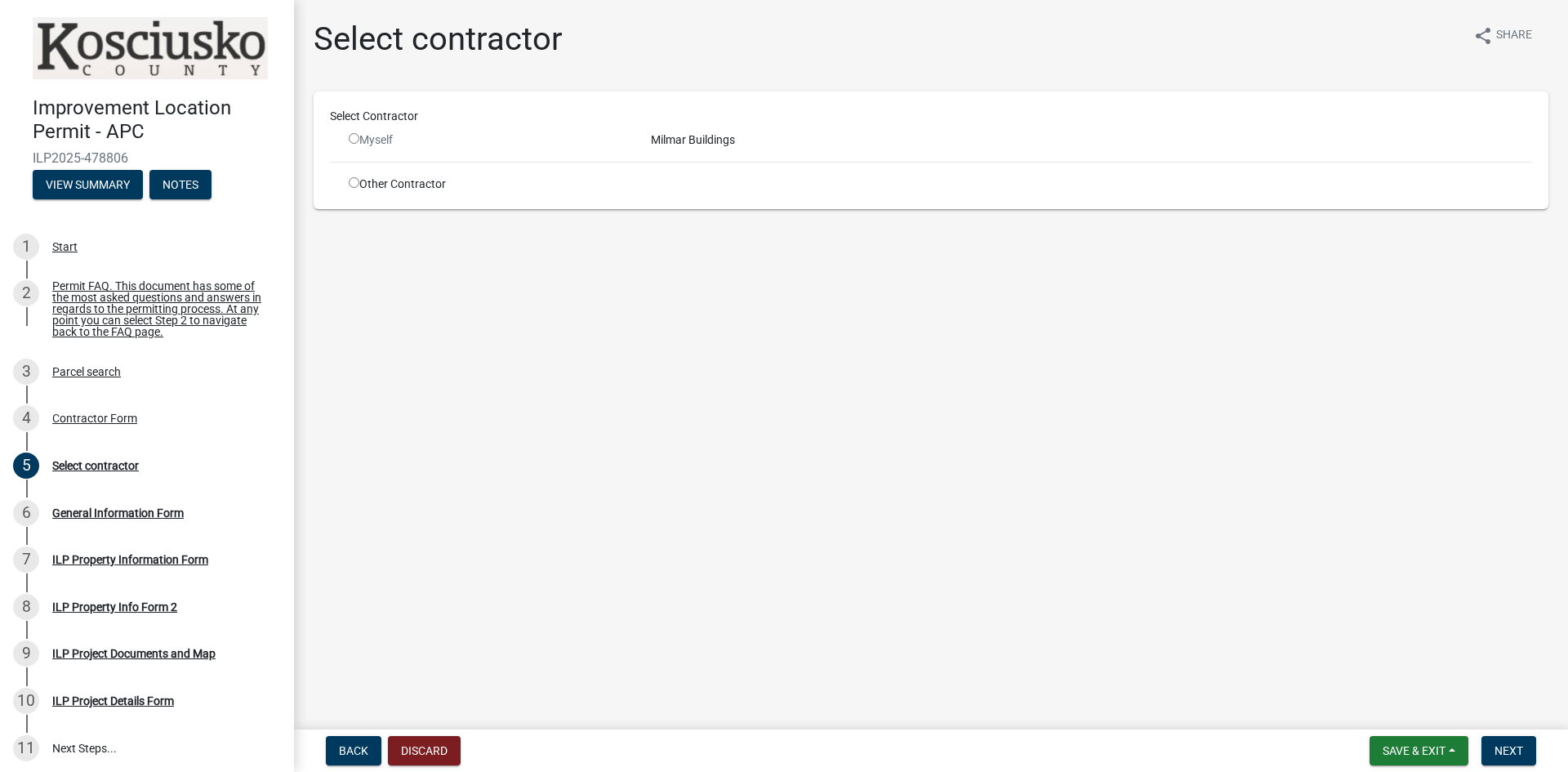
click at [479, 142] on div "Myself" at bounding box center [487, 140] width 278 height 17
click at [358, 139] on input "radio" at bounding box center [354, 138] width 11 height 11
click at [681, 137] on div "Milmar Buildings" at bounding box center [1091, 140] width 906 height 17
click at [354, 139] on input "radio" at bounding box center [354, 138] width 11 height 11
radio input "false"
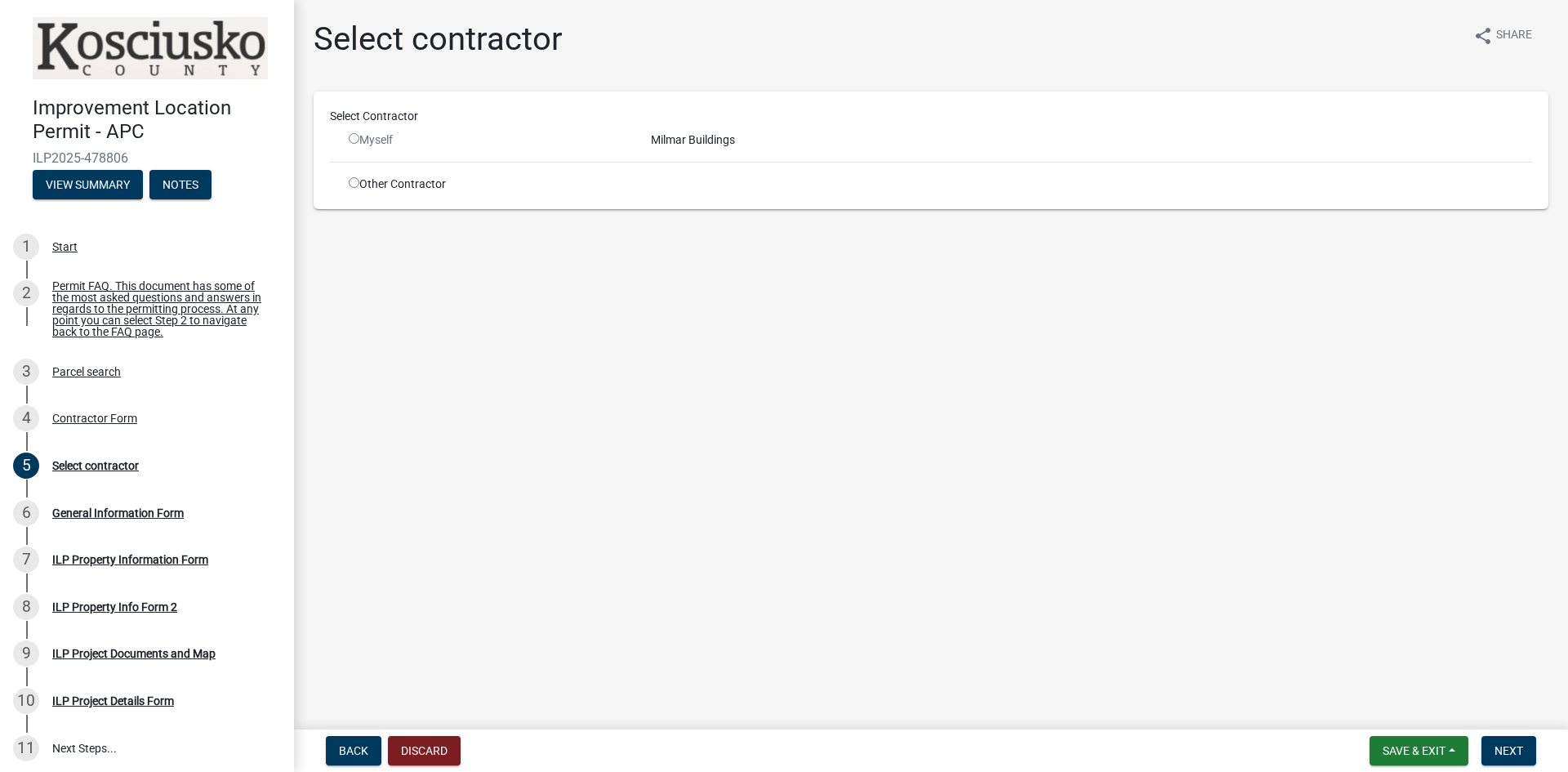
click at [875, 322] on main "Select contractor share Share Select Contractor Myself Milmar Buildings Other C…" at bounding box center [931, 361] width 1274 height 723
click at [1404, 753] on span "Save & Exit" at bounding box center [1413, 750] width 63 height 13
click at [1387, 708] on button "Save & Exit" at bounding box center [1402, 708] width 131 height 39
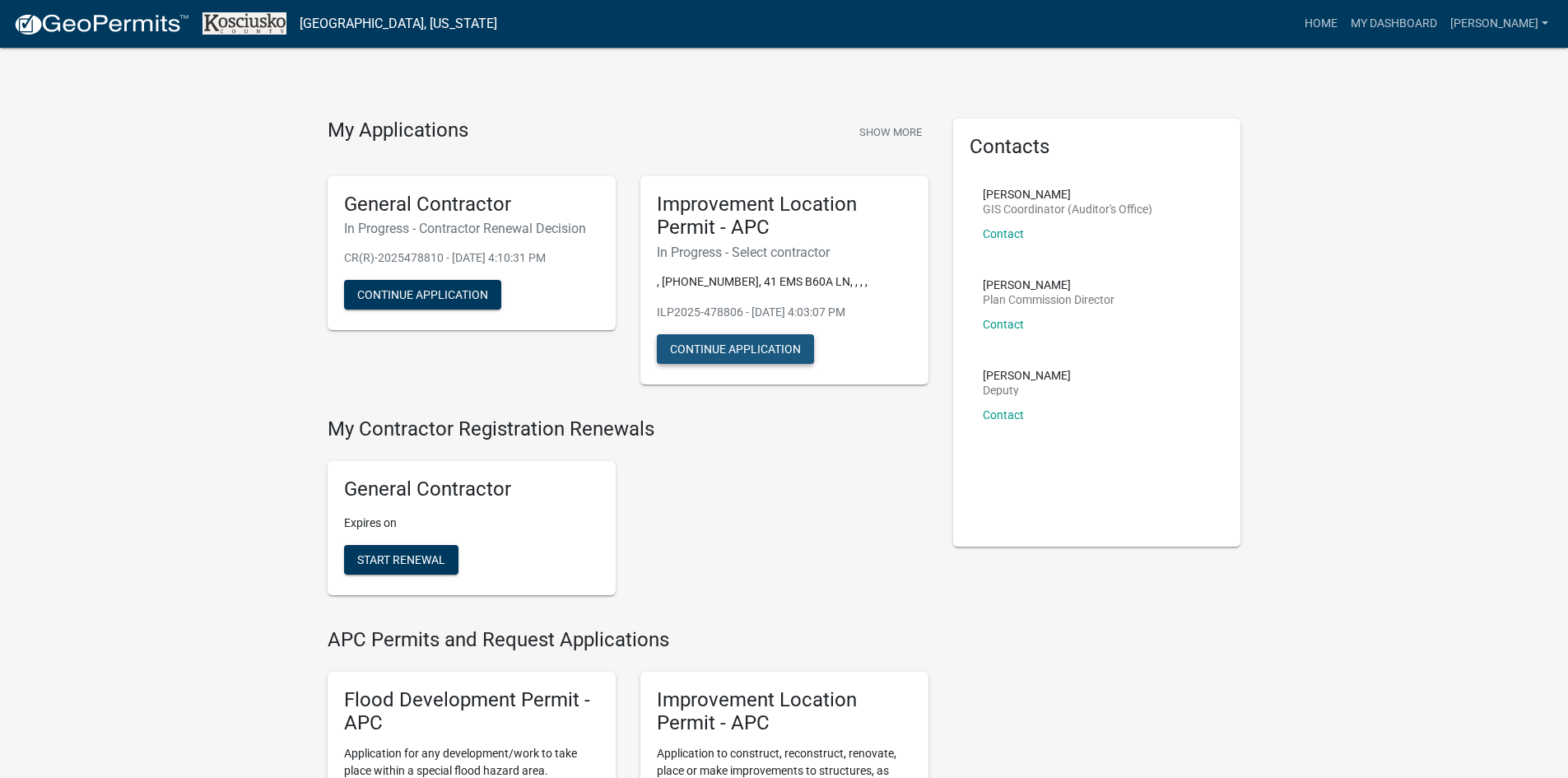
click at [762, 345] on button "Continue Application" at bounding box center [736, 349] width 157 height 30
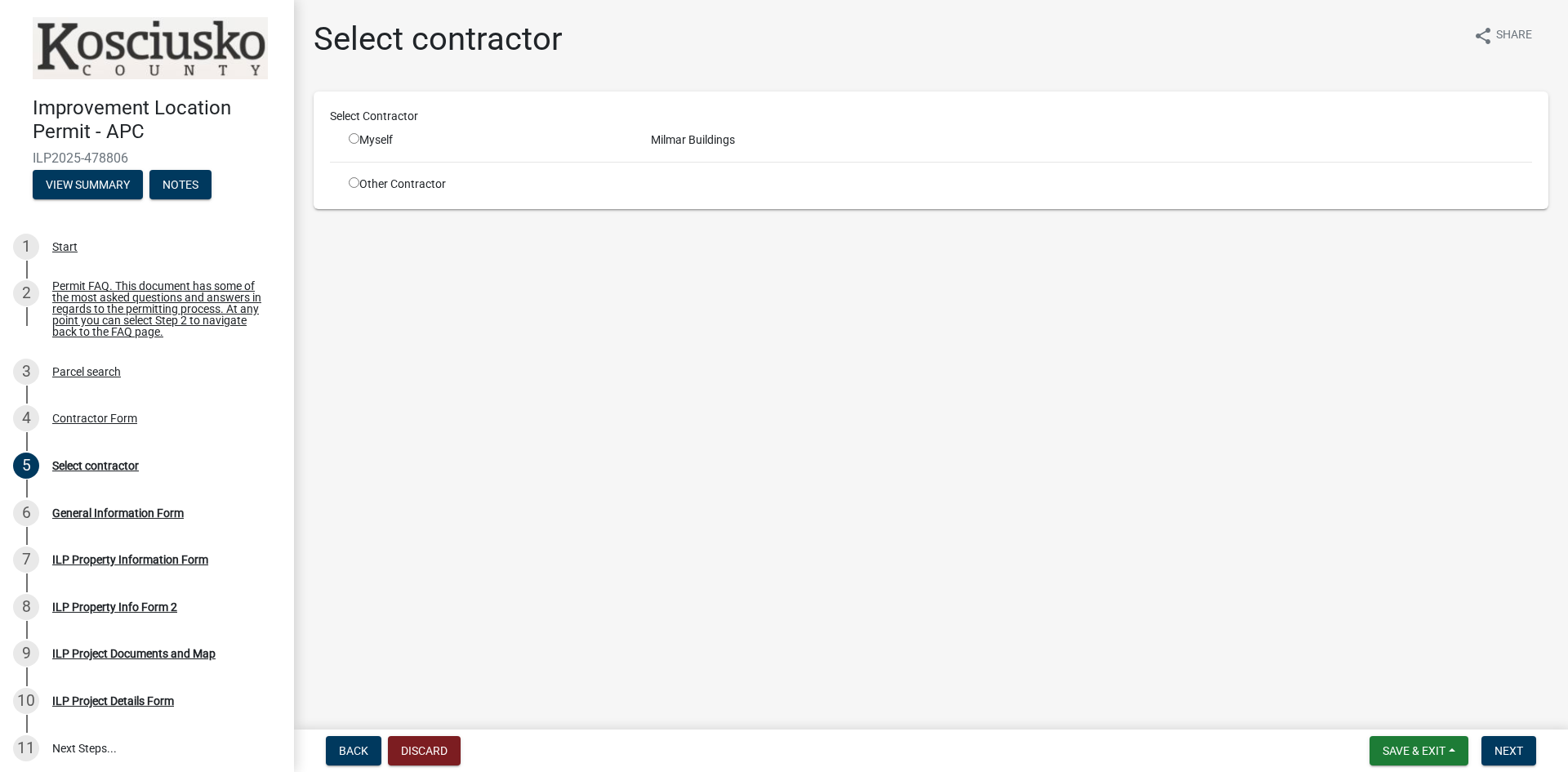
click at [369, 139] on div "Myself" at bounding box center [487, 140] width 278 height 17
click at [354, 141] on input "radio" at bounding box center [354, 138] width 11 height 11
radio input "true"
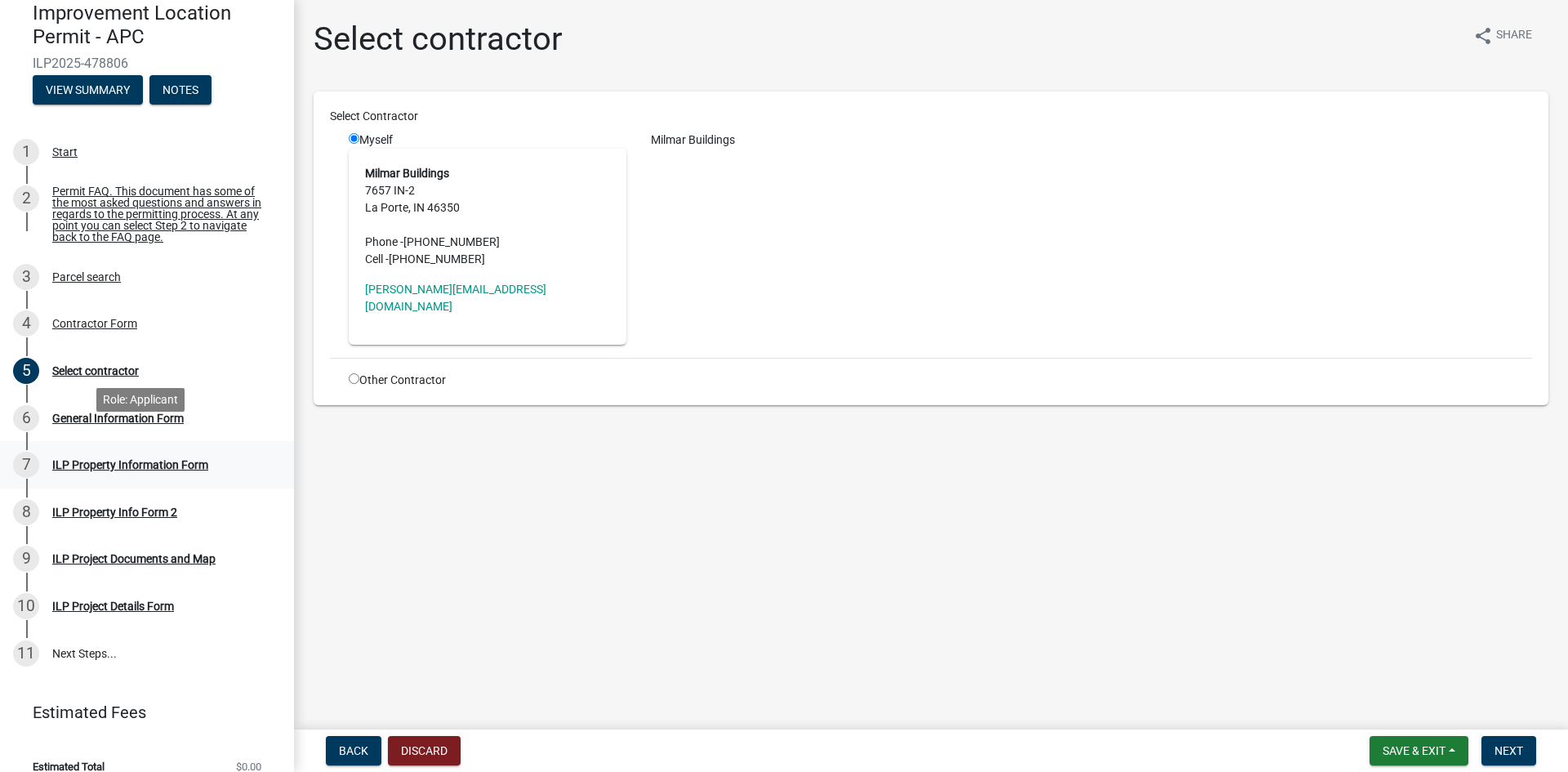
scroll to position [123, 0]
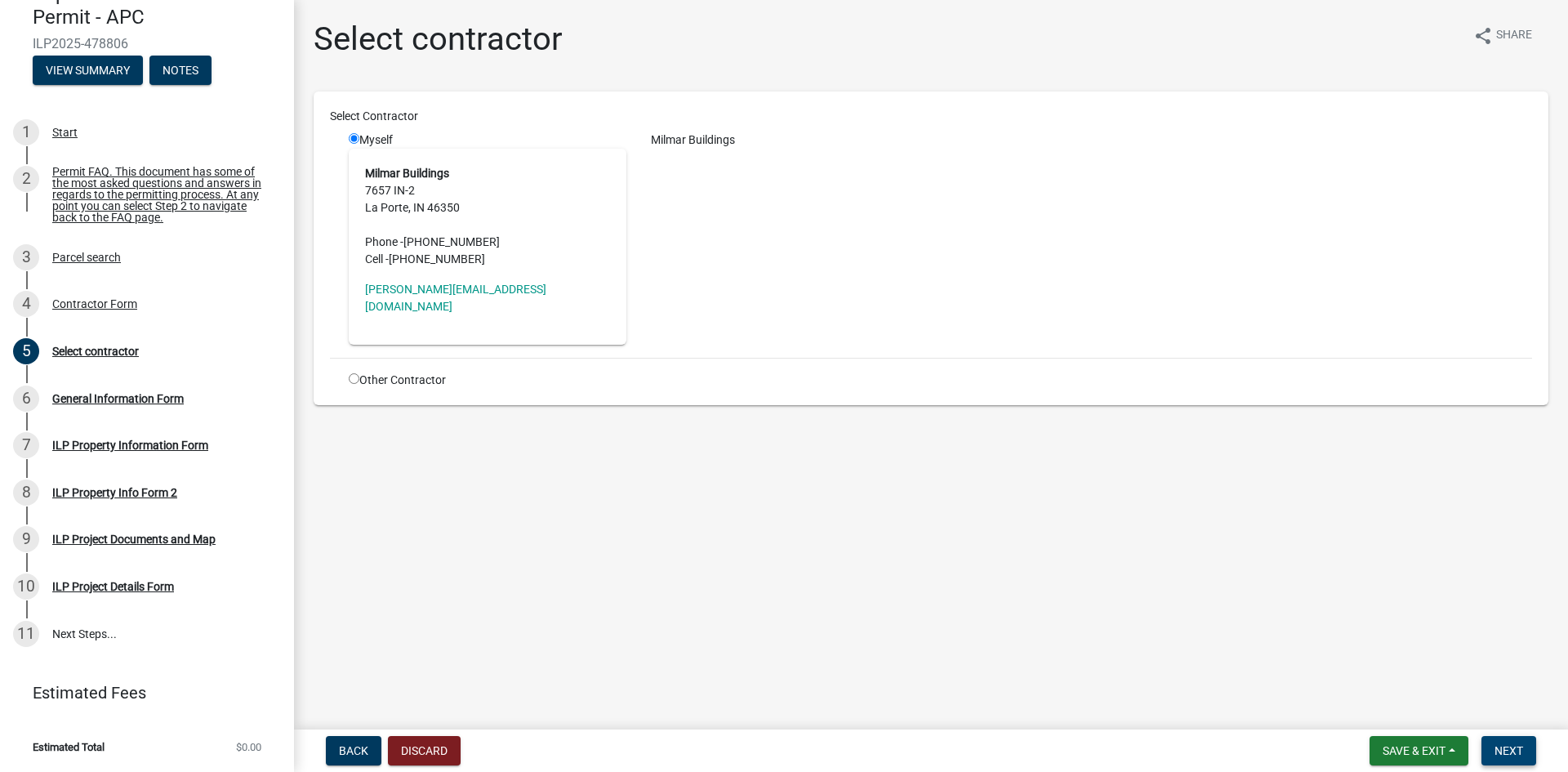
click at [1513, 749] on span "Next" at bounding box center [1508, 750] width 28 height 13
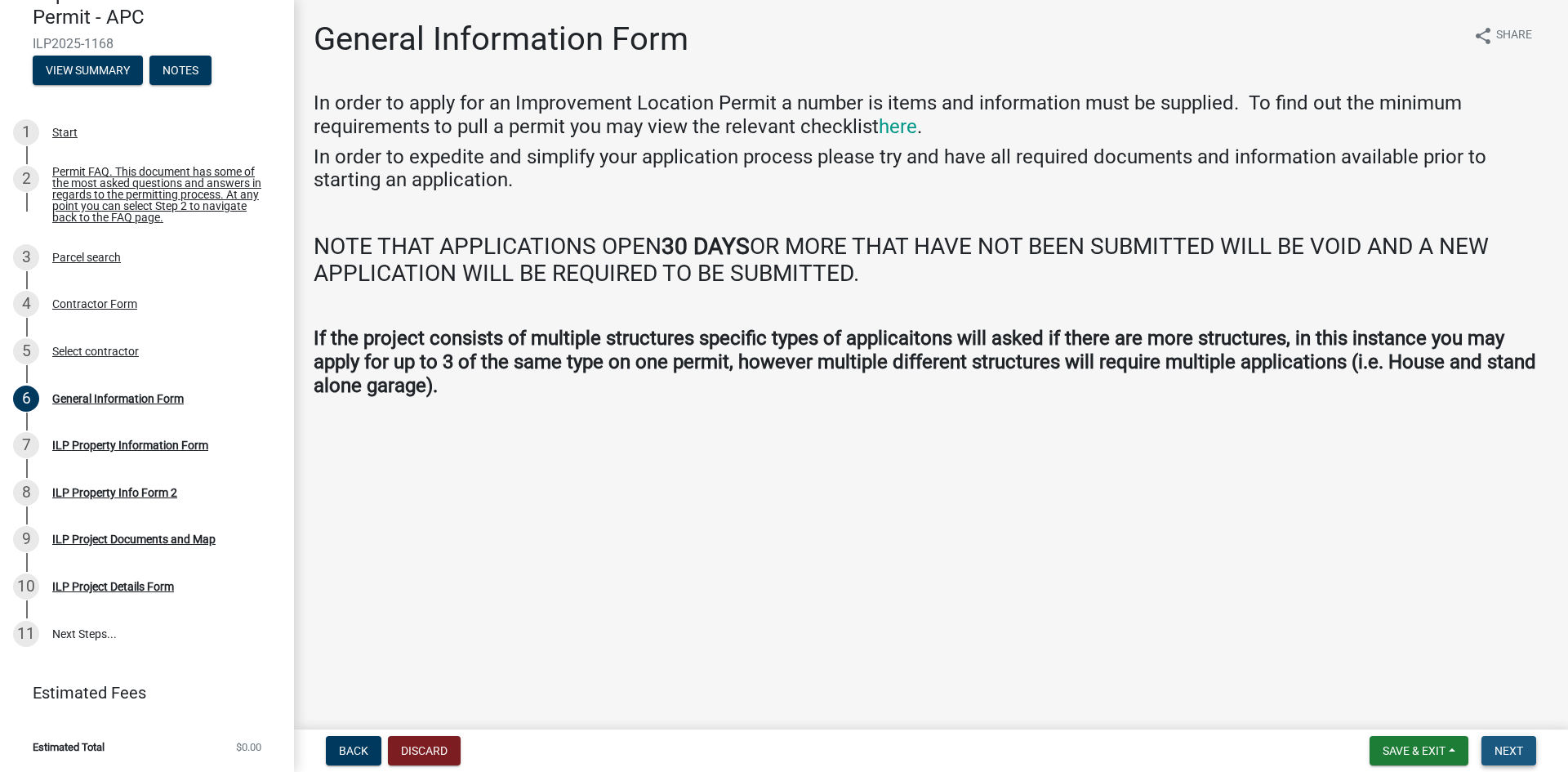
click at [1513, 749] on span "Next" at bounding box center [1508, 750] width 28 height 13
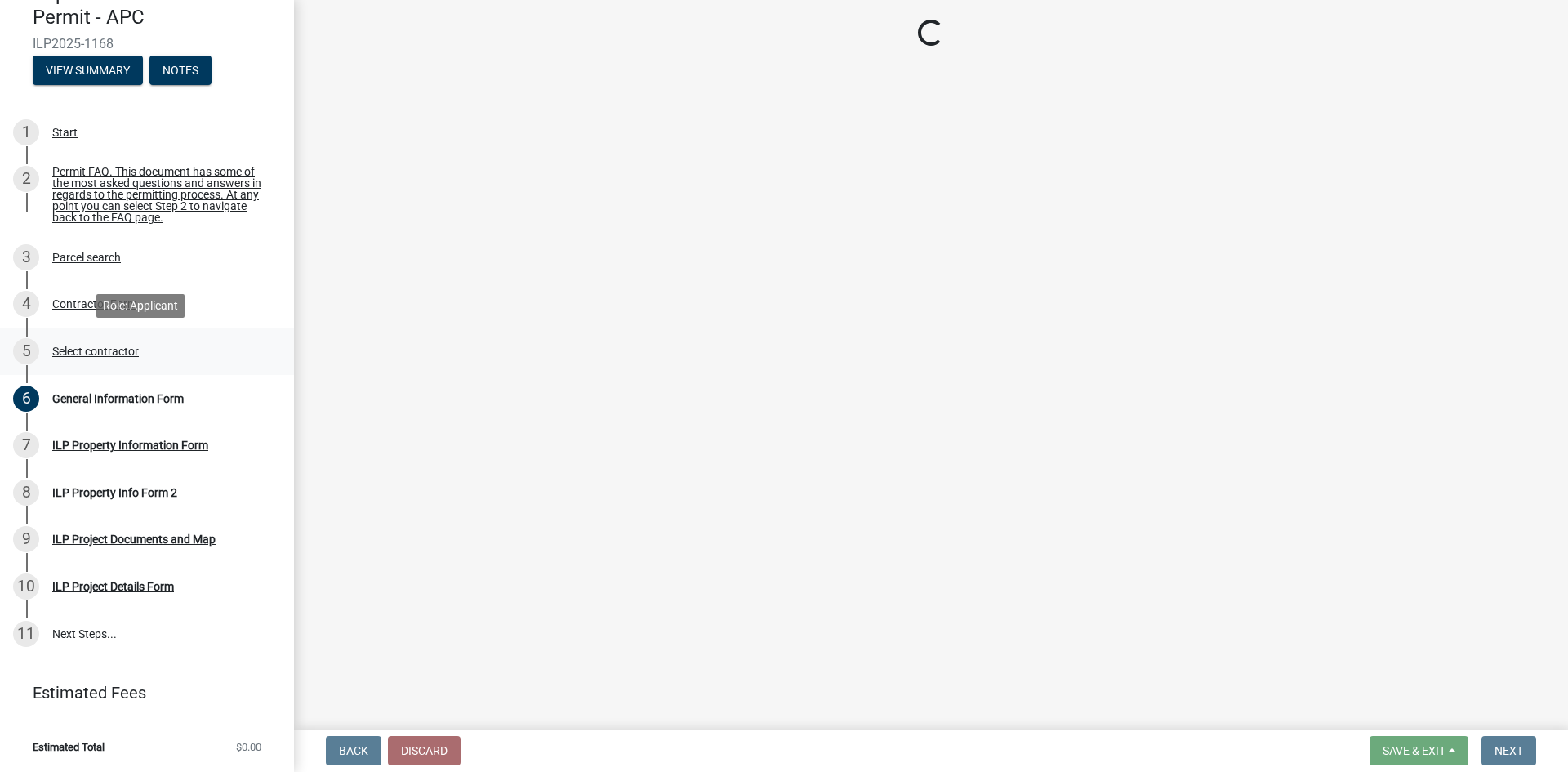
click at [94, 351] on div "Select contractor" at bounding box center [95, 351] width 87 height 11
